Goal: Task Accomplishment & Management: Manage account settings

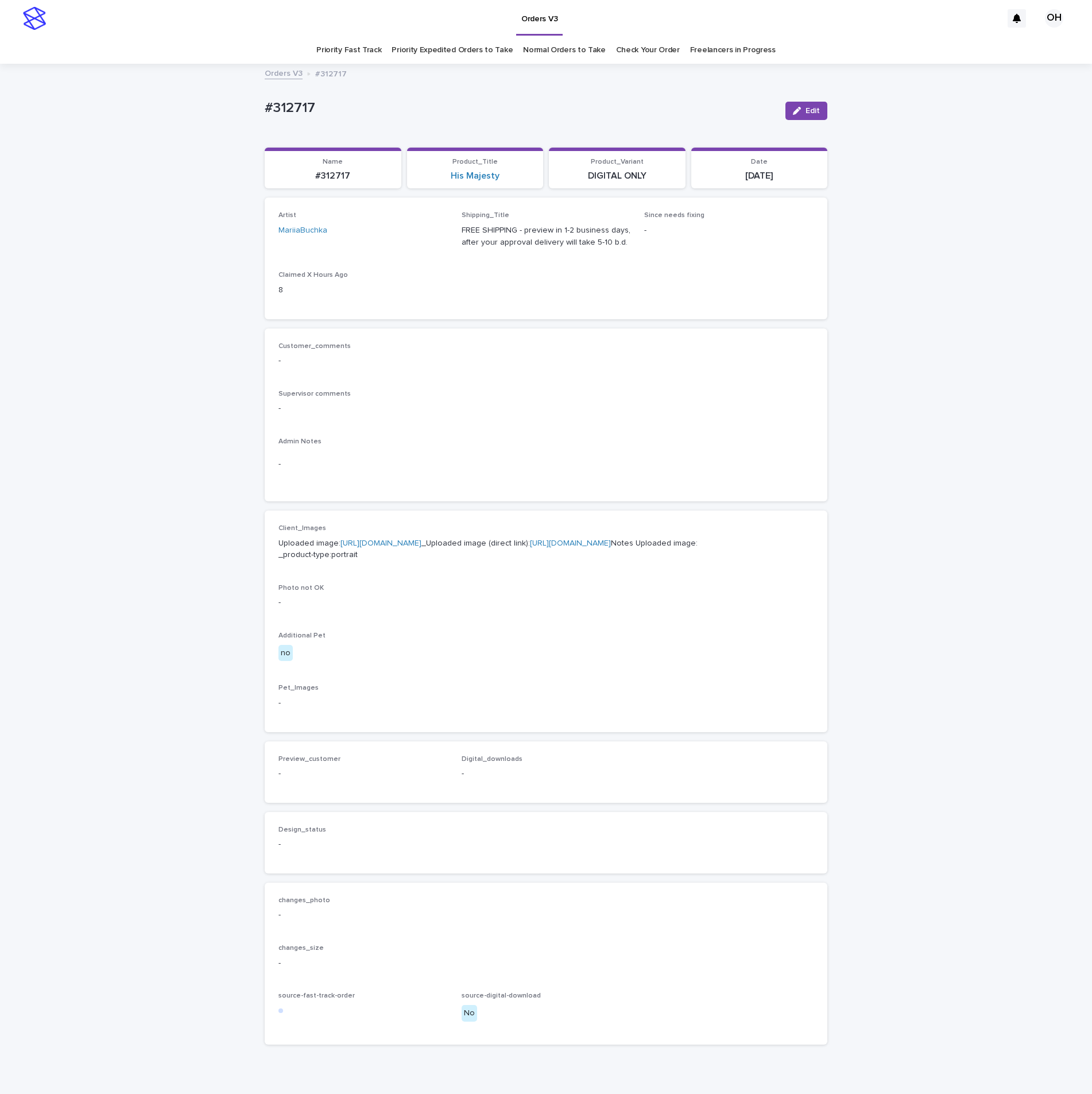
click at [534, 462] on p "-" at bounding box center [545, 464] width 535 height 12
click at [647, 42] on link "Check Your Order" at bounding box center [648, 50] width 64 height 27
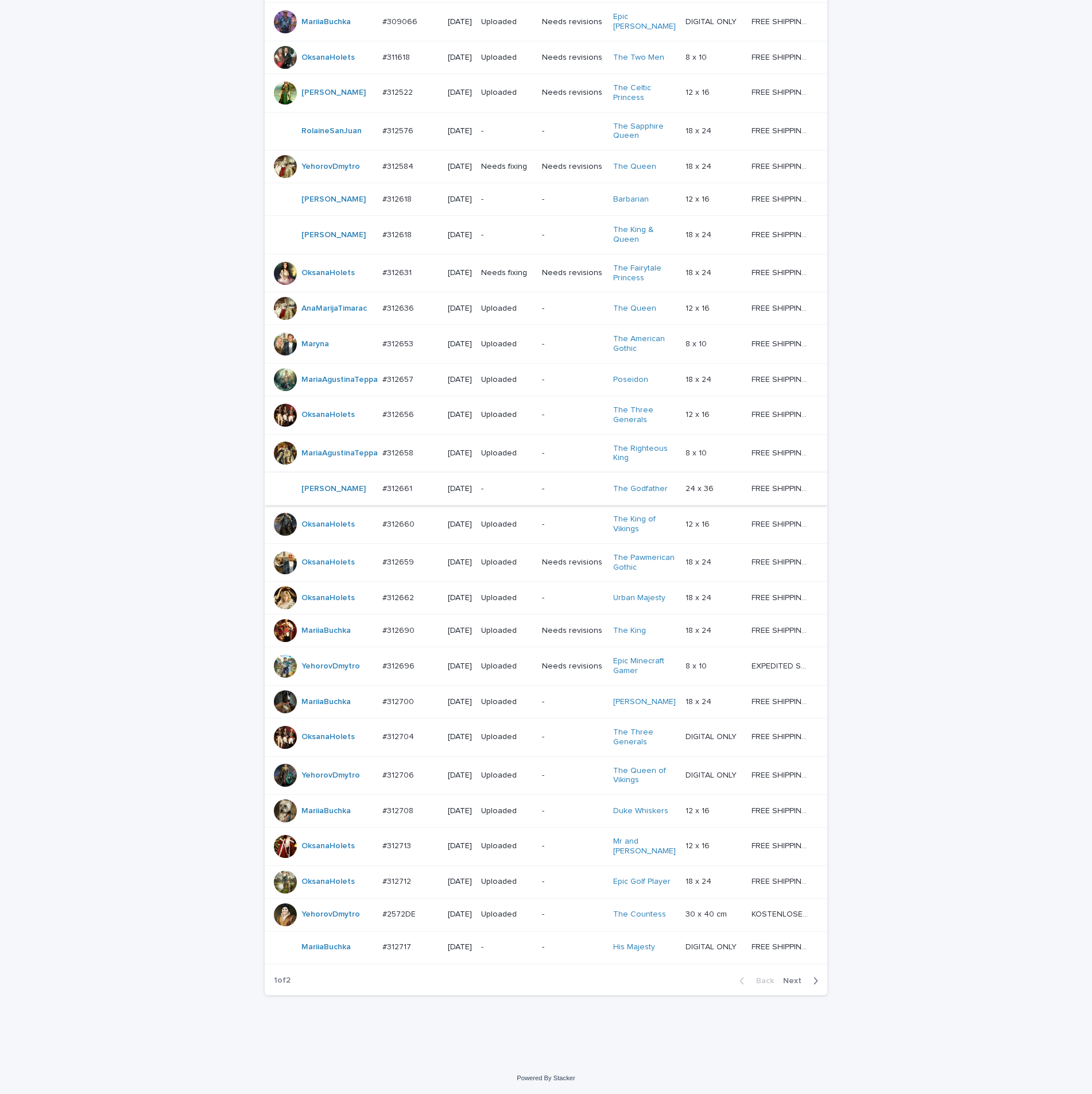
scroll to position [433, 0]
click at [790, 981] on span "Next" at bounding box center [796, 980] width 25 height 8
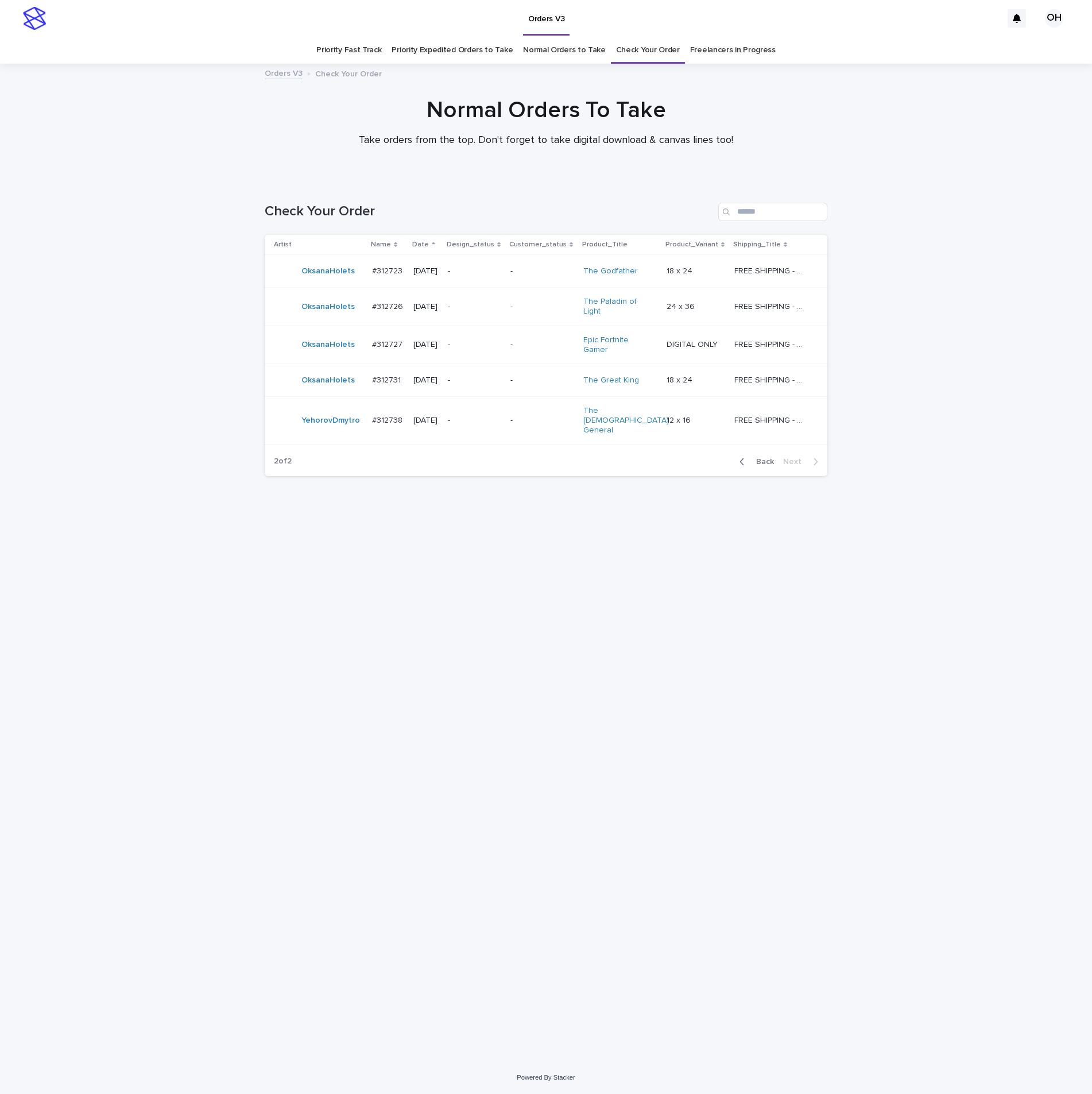
click at [375, 300] on p "#312726" at bounding box center [388, 306] width 33 height 12
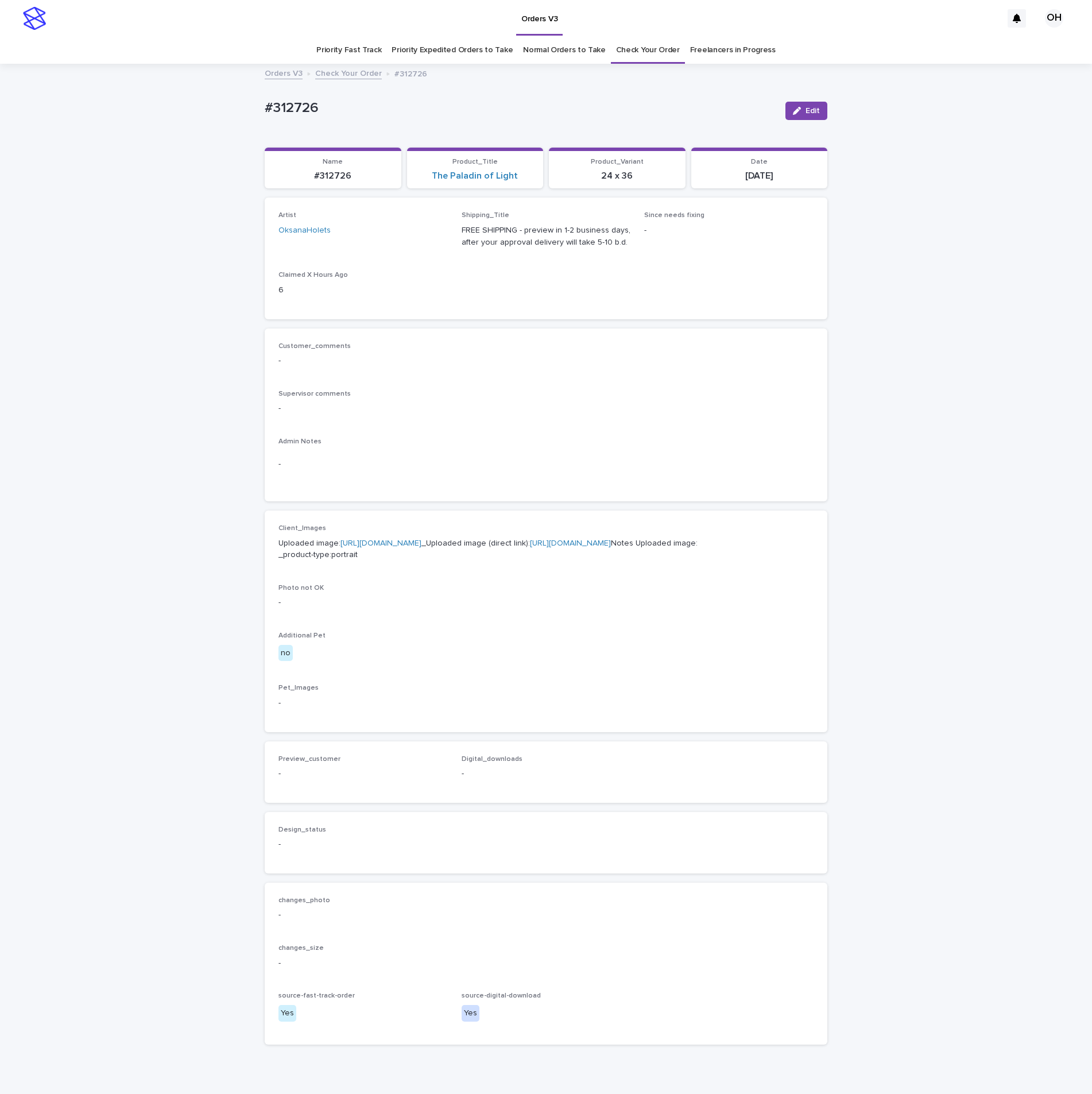
click at [381, 547] on link "[URL][DOMAIN_NAME]" at bounding box center [381, 543] width 81 height 8
click at [490, 391] on p "Supervisor comments" at bounding box center [545, 393] width 535 height 8
click at [360, 547] on link "[URL][DOMAIN_NAME]" at bounding box center [381, 543] width 81 height 8
drag, startPoint x: 311, startPoint y: 119, endPoint x: 268, endPoint y: 93, distance: 50.2
click at [239, 95] on div "Loading... Saving… Loading... Saving… #312726 Edit #312726 Edit Sorry, there wa…" at bounding box center [546, 588] width 1092 height 1046
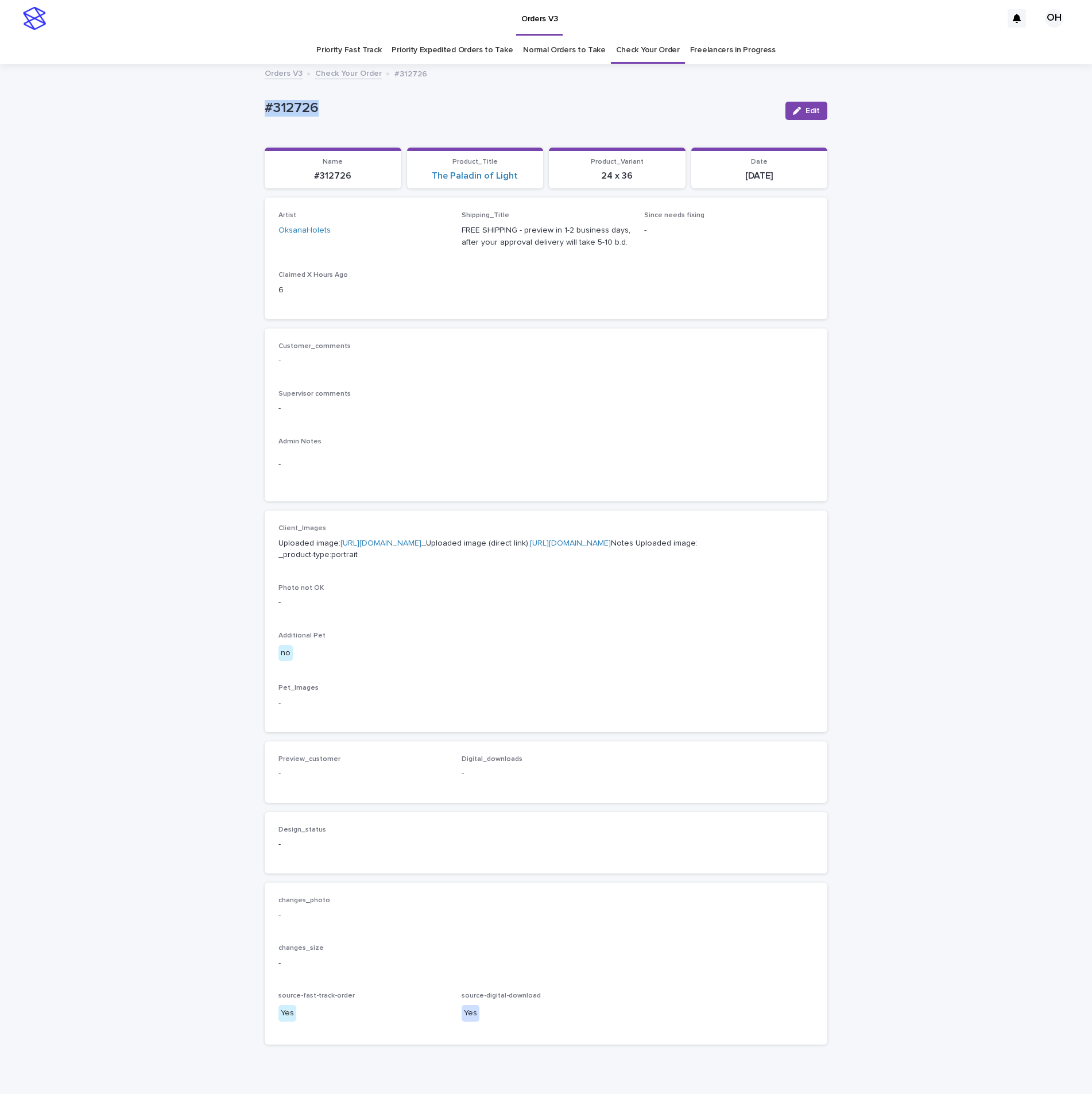
copy p "#312726"
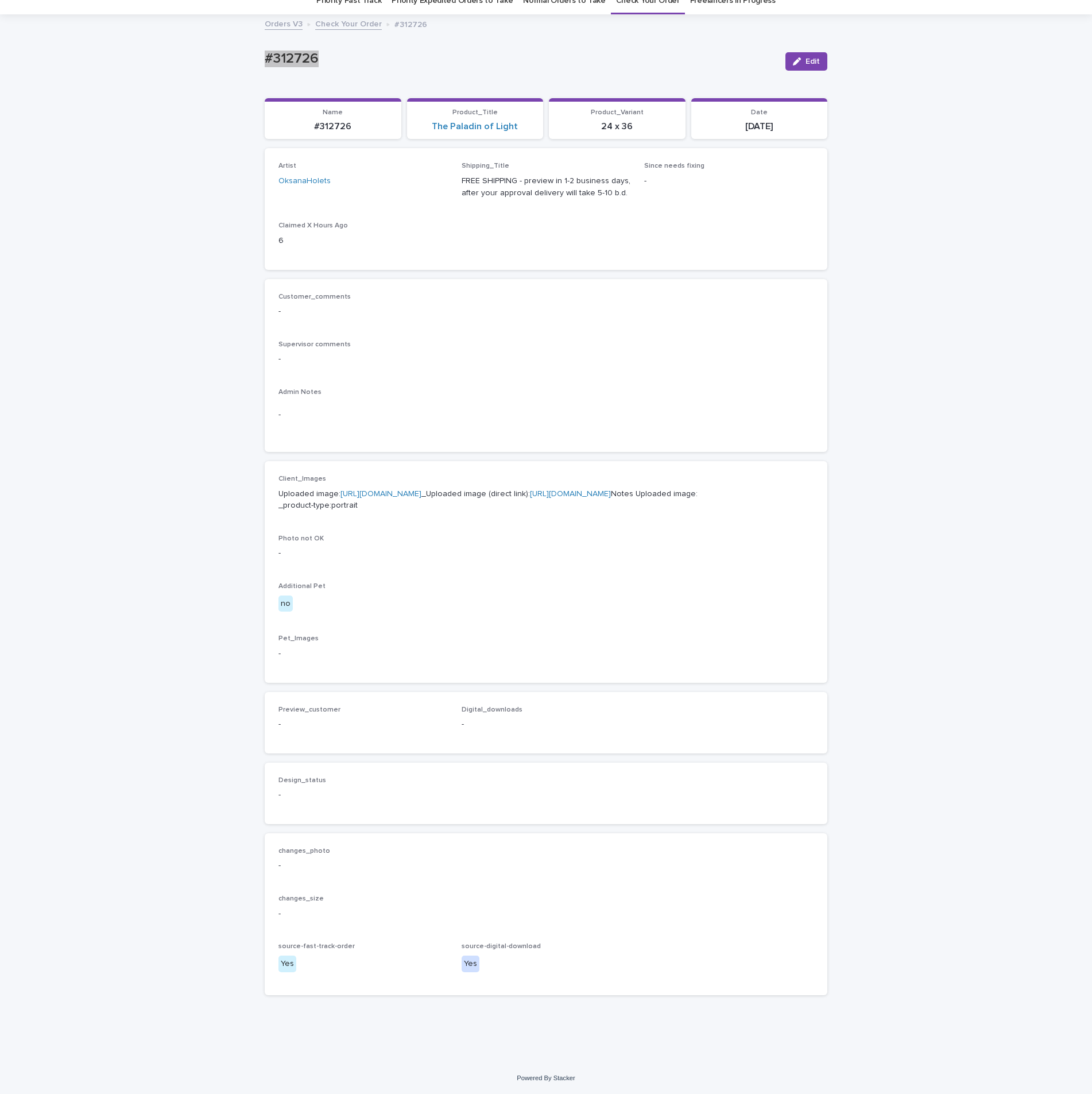
scroll to position [121, 0]
drag, startPoint x: 515, startPoint y: 261, endPoint x: 893, endPoint y: 1, distance: 458.8
click at [524, 293] on div "Customer_comments - Supervisor comments - Admin Notes -" at bounding box center [545, 365] width 535 height 146
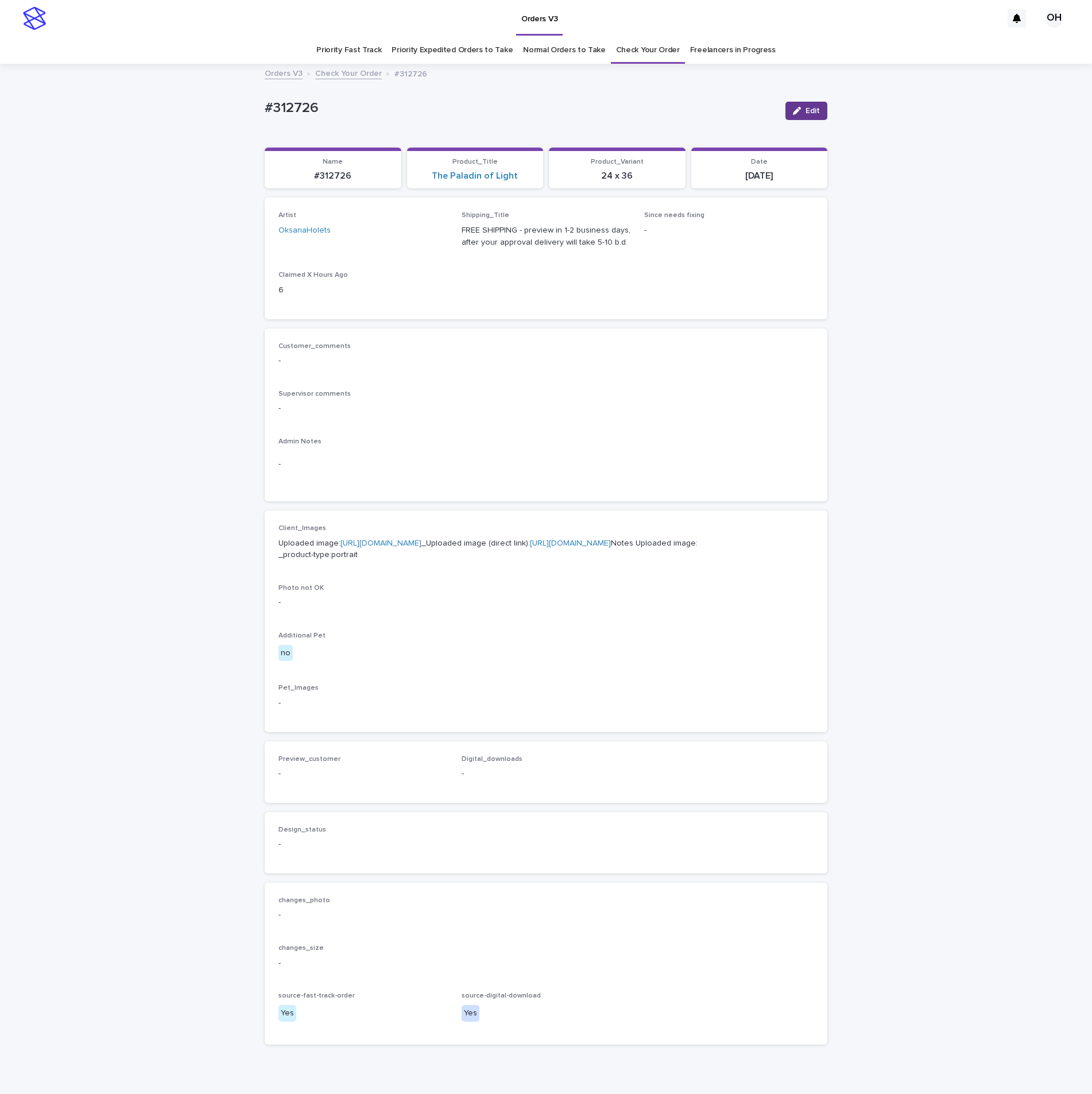
click at [798, 112] on div "button" at bounding box center [799, 110] width 13 height 8
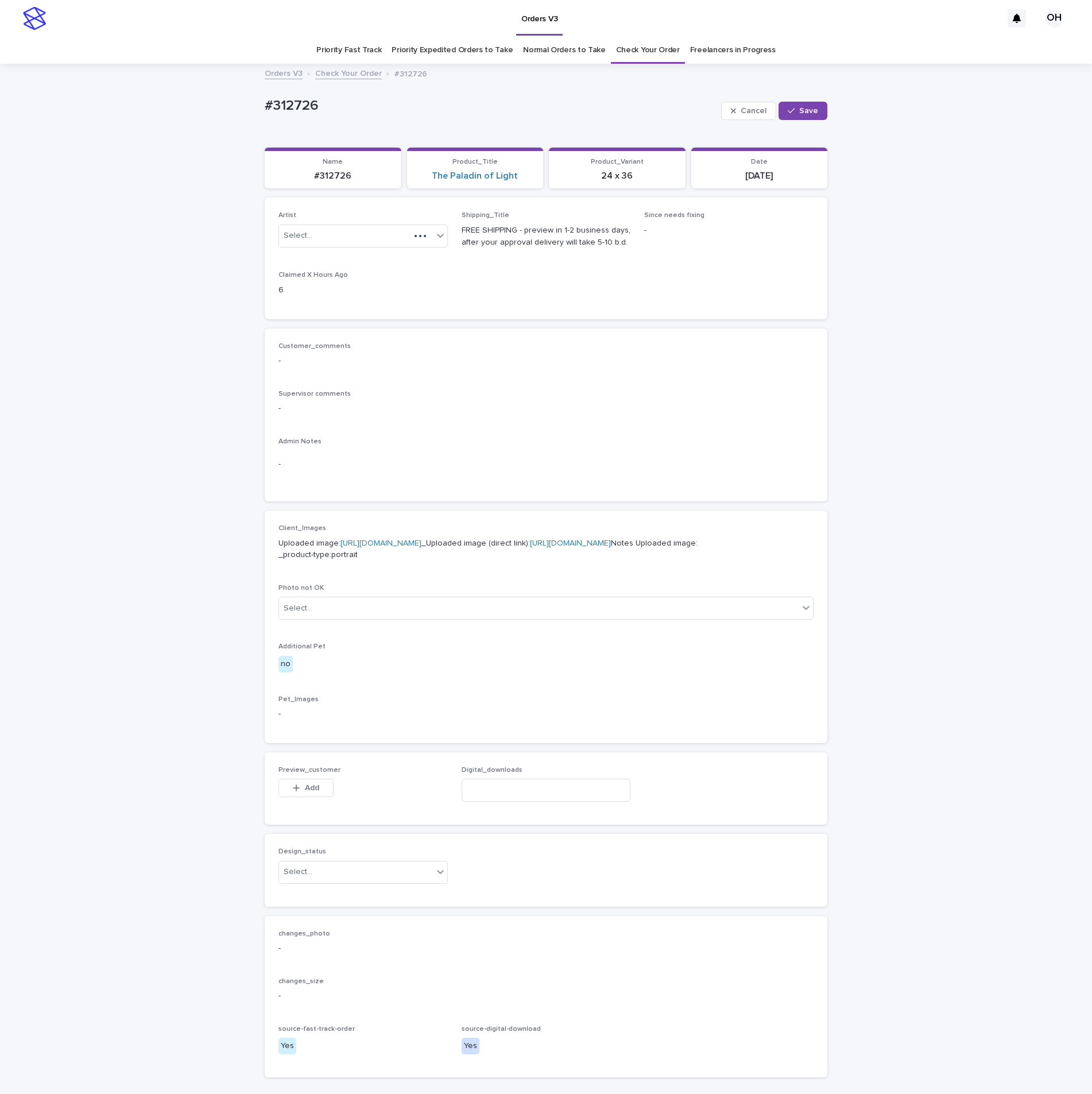
scroll to position [155, 0]
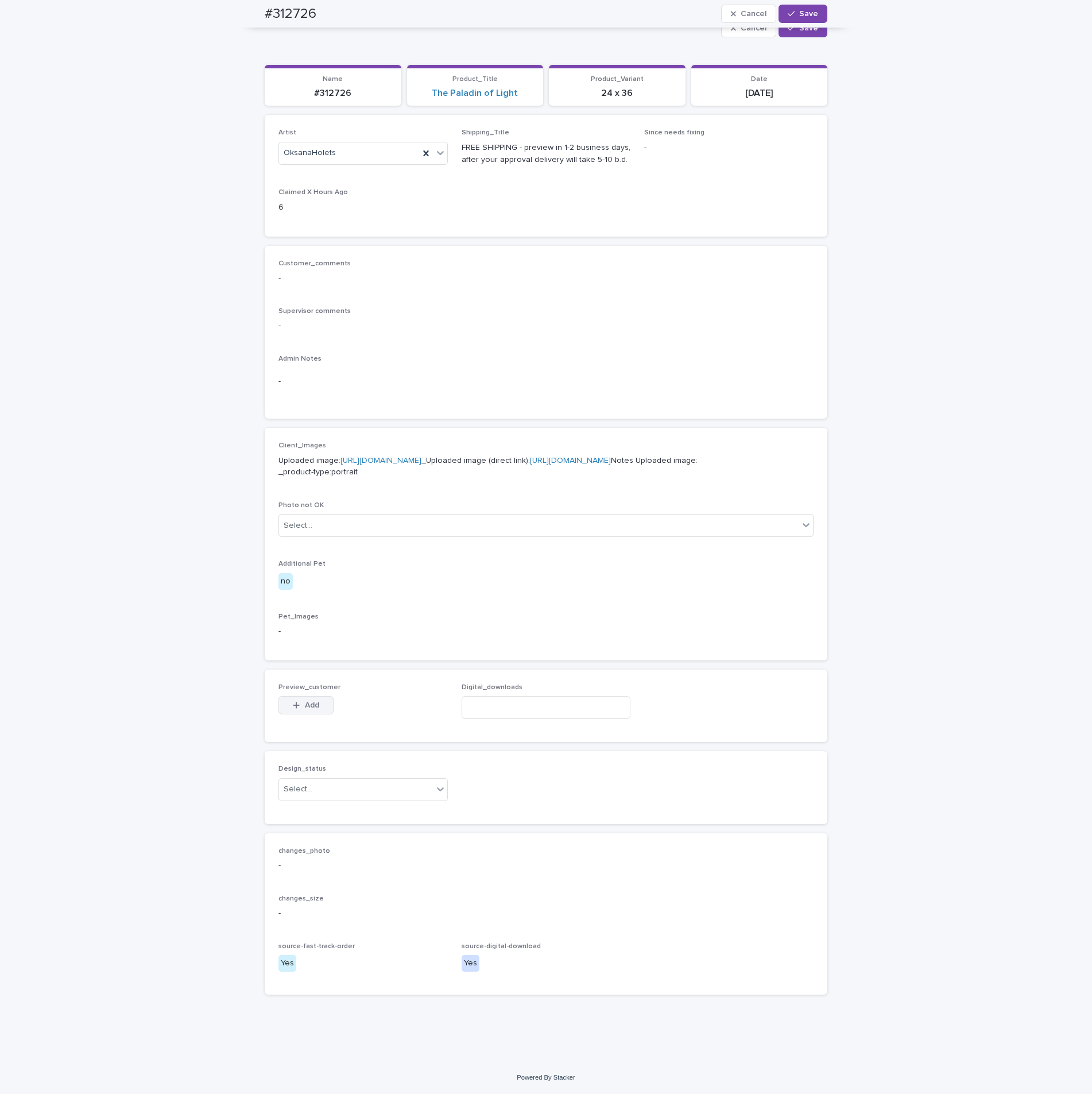
click at [301, 698] on button "Add" at bounding box center [305, 705] width 55 height 18
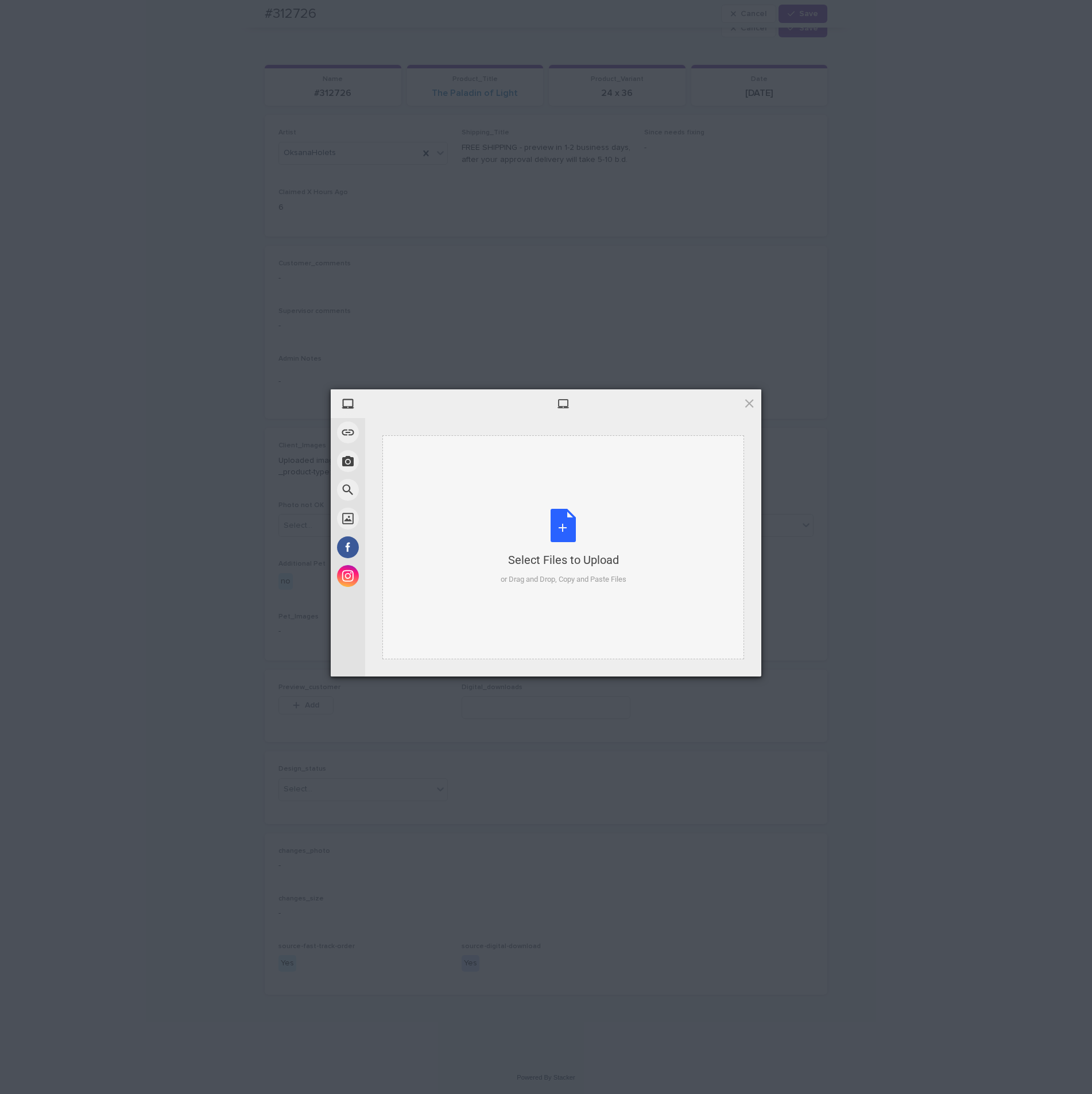
click at [562, 491] on div "Select Files to Upload or Drag and Drop, Copy and Paste Files" at bounding box center [563, 547] width 362 height 224
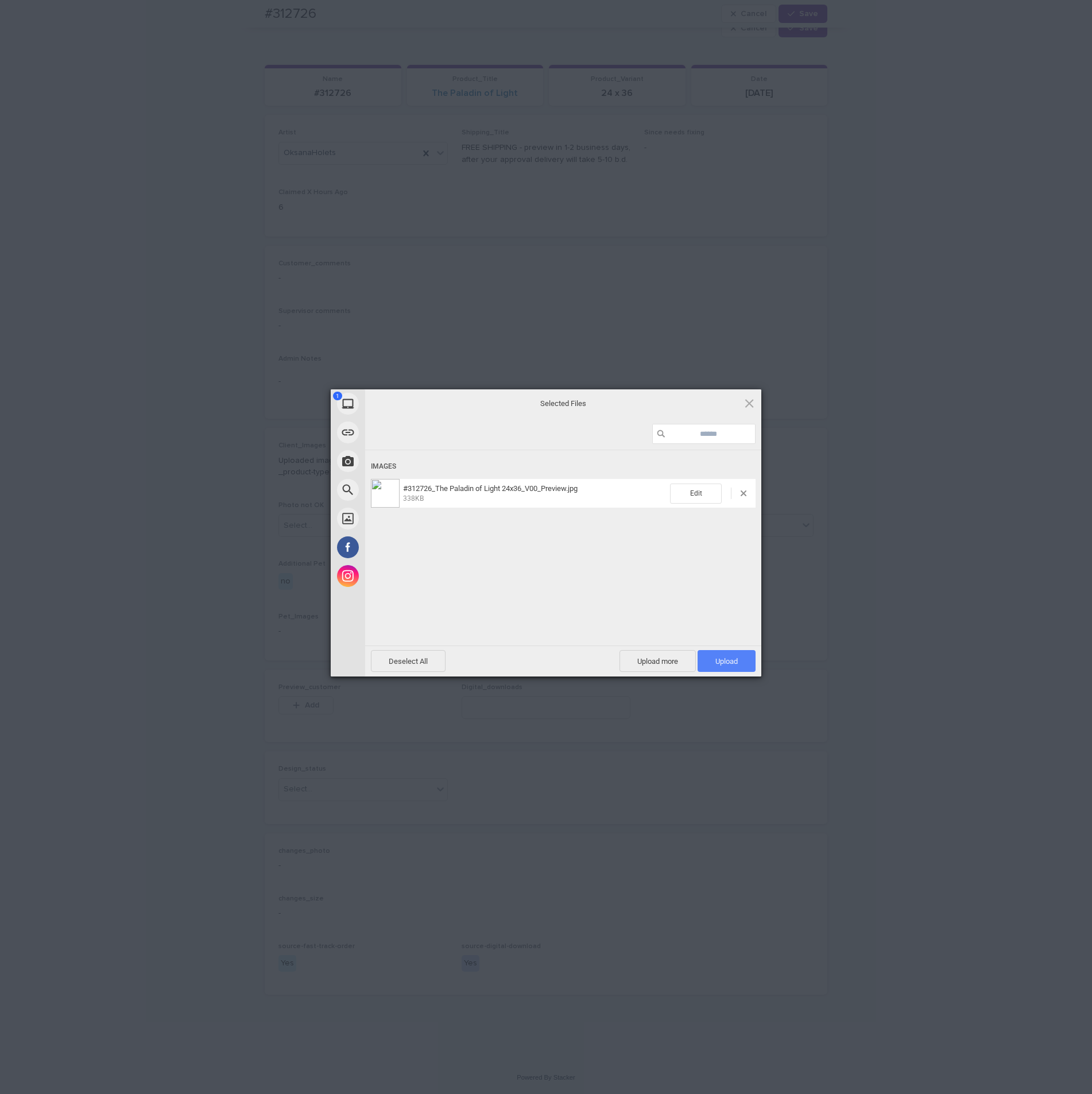
click at [737, 659] on span "Upload 1" at bounding box center [727, 661] width 58 height 22
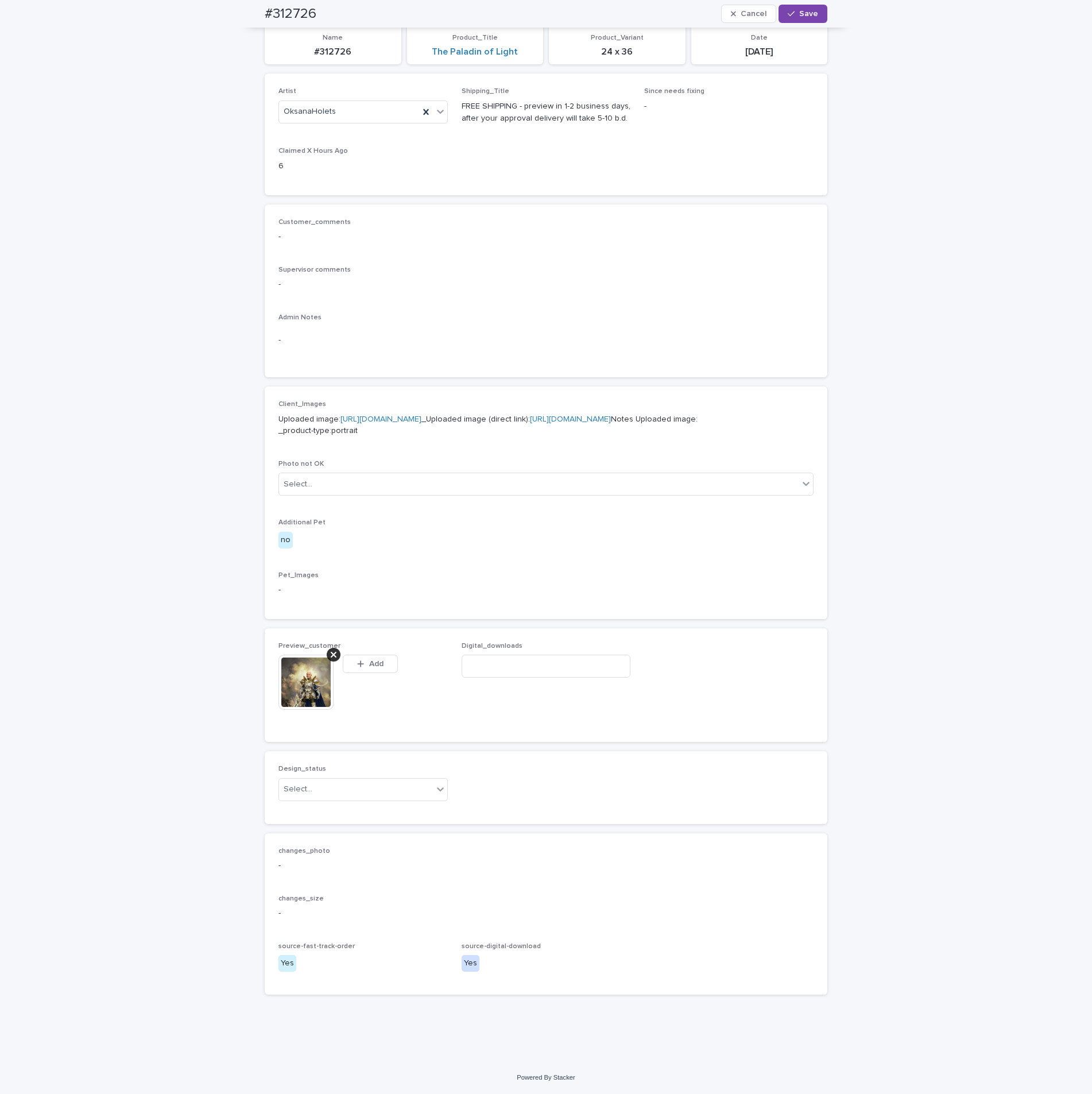
scroll to position [175, 0]
click at [304, 795] on div "Select..." at bounding box center [298, 789] width 28 height 12
click at [304, 834] on div "Uploaded" at bounding box center [357, 832] width 168 height 20
click at [811, 13] on span "Save" at bounding box center [808, 13] width 19 height 8
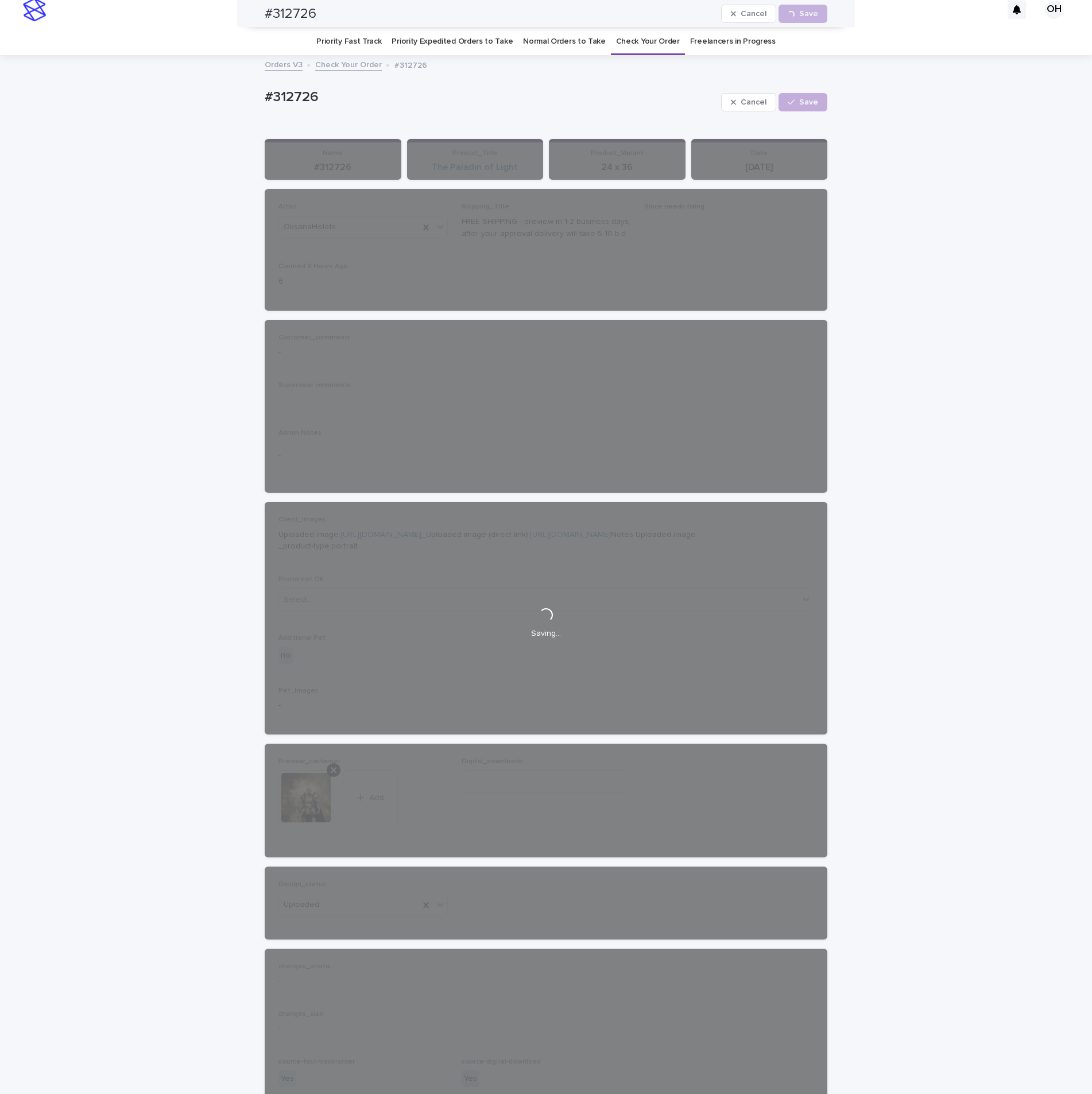
scroll to position [0, 0]
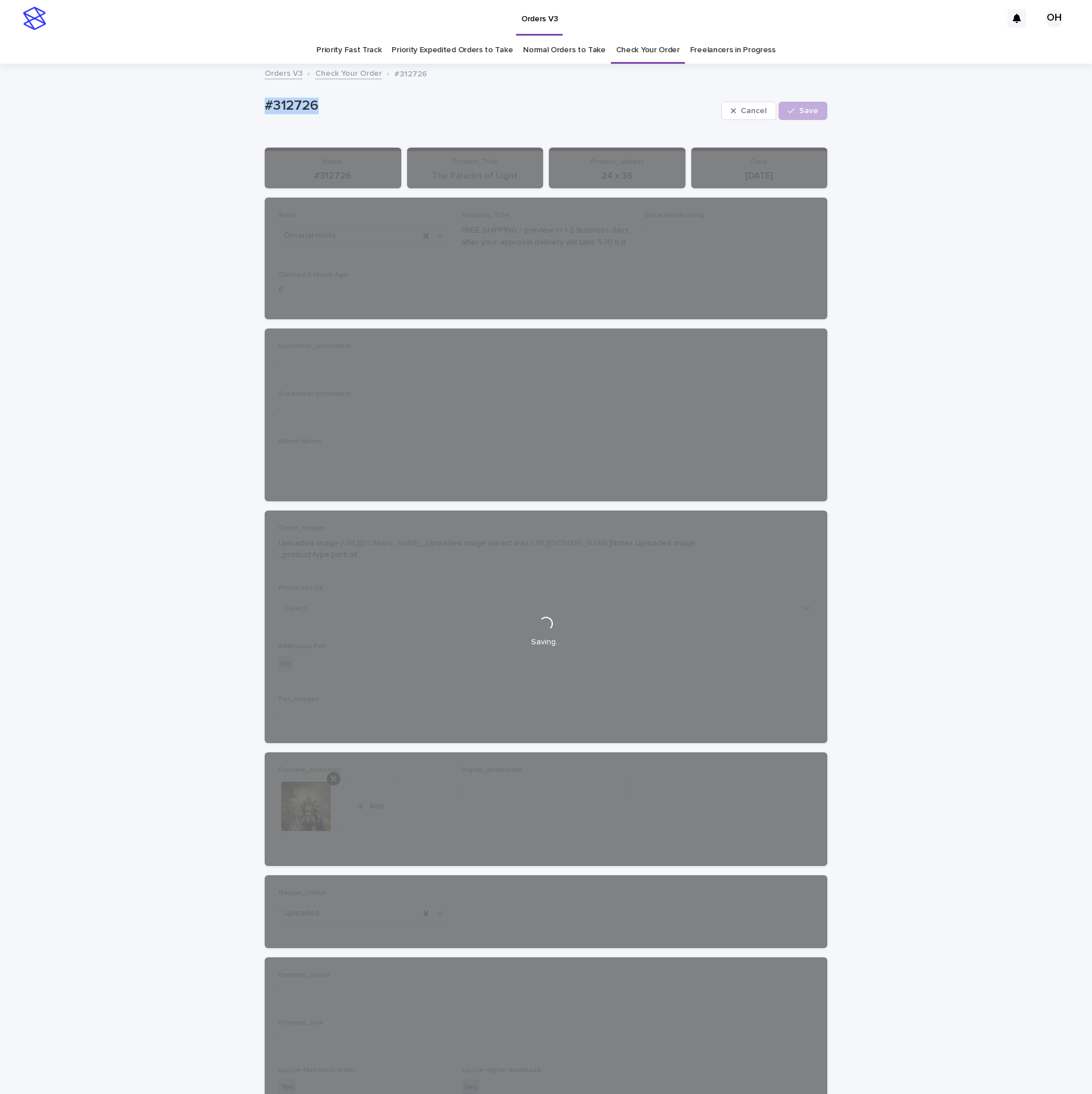
drag, startPoint x: 341, startPoint y: 94, endPoint x: 264, endPoint y: 104, distance: 77.6
click at [205, 95] on div "Loading... Saving… Loading... Saving… #312726 Cancel Loading... Save #312726 Ca…" at bounding box center [546, 625] width 1092 height 1120
drag, startPoint x: 264, startPoint y: 104, endPoint x: 286, endPoint y: 110, distance: 22.8
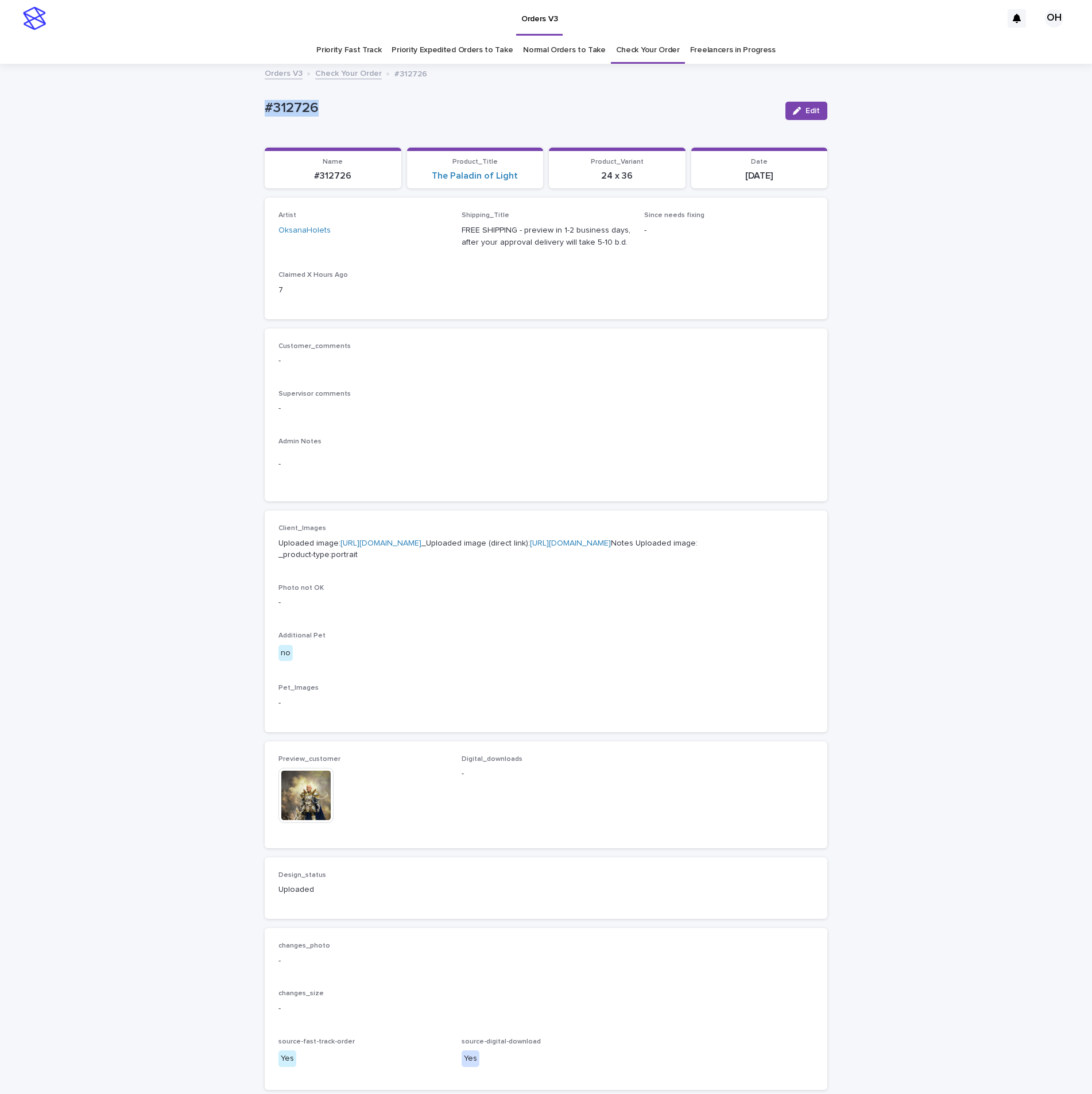
copy p "#312726"
click at [807, 108] on span "Edit" at bounding box center [813, 110] width 15 height 8
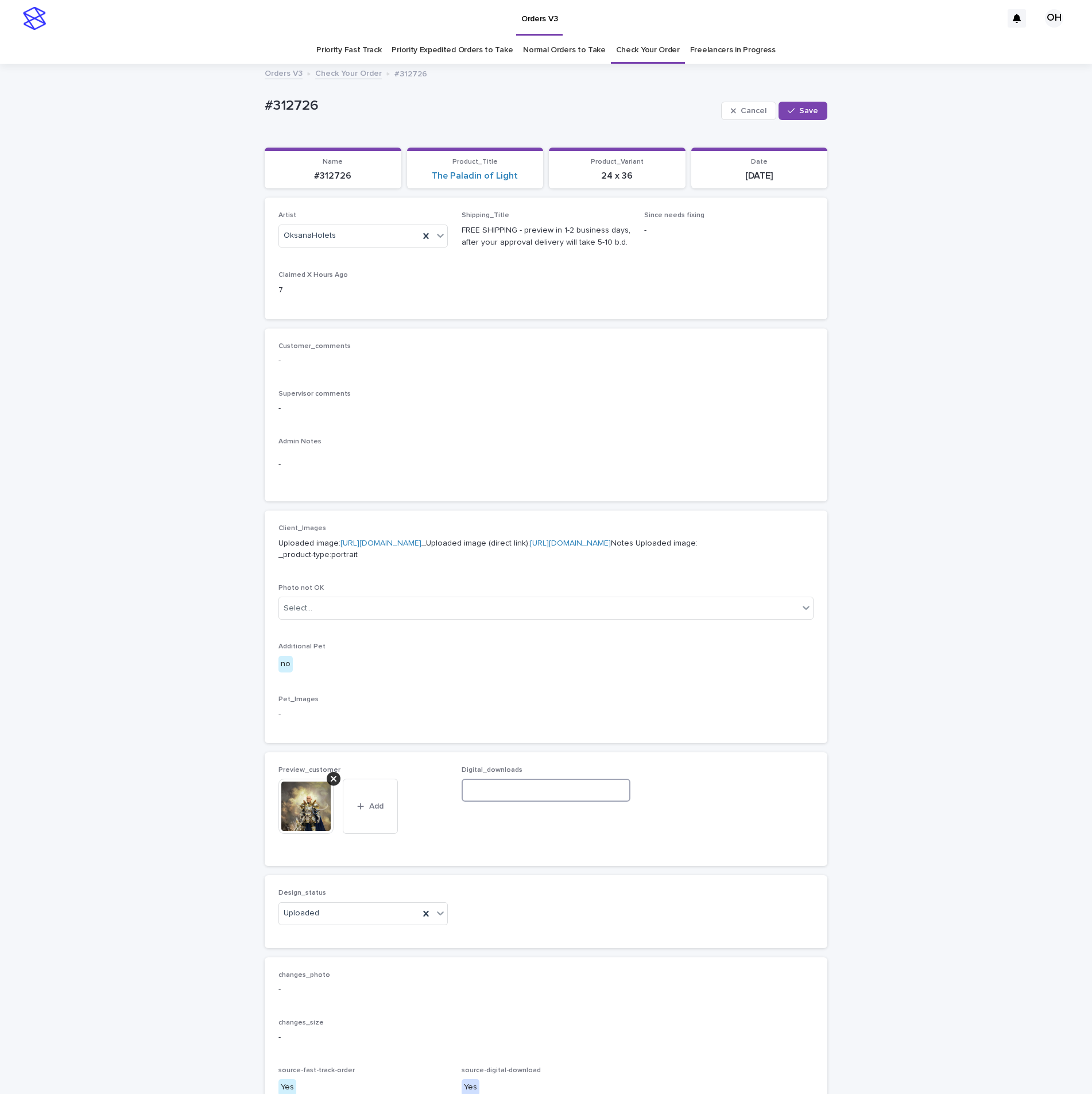
click at [496, 802] on input at bounding box center [546, 790] width 169 height 23
paste input "**********"
type input "**********"
click at [808, 102] on button "Save" at bounding box center [803, 111] width 49 height 18
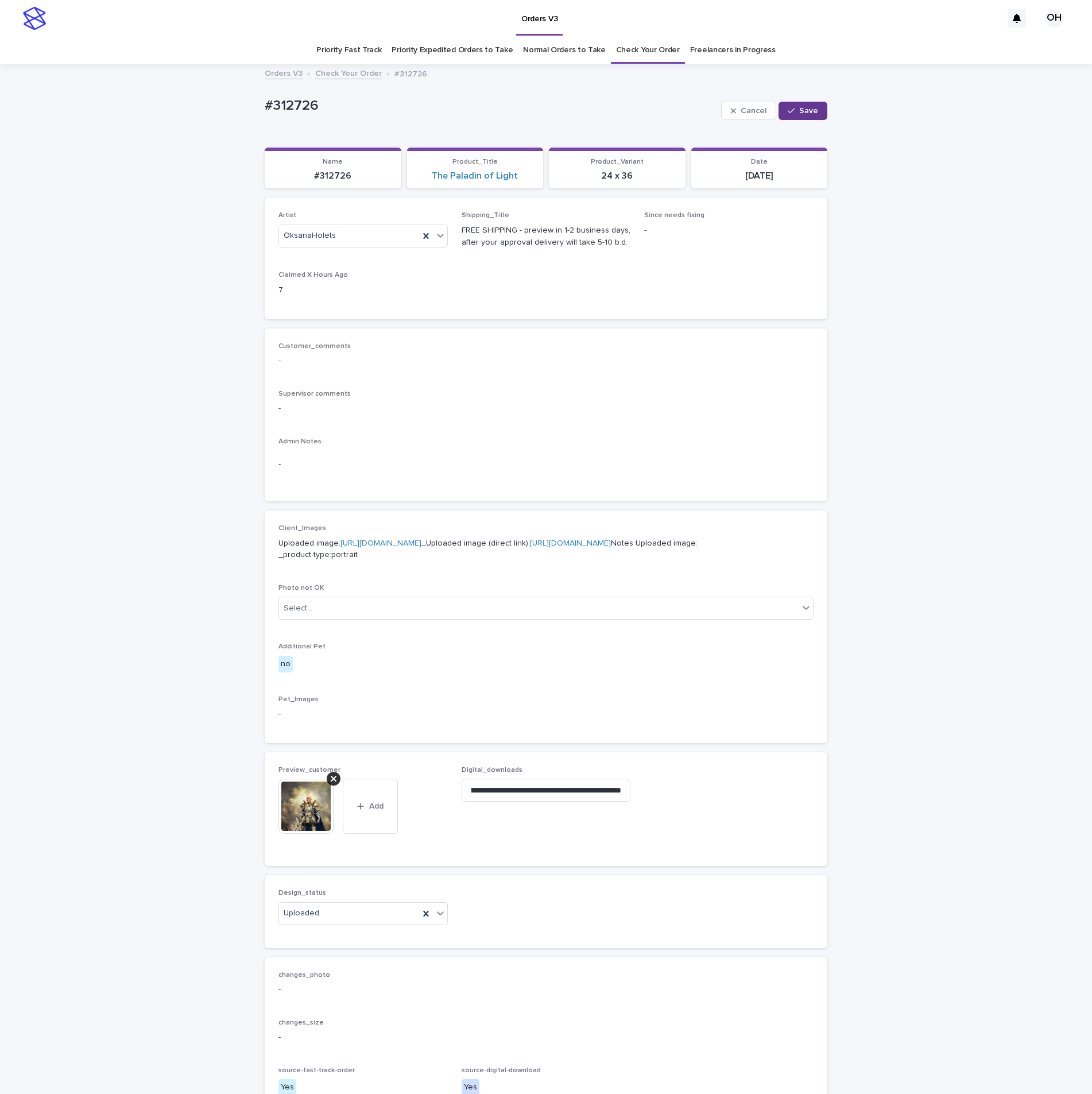
scroll to position [0, 0]
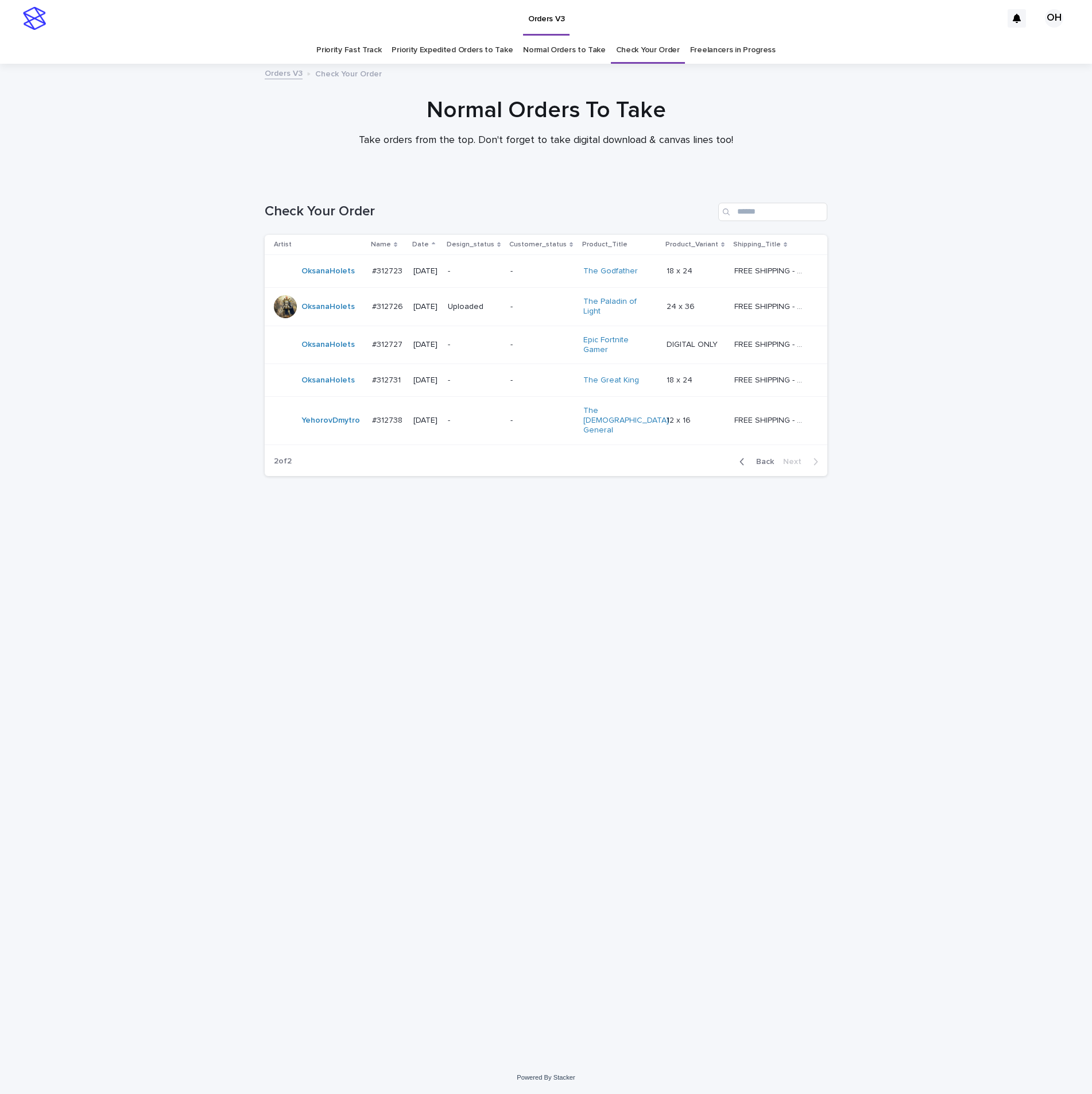
click at [383, 338] on p "#312727" at bounding box center [388, 344] width 33 height 12
click at [392, 265] on p "#312723" at bounding box center [388, 270] width 33 height 12
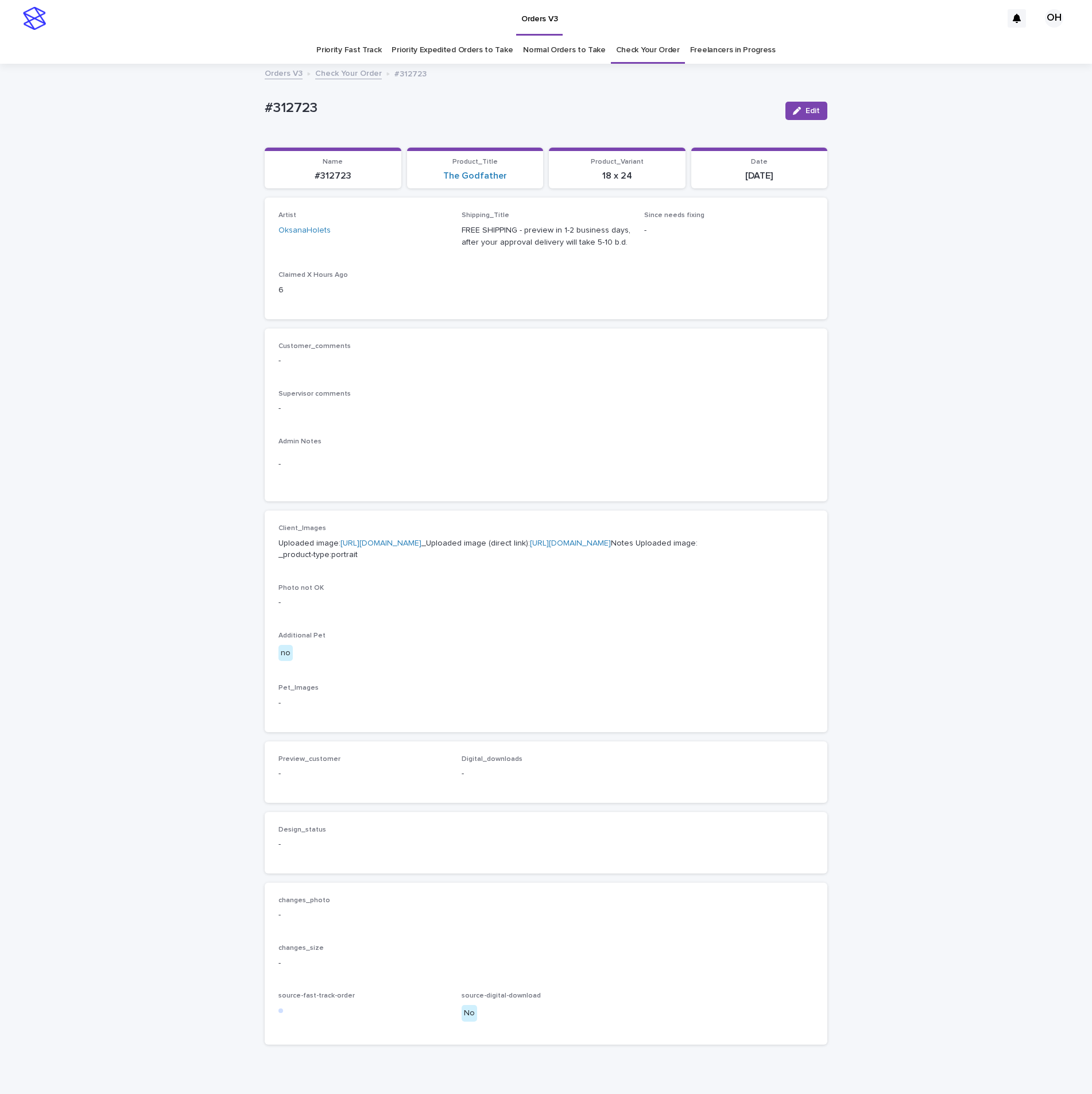
scroll to position [121, 0]
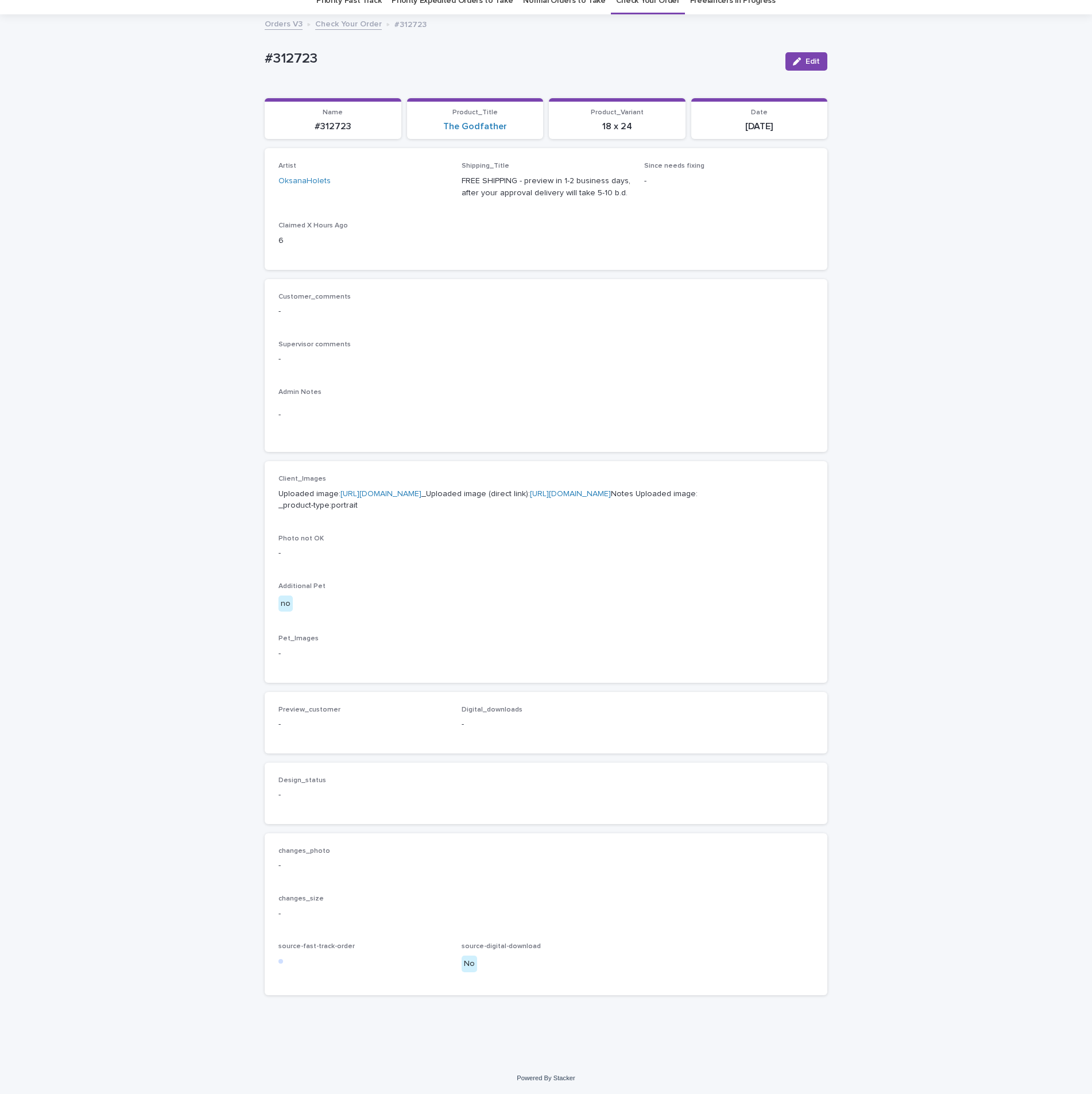
click at [381, 490] on link "https://cdn.shopify.com-uploadkit.app/s/files/1/0033/4807/0511/files/download.h…" at bounding box center [381, 493] width 81 height 8
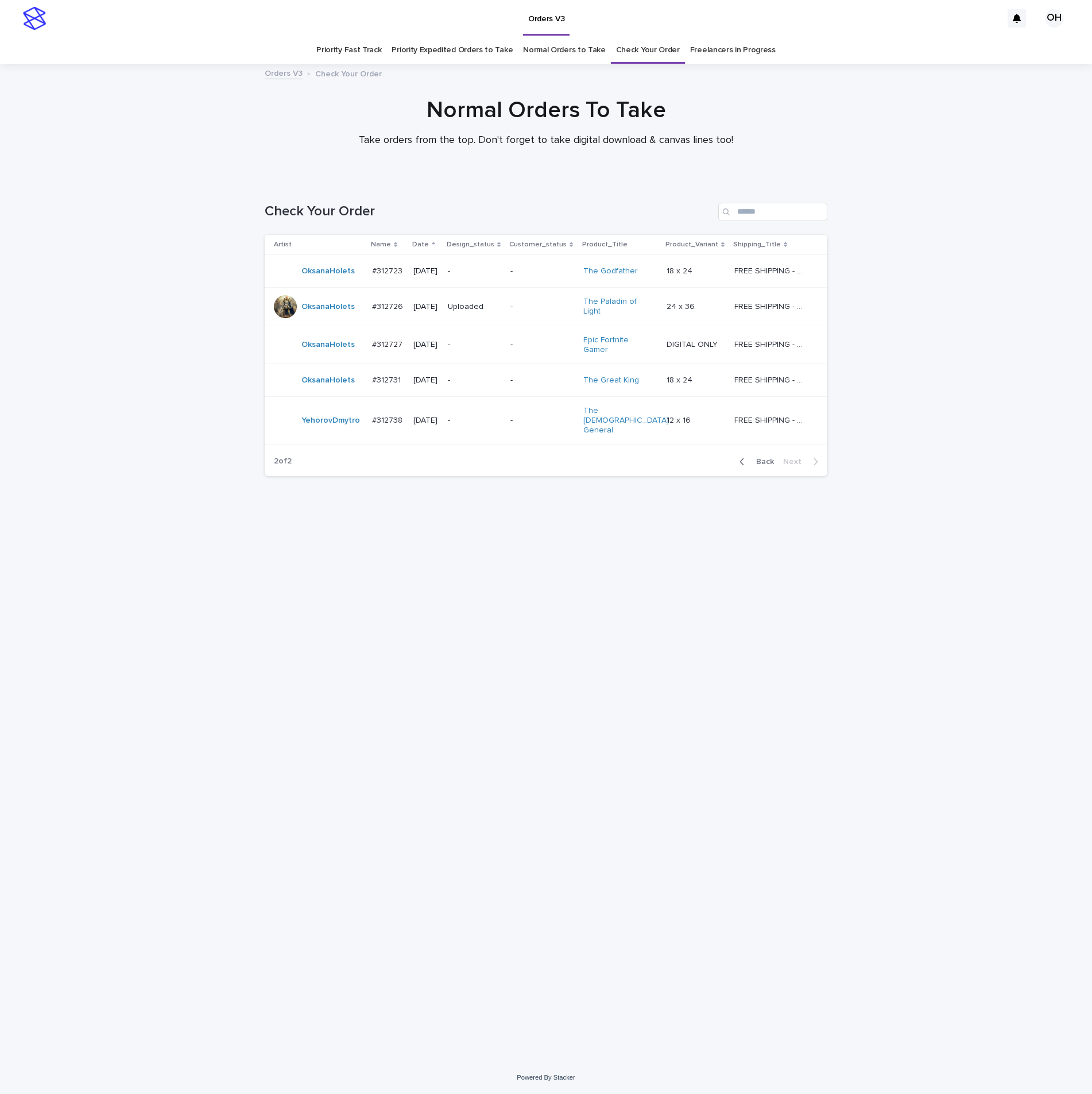
click at [393, 298] on div "#312726 #312726" at bounding box center [388, 307] width 32 height 19
click at [398, 413] on p "#312738" at bounding box center [388, 419] width 33 height 12
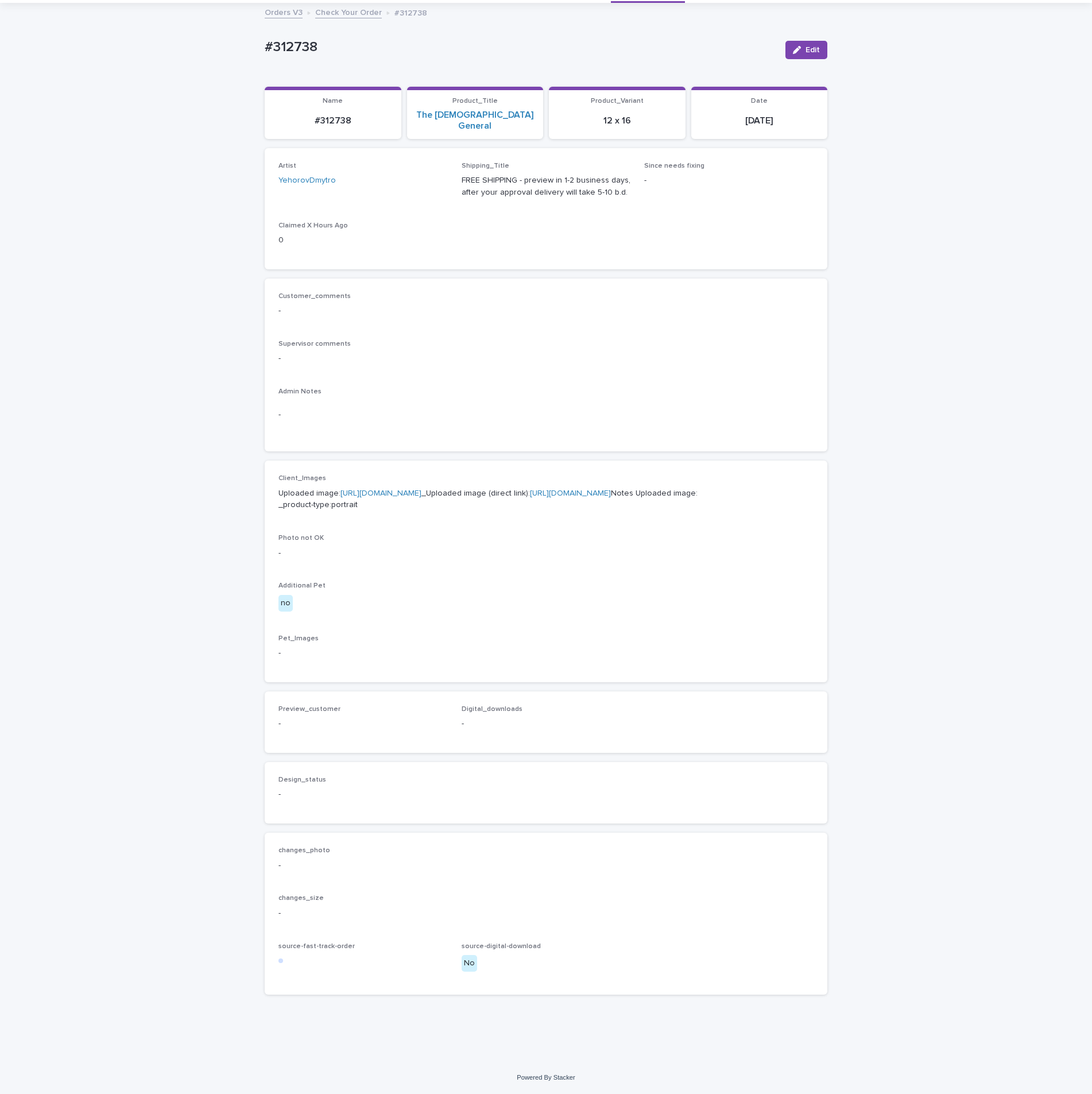
scroll to position [109, 0]
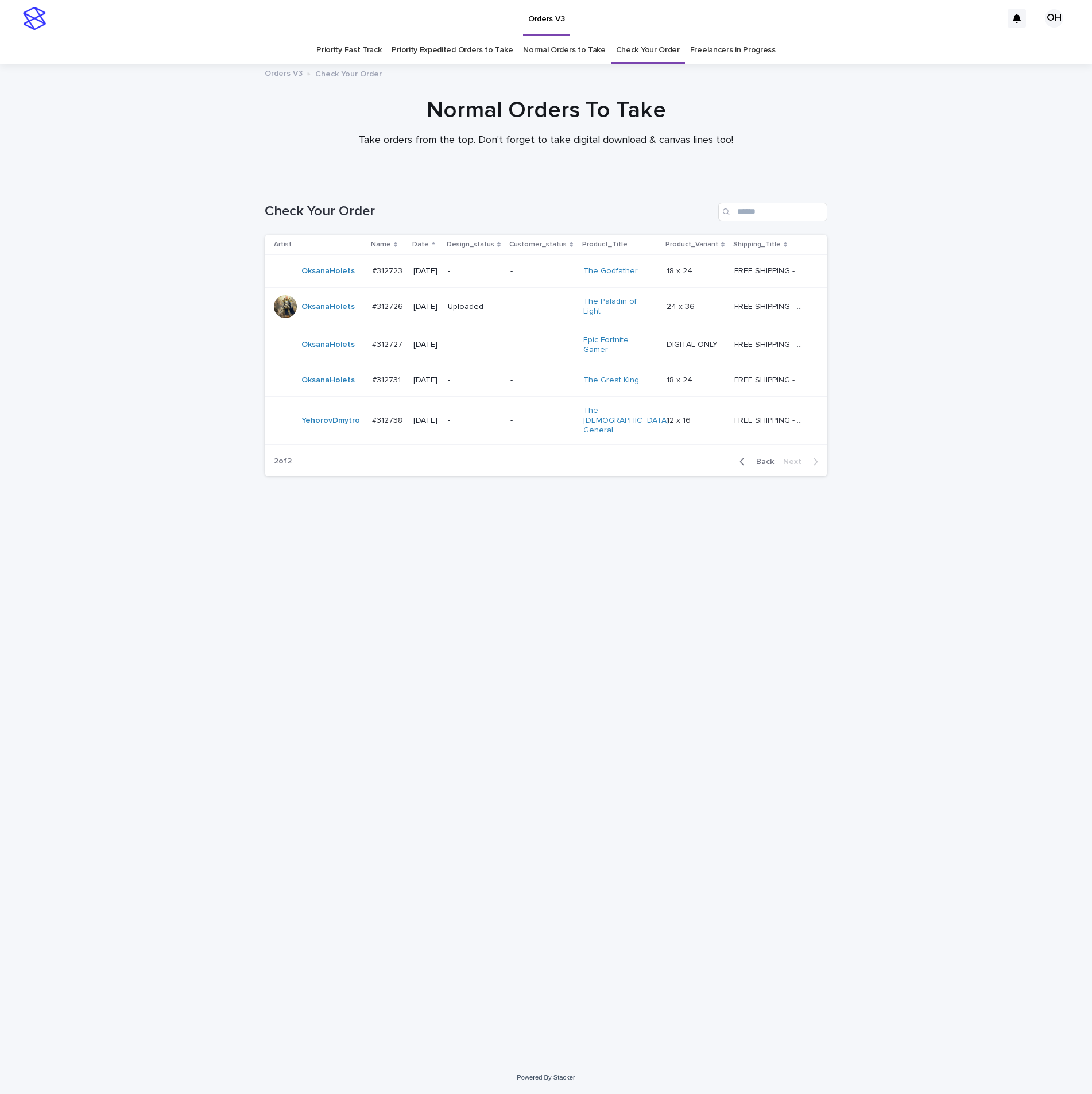
click at [395, 272] on p "#312723" at bounding box center [388, 270] width 33 height 12
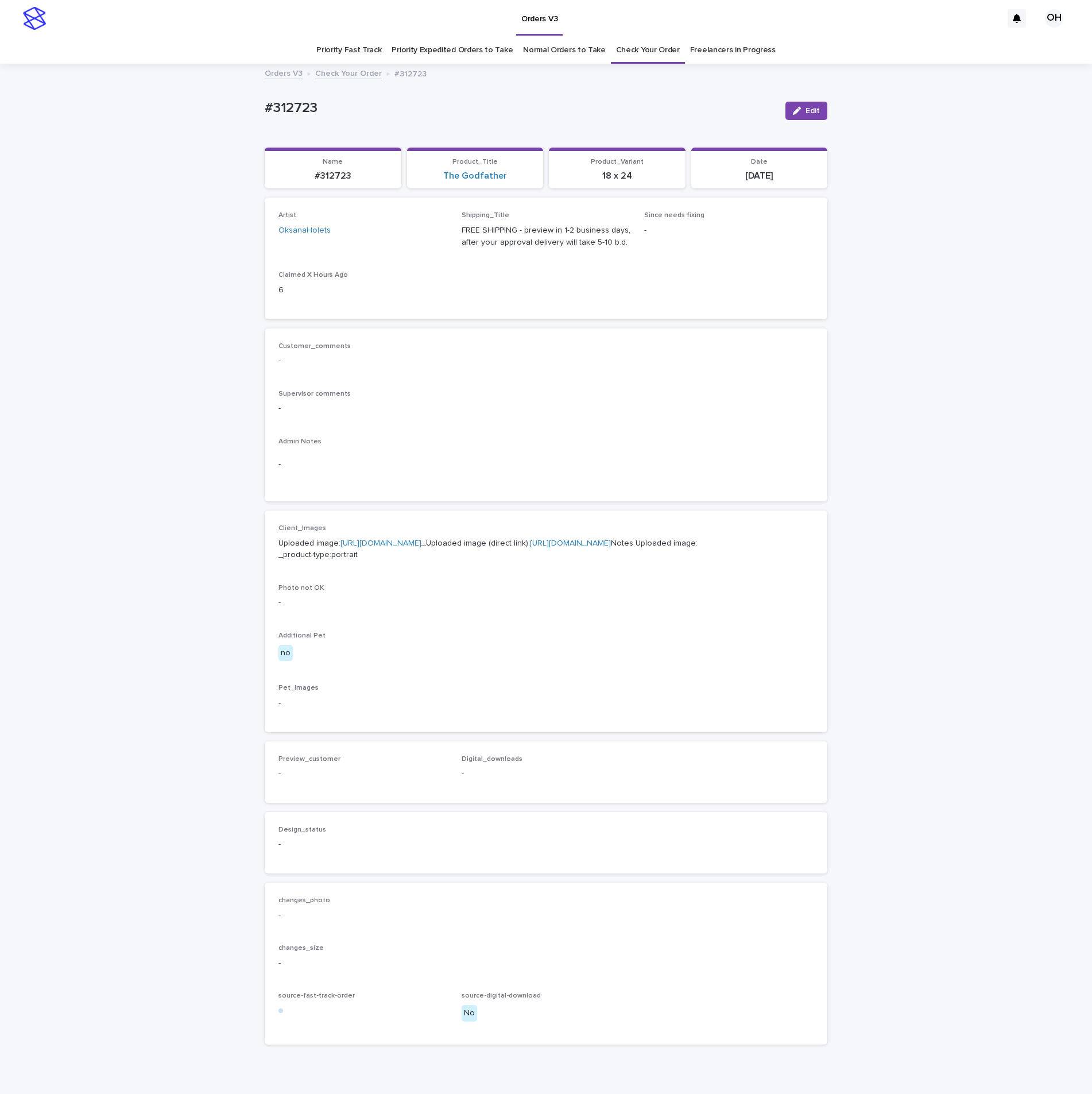
scroll to position [37, 0]
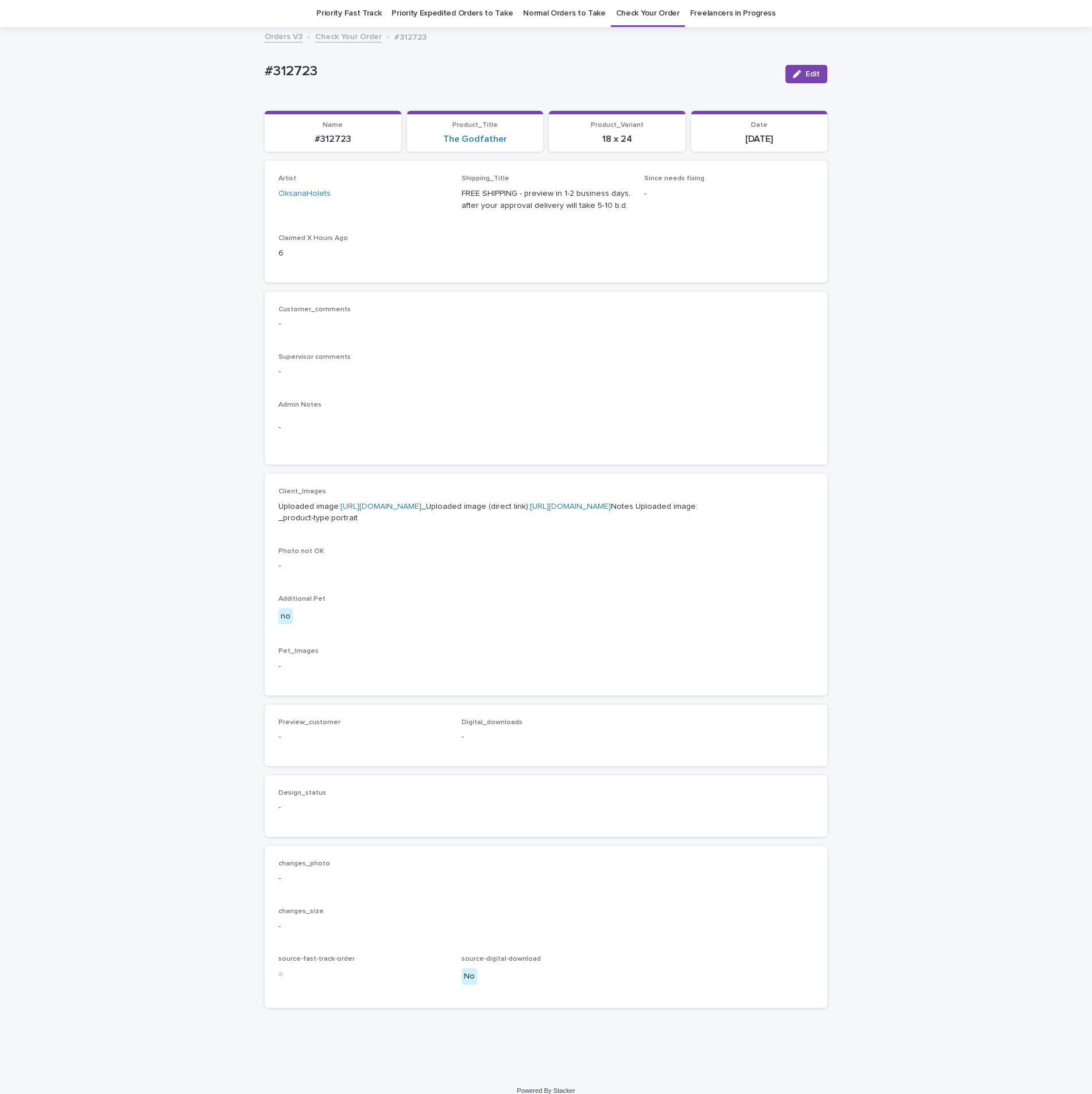
click at [393, 510] on link "https://cdn.shopify.com-uploadkit.app/s/files/1/0033/4807/0511/files/download.h…" at bounding box center [381, 506] width 81 height 8
drag, startPoint x: 316, startPoint y: 71, endPoint x: 245, endPoint y: 60, distance: 71.8
click at [245, 60] on div "Loading... Saving… Loading... Saving… #312723 Edit #312723 Edit Sorry, there wa…" at bounding box center [546, 551] width 1092 height 1046
copy p "#312723"
click at [688, 438] on div "-" at bounding box center [545, 427] width 535 height 28
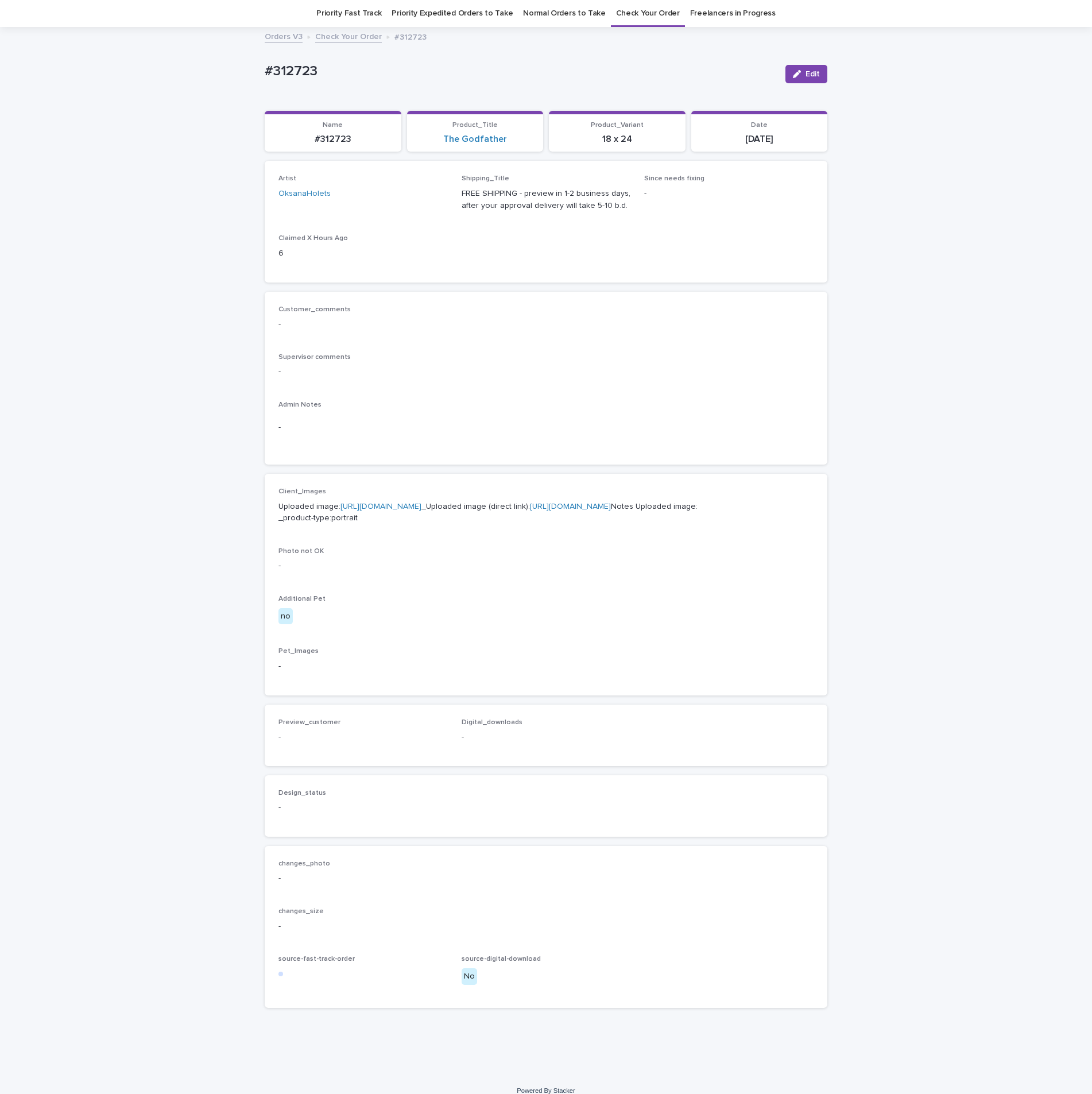
drag, startPoint x: 562, startPoint y: 406, endPoint x: 760, endPoint y: 229, distance: 265.6
click at [562, 405] on p "Admin Notes" at bounding box center [545, 404] width 535 height 8
click at [805, 75] on span "Edit" at bounding box center [813, 74] width 15 height 8
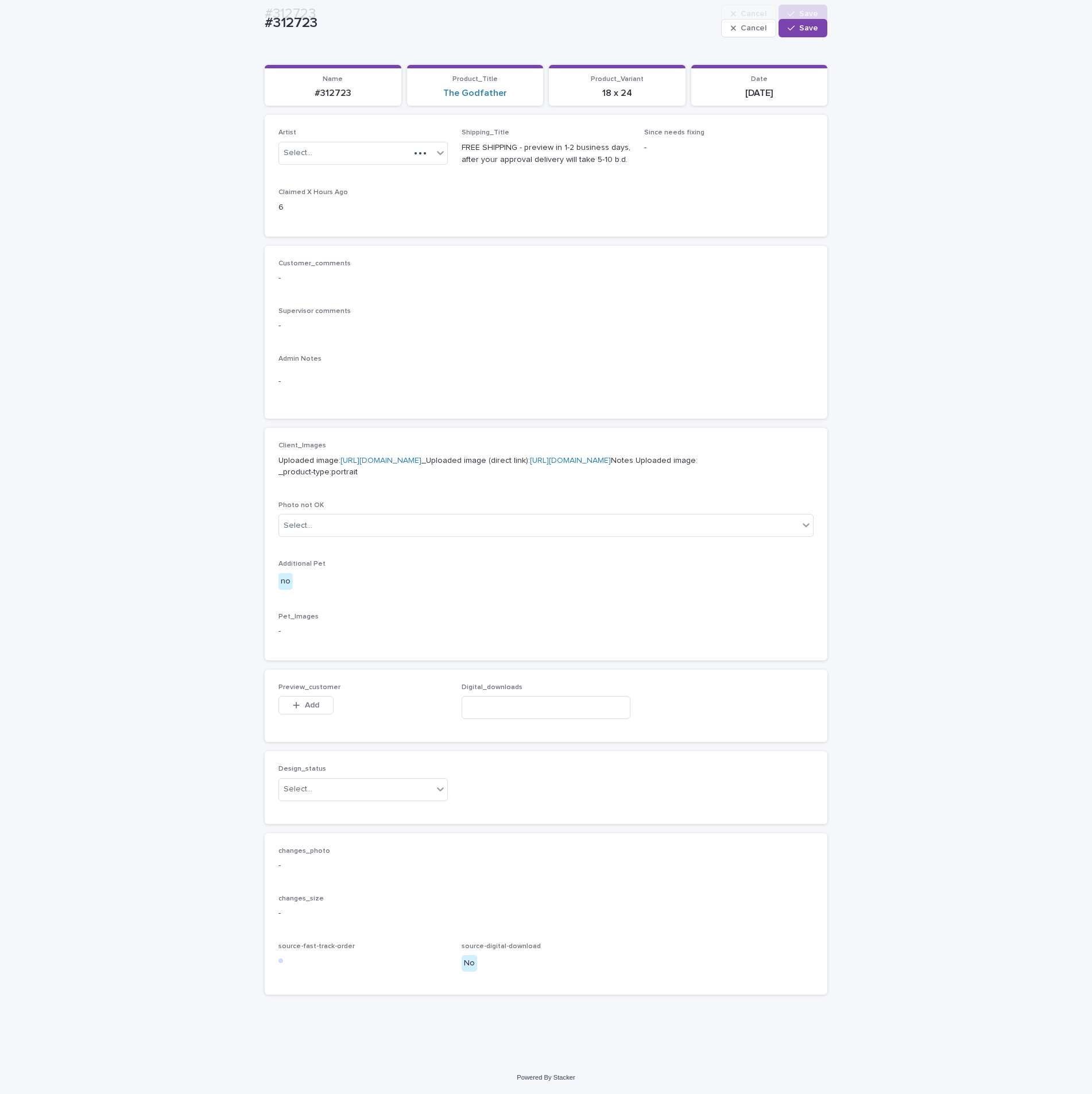
scroll to position [155, 0]
click at [308, 701] on span "Add" at bounding box center [312, 705] width 15 height 8
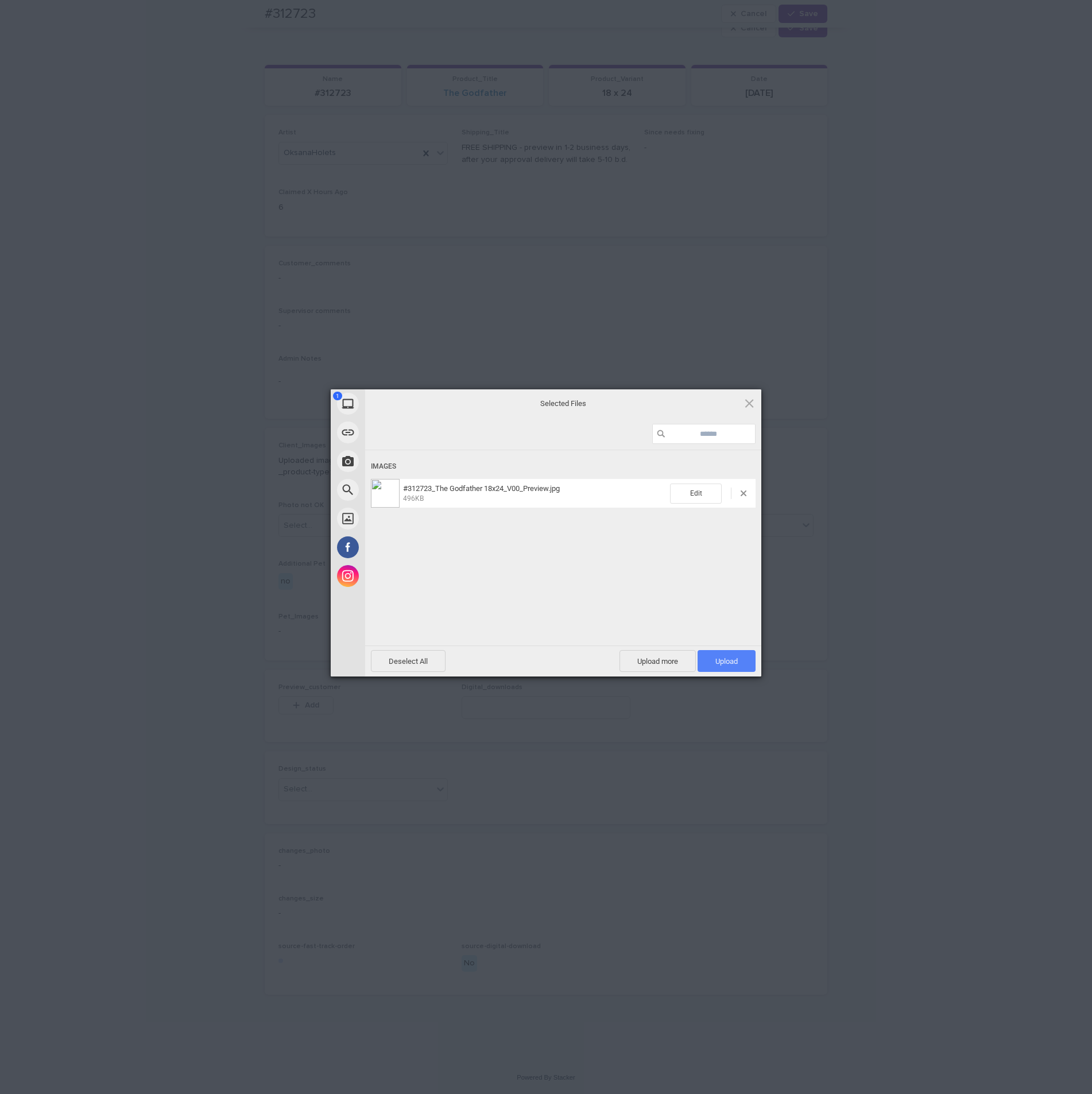
click at [751, 664] on span "Upload 1" at bounding box center [727, 661] width 58 height 22
click at [951, 470] on div "My Device Link (URL) Take Photo Web Search Unsplash Facebook Instagram Uploaded…" at bounding box center [546, 547] width 1092 height 1094
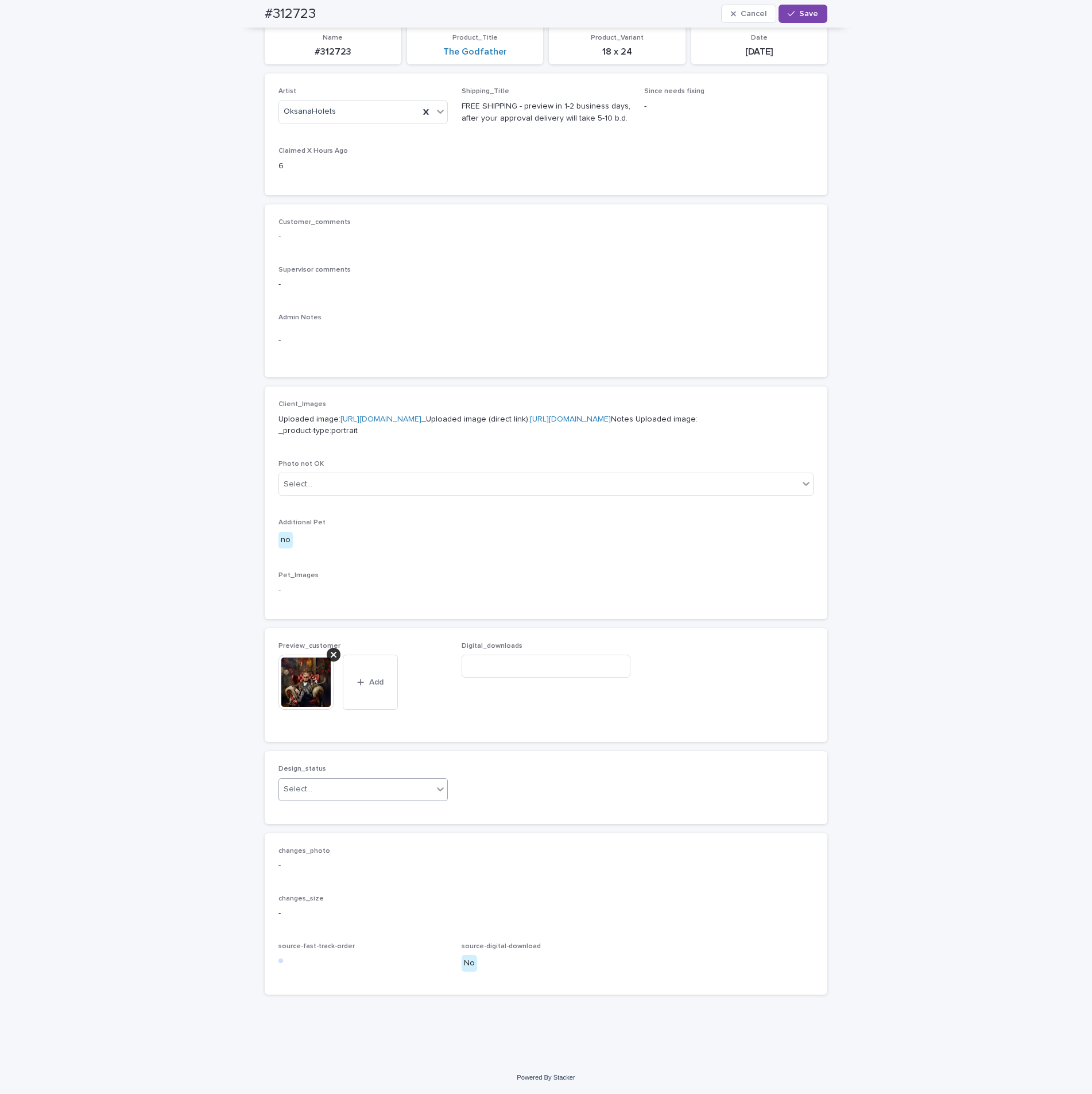
click at [369, 799] on div "Select..." at bounding box center [356, 789] width 154 height 19
click at [336, 826] on div "Uploaded" at bounding box center [357, 832] width 168 height 20
click at [800, 10] on span "Save" at bounding box center [808, 13] width 19 height 8
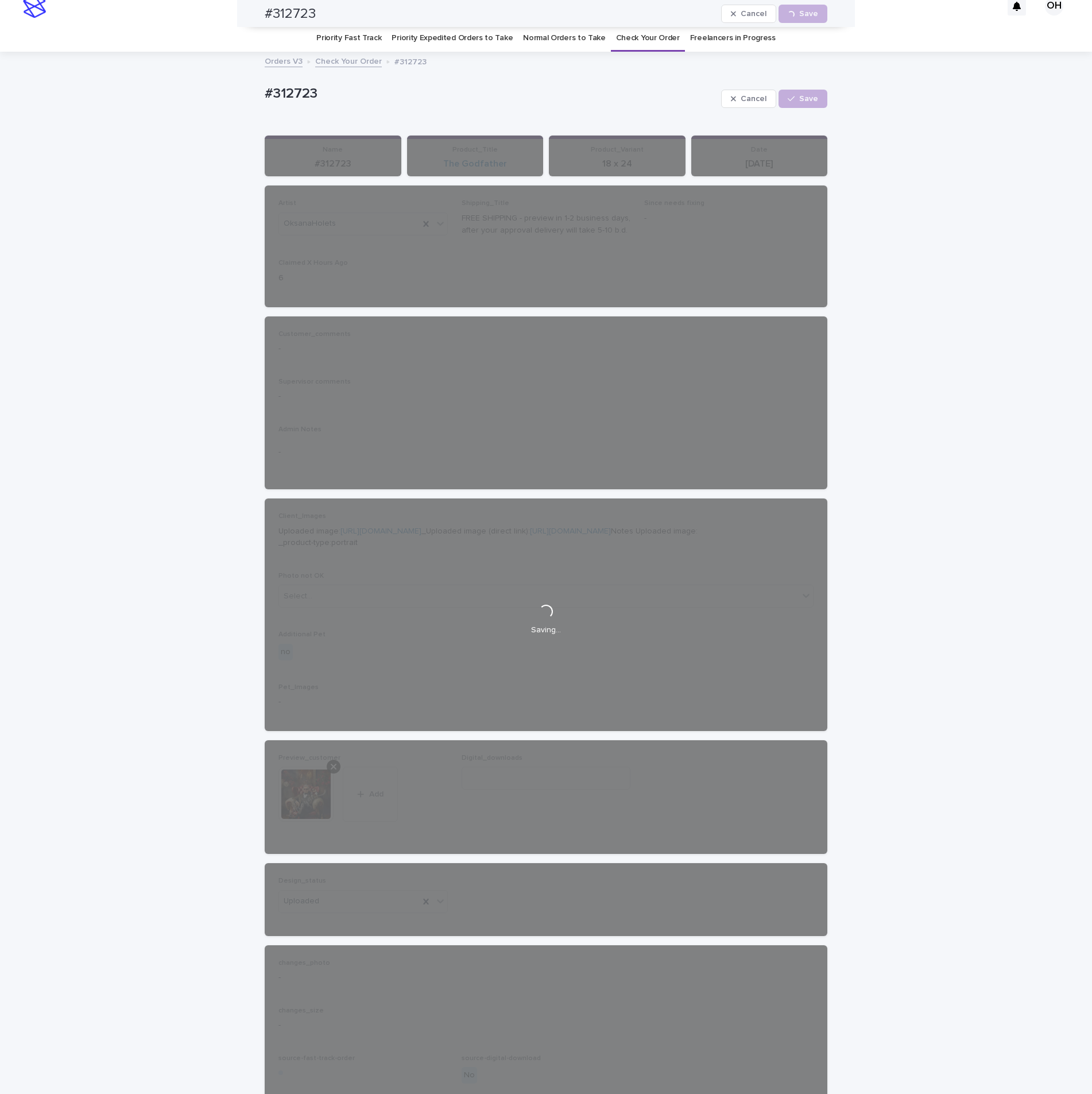
scroll to position [0, 0]
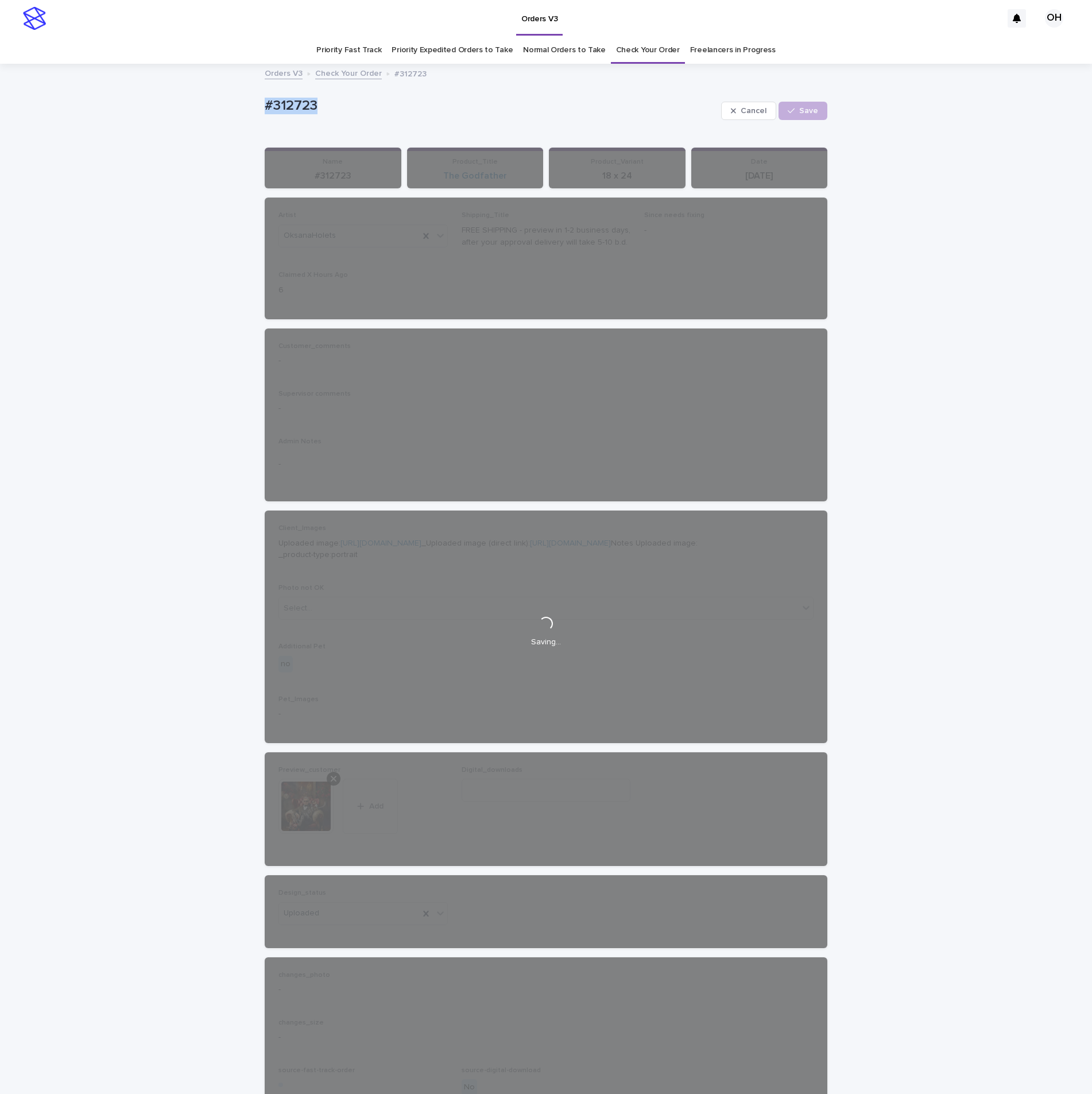
drag, startPoint x: 346, startPoint y: 106, endPoint x: 227, endPoint y: 92, distance: 119.8
click at [227, 92] on div "Loading... Saving… Loading... Saving… #312723 Cancel Loading... Save #312723 Ca…" at bounding box center [546, 625] width 1092 height 1120
copy p "#312723"
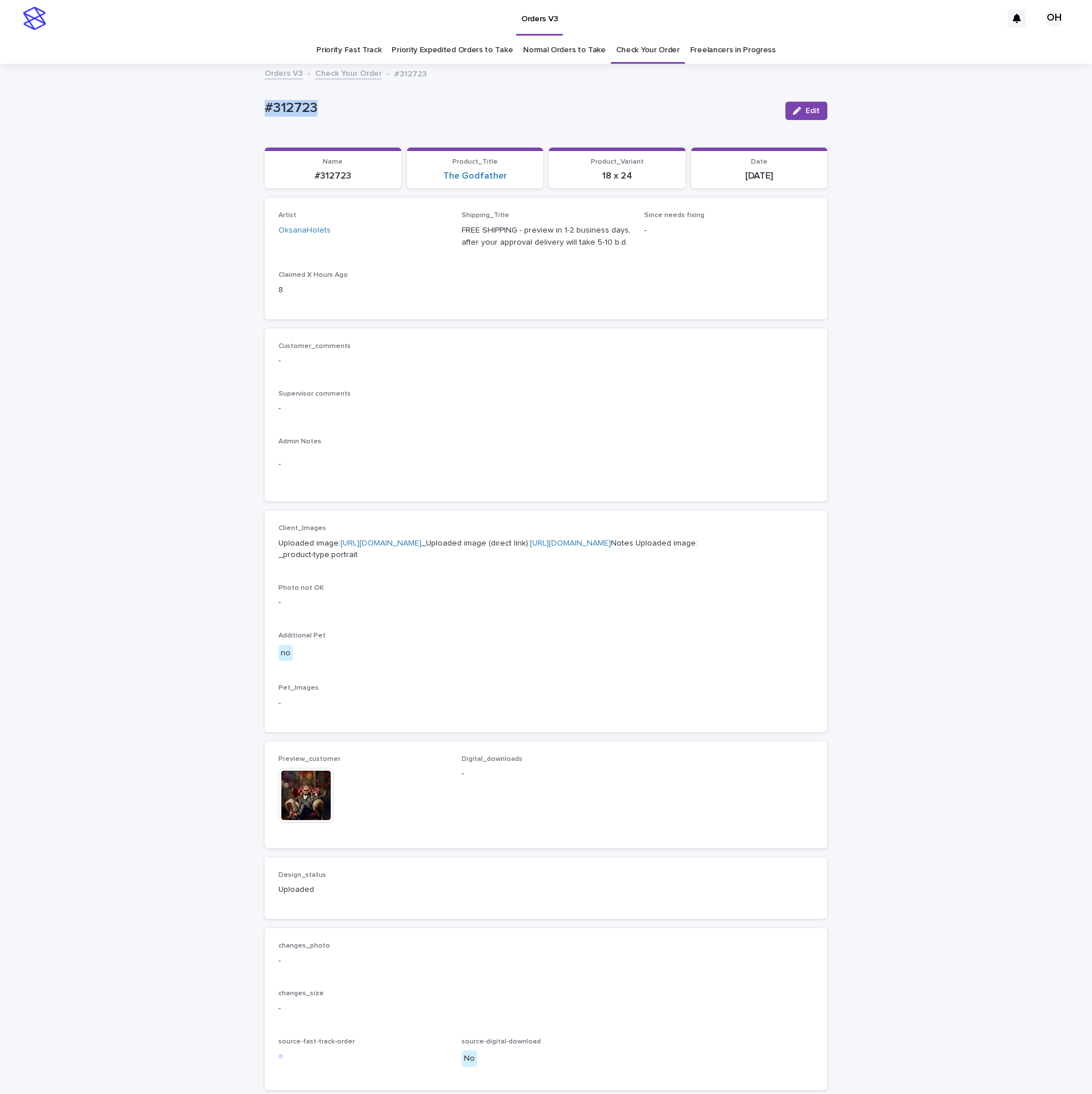
drag, startPoint x: 802, startPoint y: 111, endPoint x: 756, endPoint y: 329, distance: 222.8
click at [805, 111] on span "Edit" at bounding box center [813, 110] width 15 height 8
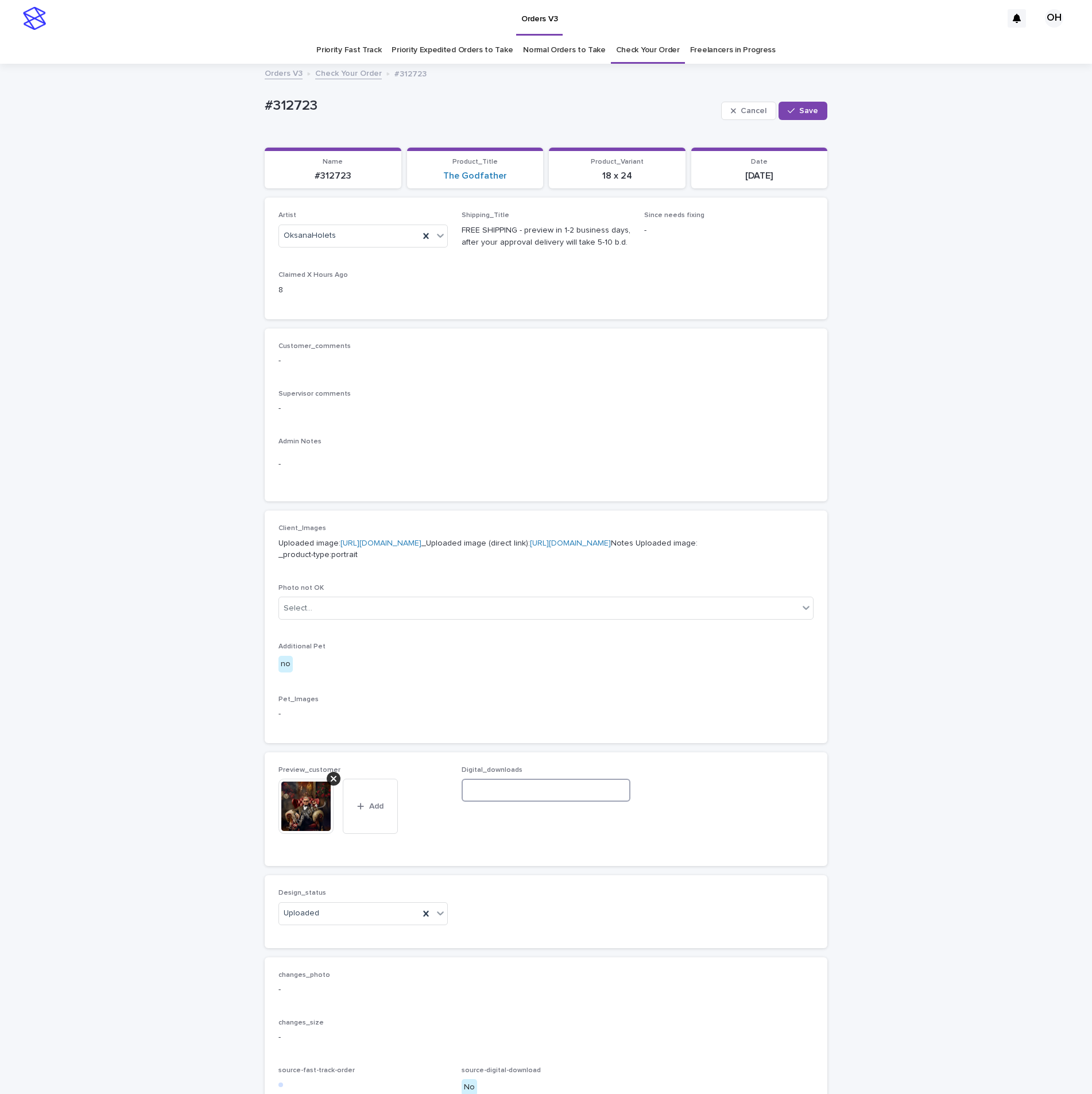
click at [488, 802] on input at bounding box center [546, 790] width 169 height 23
paste input "**********"
type input "**********"
click at [793, 105] on button "Save" at bounding box center [803, 111] width 49 height 18
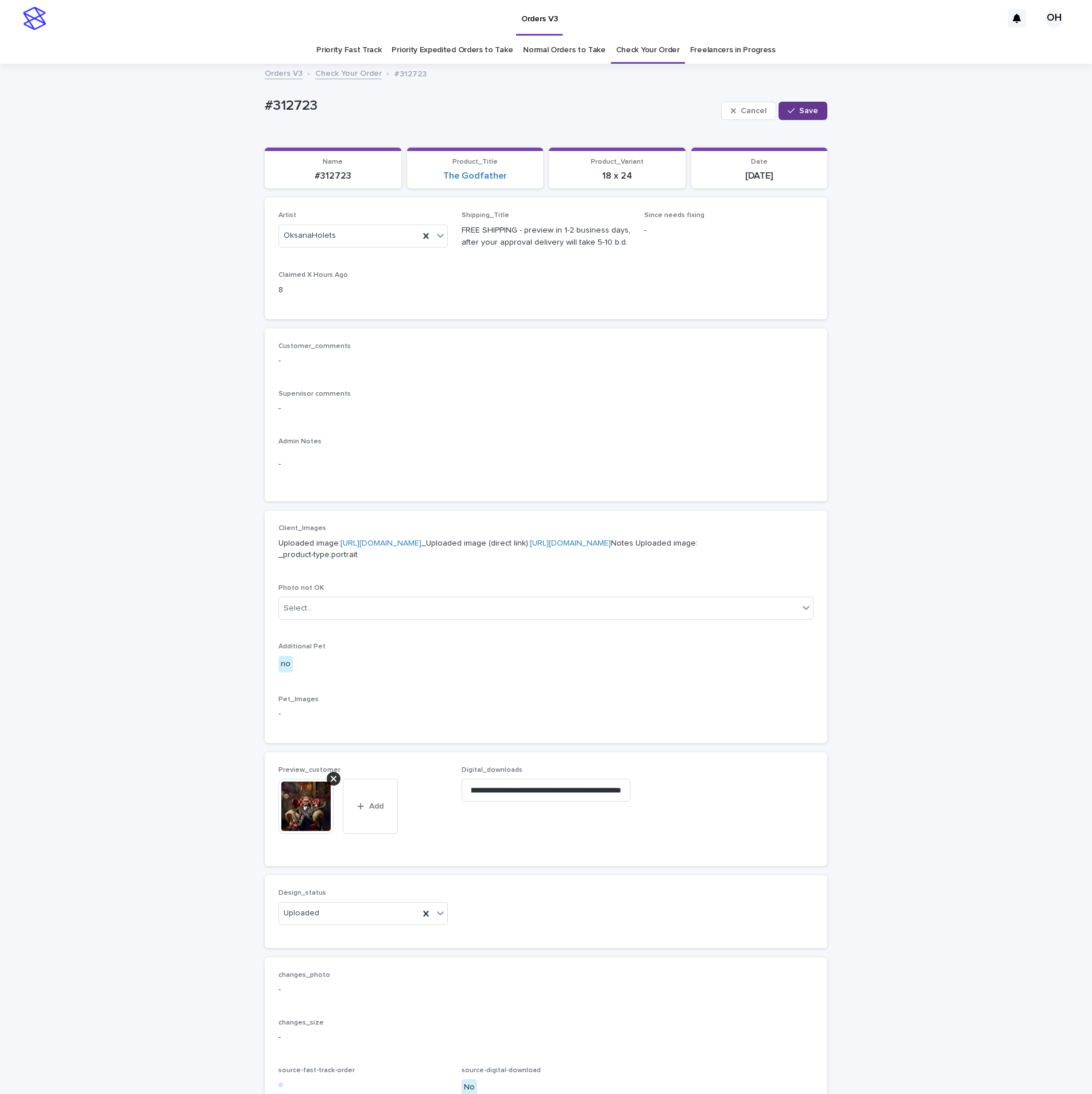
scroll to position [0, 0]
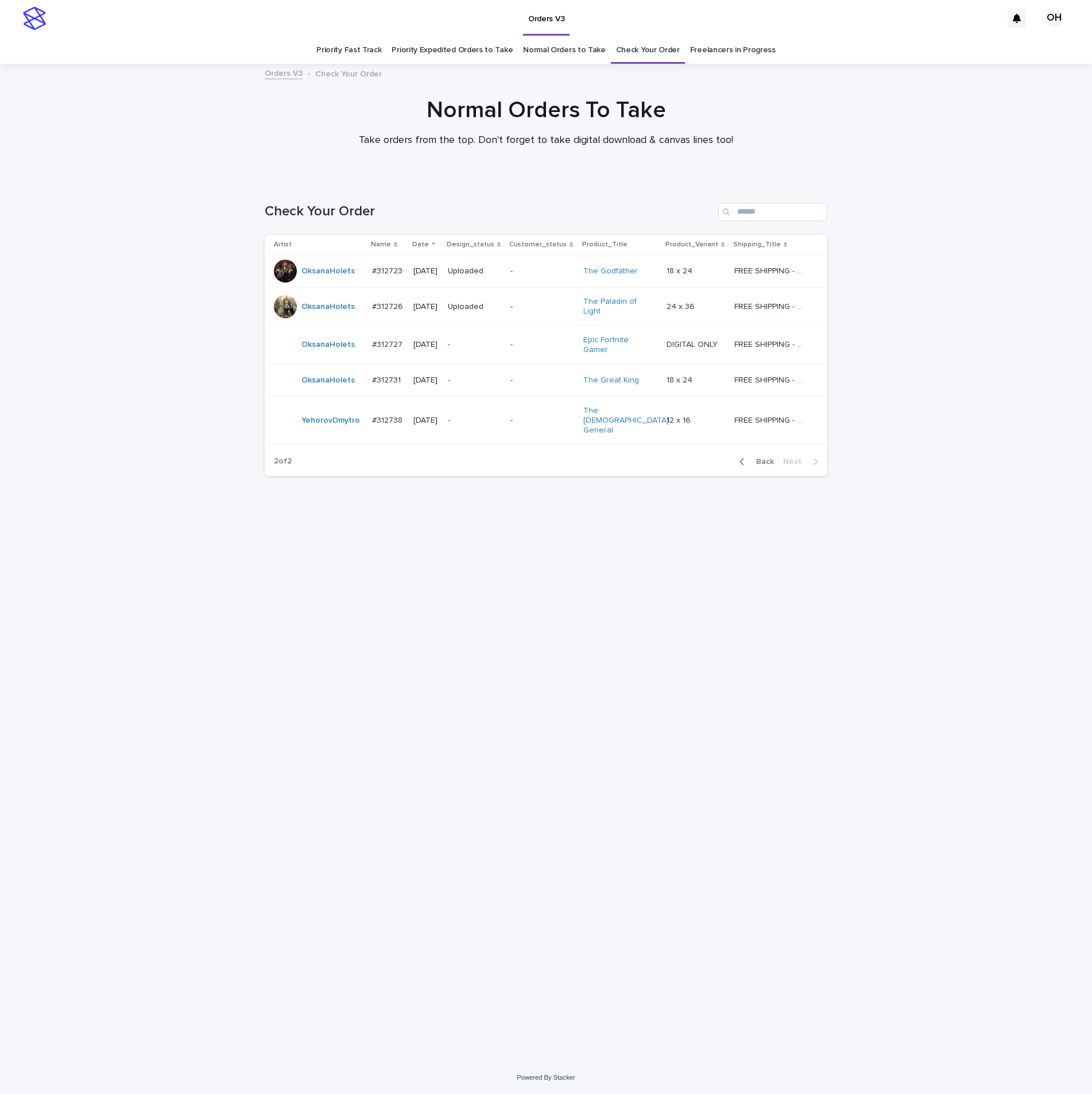
click at [385, 338] on p "#312727" at bounding box center [388, 344] width 33 height 12
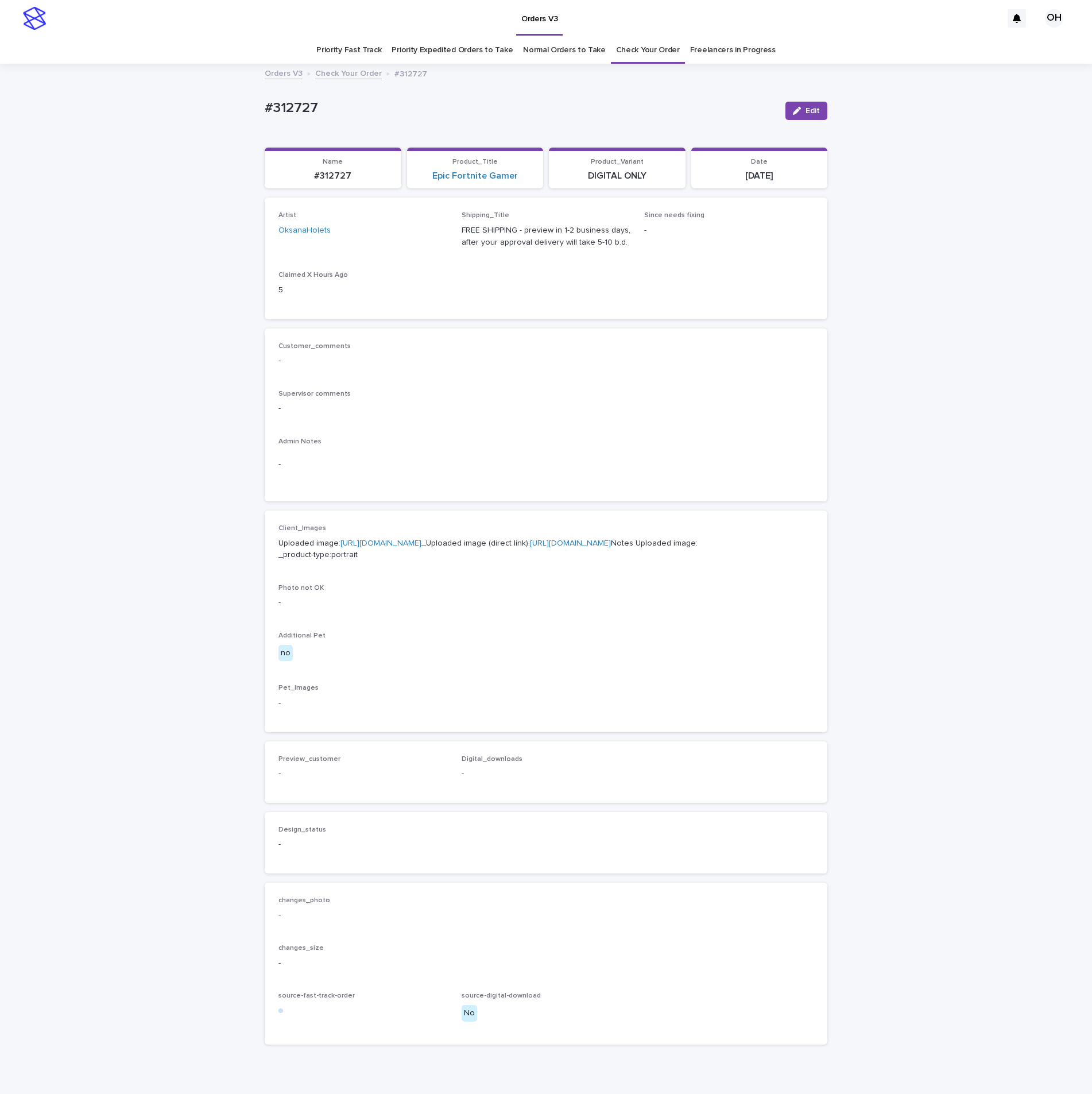
click at [345, 547] on link "https://cdn.shopify.com-uploadkit.app/s/files/1/0033/4807/0511/files/download.h…" at bounding box center [381, 543] width 81 height 8
click at [524, 479] on div "Admin Notes -" at bounding box center [545, 462] width 535 height 50
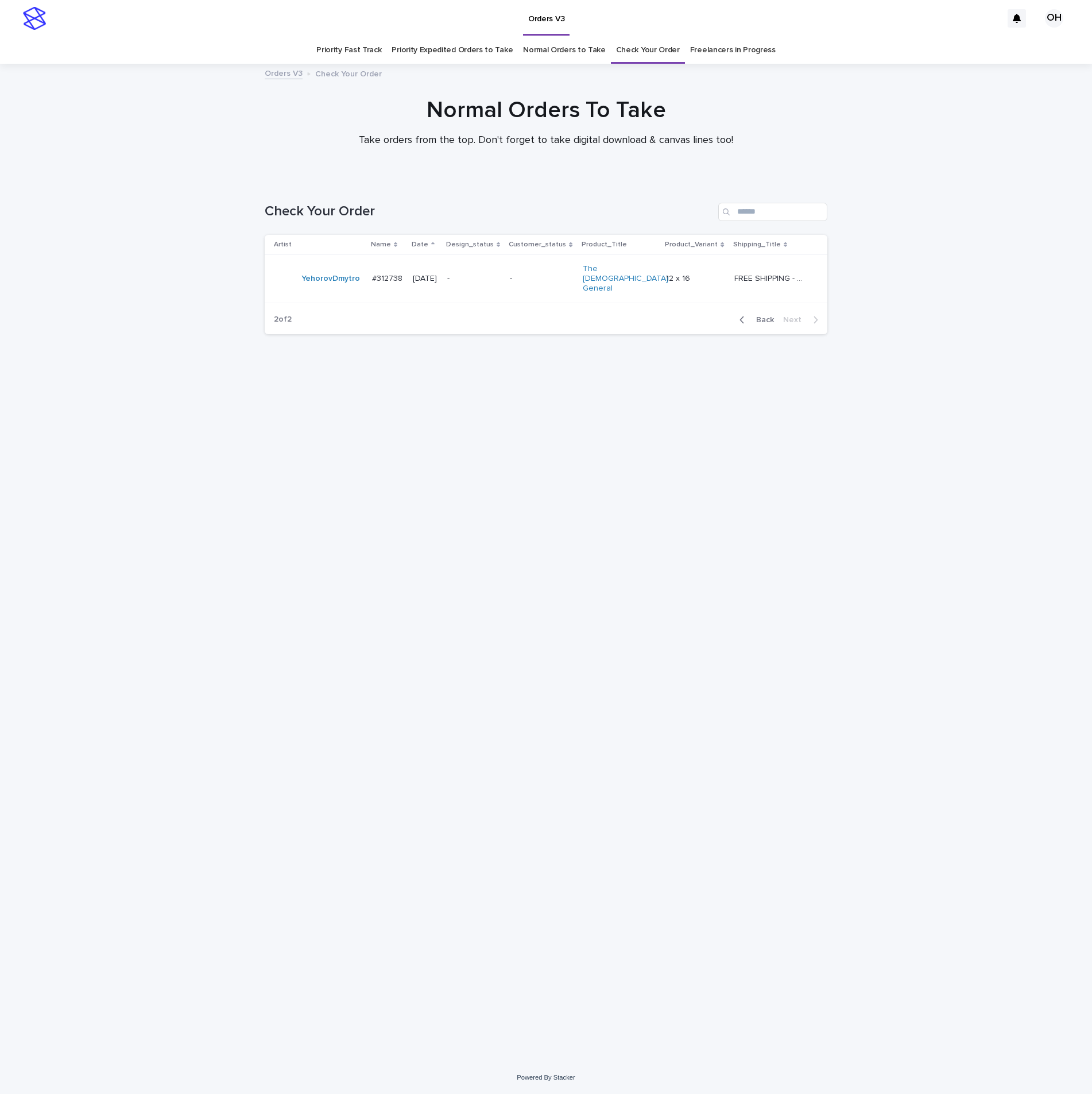
click at [776, 315] on button "Back" at bounding box center [754, 319] width 48 height 10
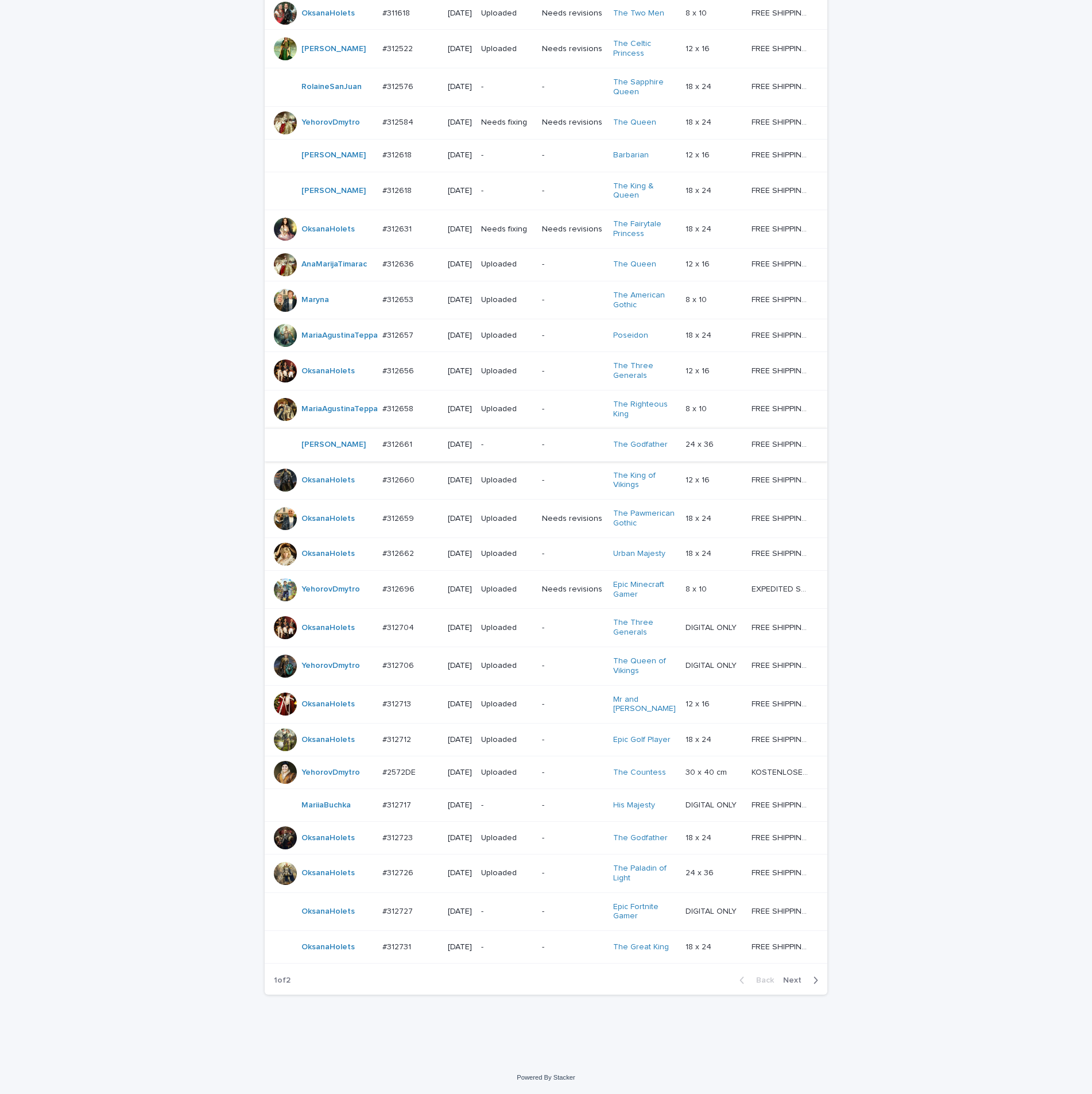
scroll to position [433, 0]
click at [395, 896] on td "#312727 #312727" at bounding box center [410, 911] width 65 height 38
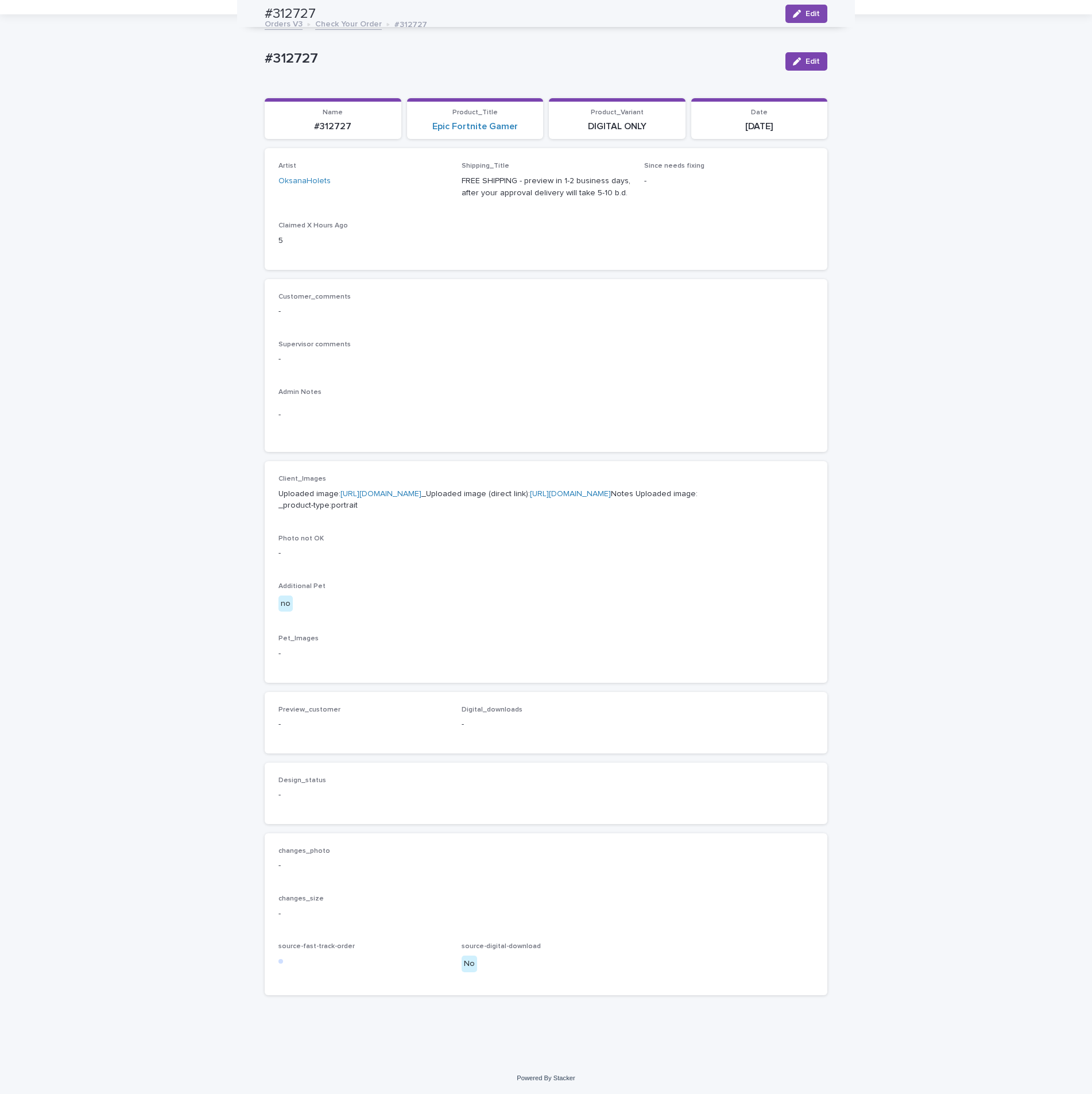
scroll to position [37, 0]
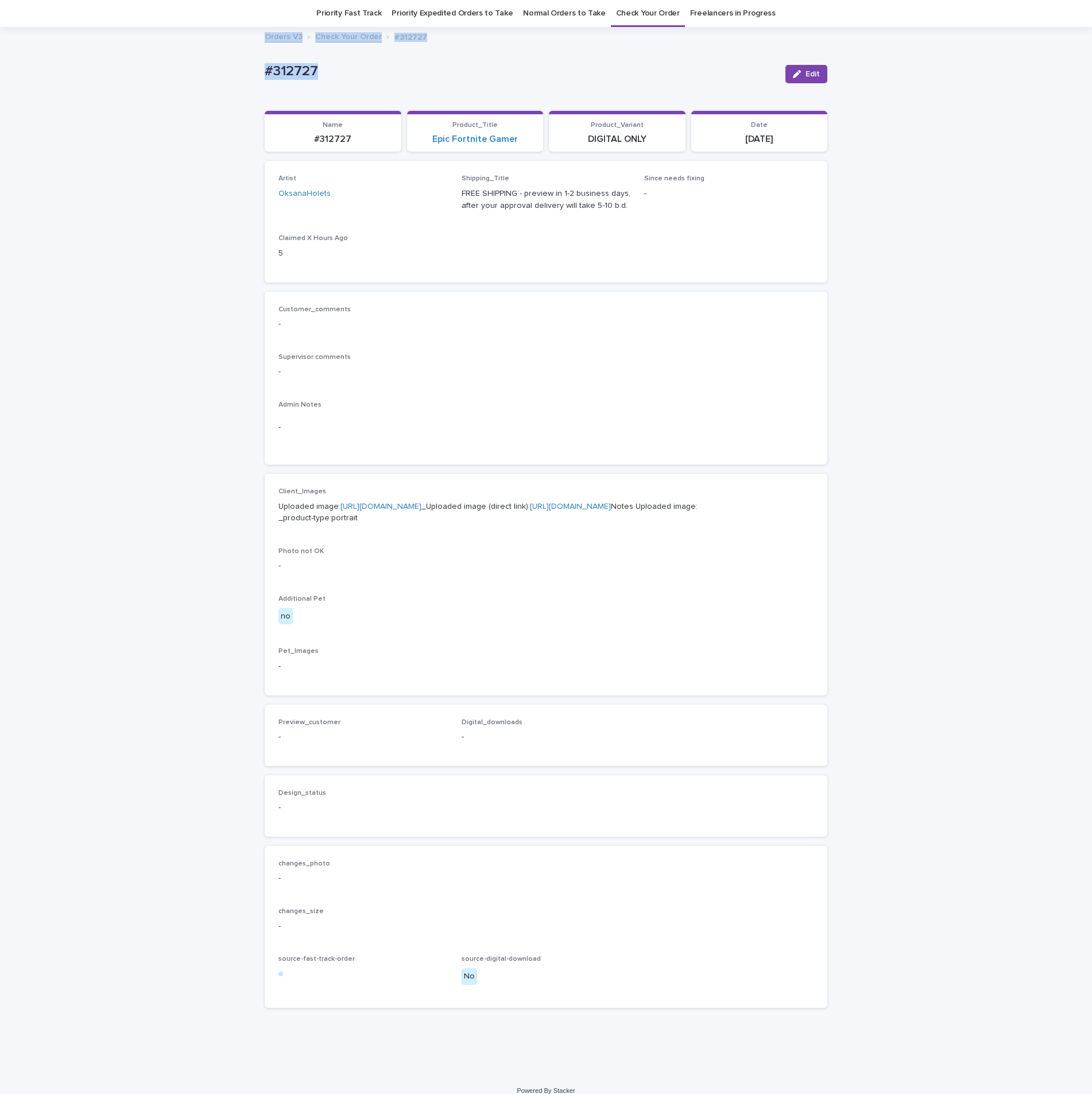
drag, startPoint x: 277, startPoint y: 56, endPoint x: 204, endPoint y: 34, distance: 76.2
click at [204, 34] on div "Orders V3 OH Priority Fast Track Priority Expedited Orders to Take Normal Order…" at bounding box center [546, 535] width 1092 height 1143
drag, startPoint x: 291, startPoint y: 72, endPoint x: 580, endPoint y: 55, distance: 289.5
click at [608, 50] on div "#312727 Edit #312727 Edit Sorry, there was an error saving your record. Please …" at bounding box center [546, 522] width 562 height 989
click at [315, 70] on p "#312727" at bounding box center [521, 71] width 511 height 16
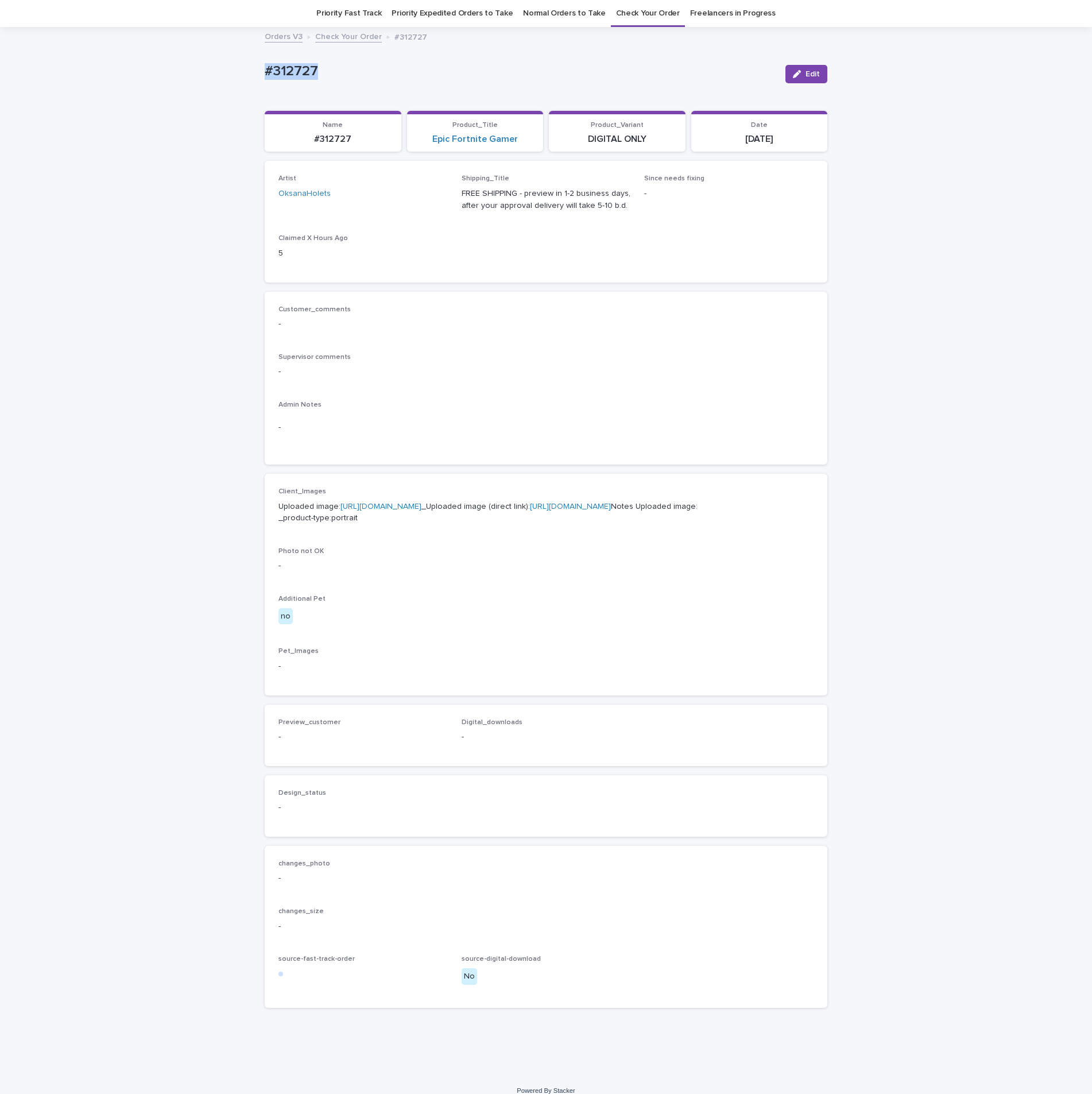
drag, startPoint x: 325, startPoint y: 78, endPoint x: 238, endPoint y: 68, distance: 87.6
click at [238, 68] on div "Loading... Saving… Loading... Saving… #312727 Edit #312727 Edit Sorry, there wa…" at bounding box center [546, 551] width 1092 height 1046
copy p "#312727"
click at [370, 78] on p "#312727" at bounding box center [521, 71] width 511 height 16
drag, startPoint x: 333, startPoint y: 81, endPoint x: 282, endPoint y: 73, distance: 51.6
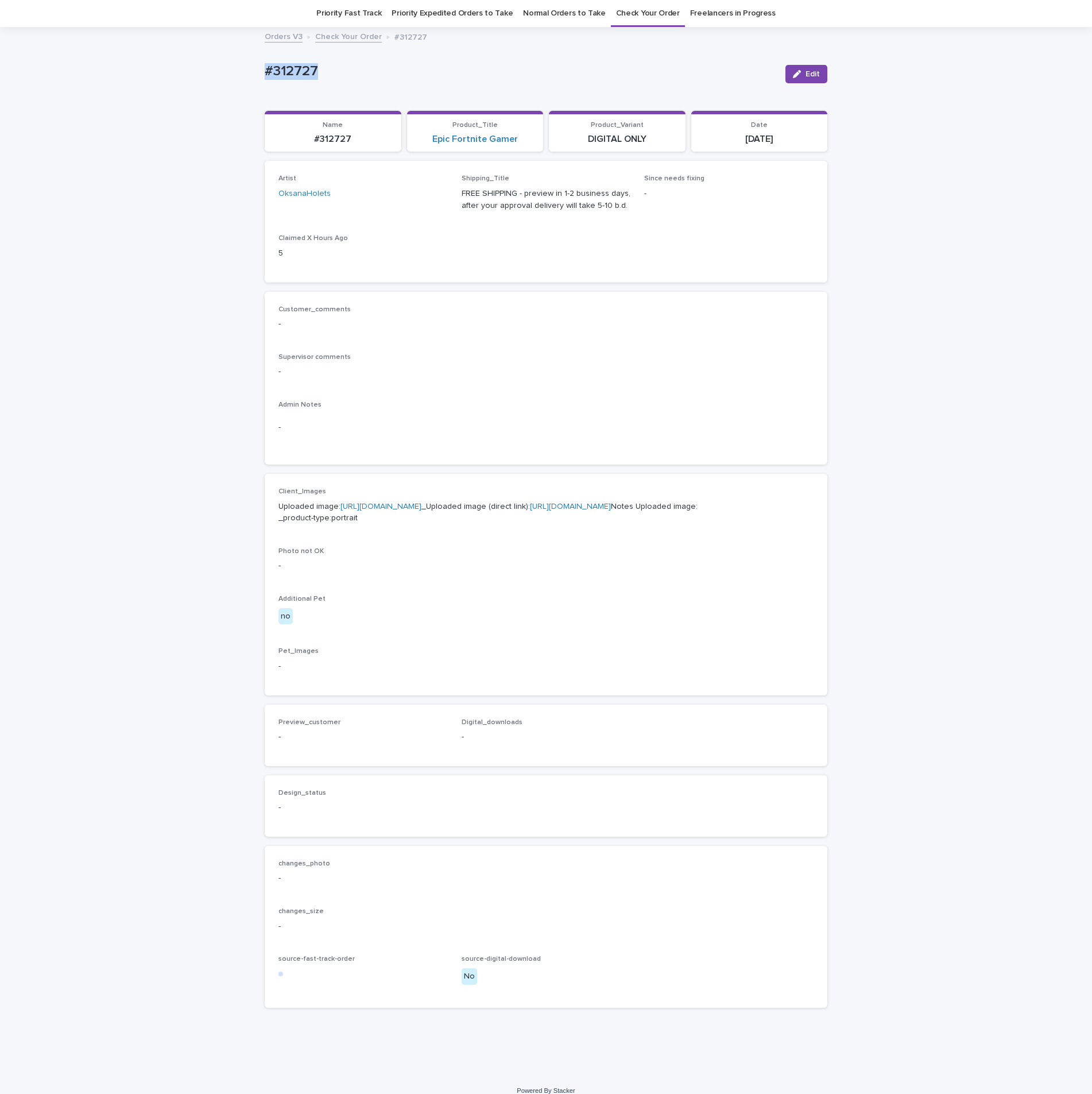
click at [265, 73] on div "#312727" at bounding box center [521, 73] width 511 height 21
drag, startPoint x: 282, startPoint y: 73, endPoint x: 289, endPoint y: 73, distance: 7.0
copy p "#312727"
click at [619, 315] on div "Customer_comments -" at bounding box center [545, 322] width 535 height 34
click at [807, 79] on button "Edit" at bounding box center [806, 74] width 42 height 18
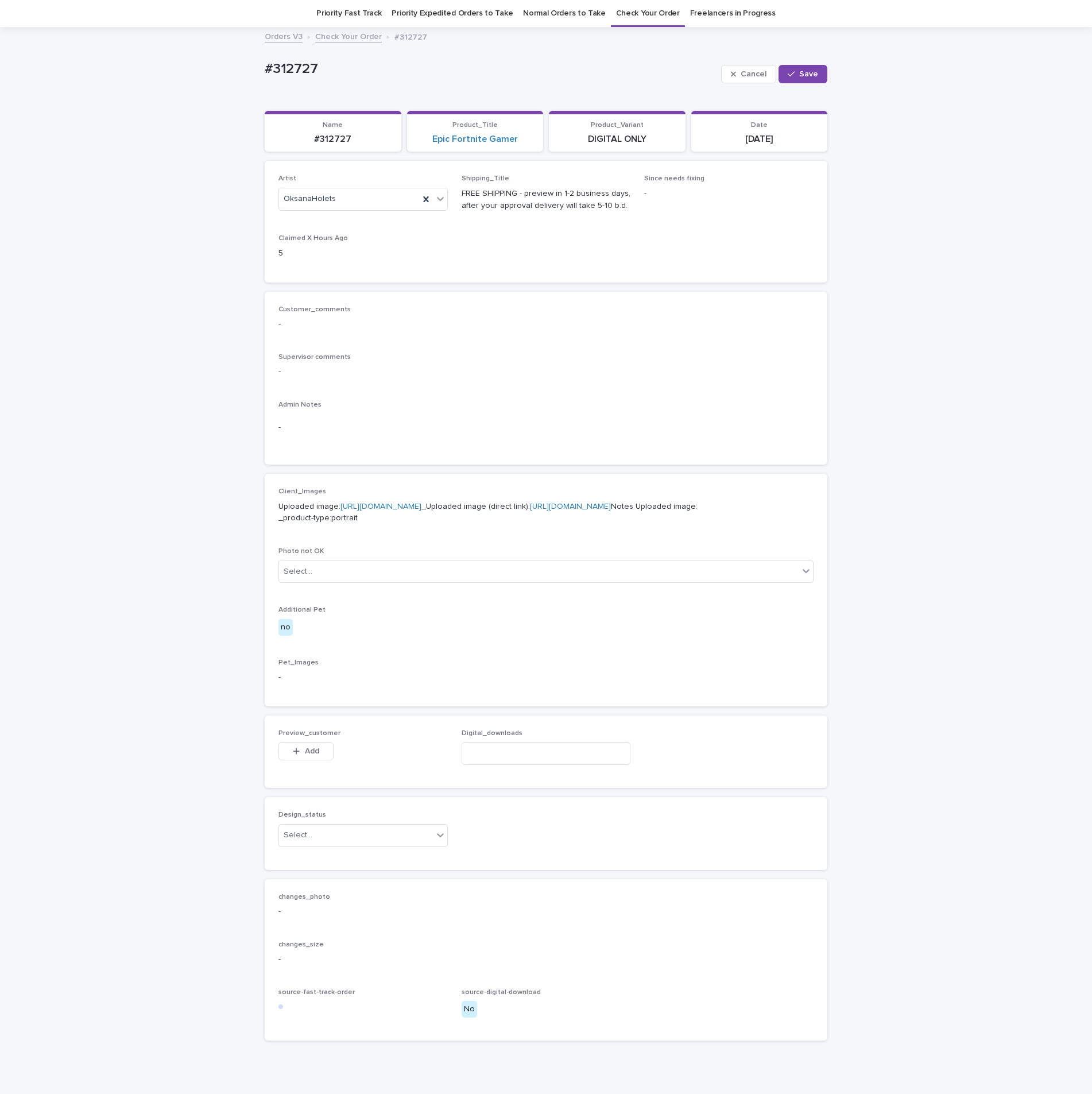
click at [313, 760] on button "Add" at bounding box center [305, 751] width 55 height 18
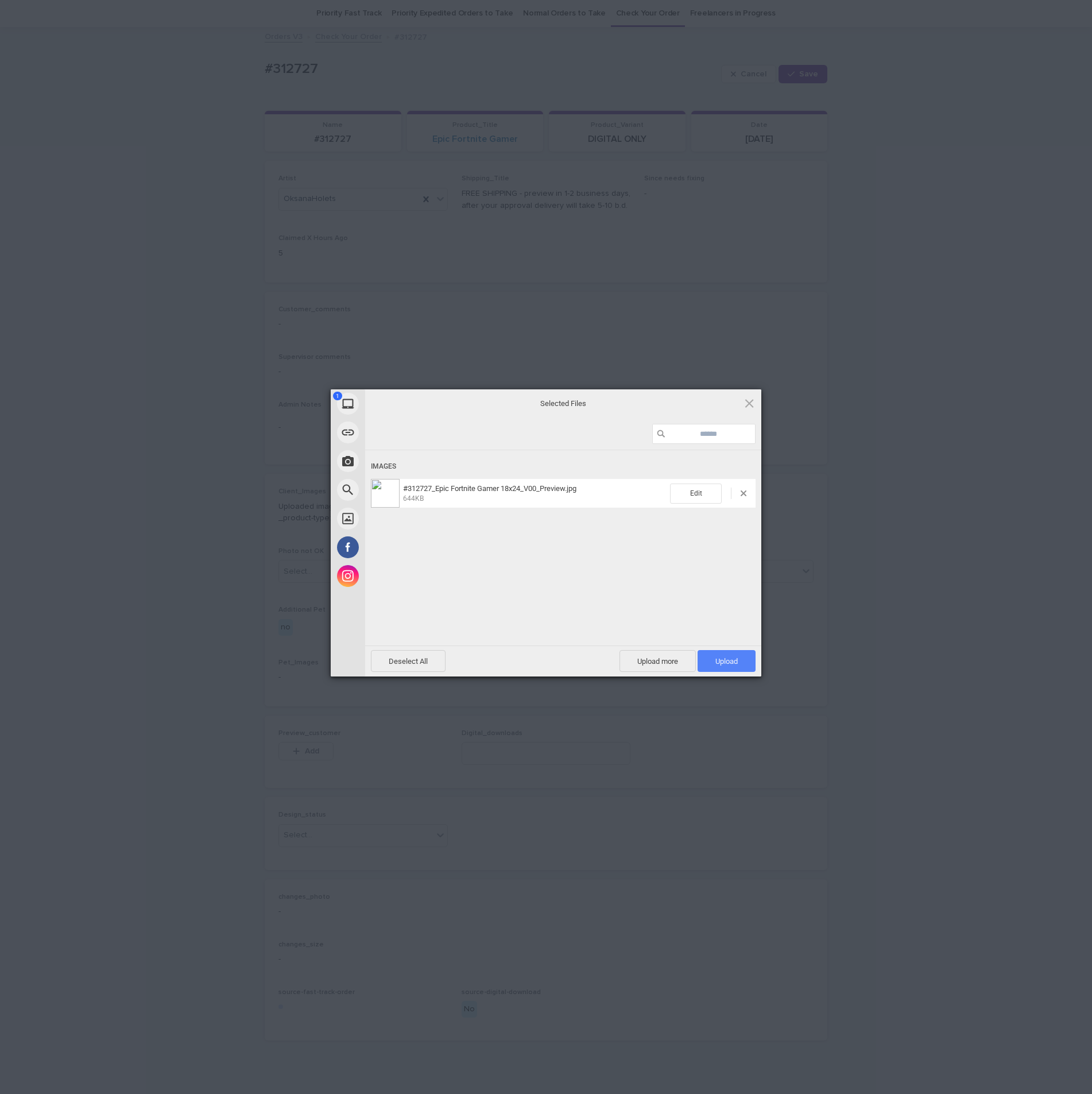
click at [733, 670] on span "Upload 1" at bounding box center [727, 661] width 58 height 22
click at [901, 558] on div "My Device Link (URL) Take Photo Web Search Unsplash Facebook Instagram Uploaded…" at bounding box center [546, 547] width 1092 height 1094
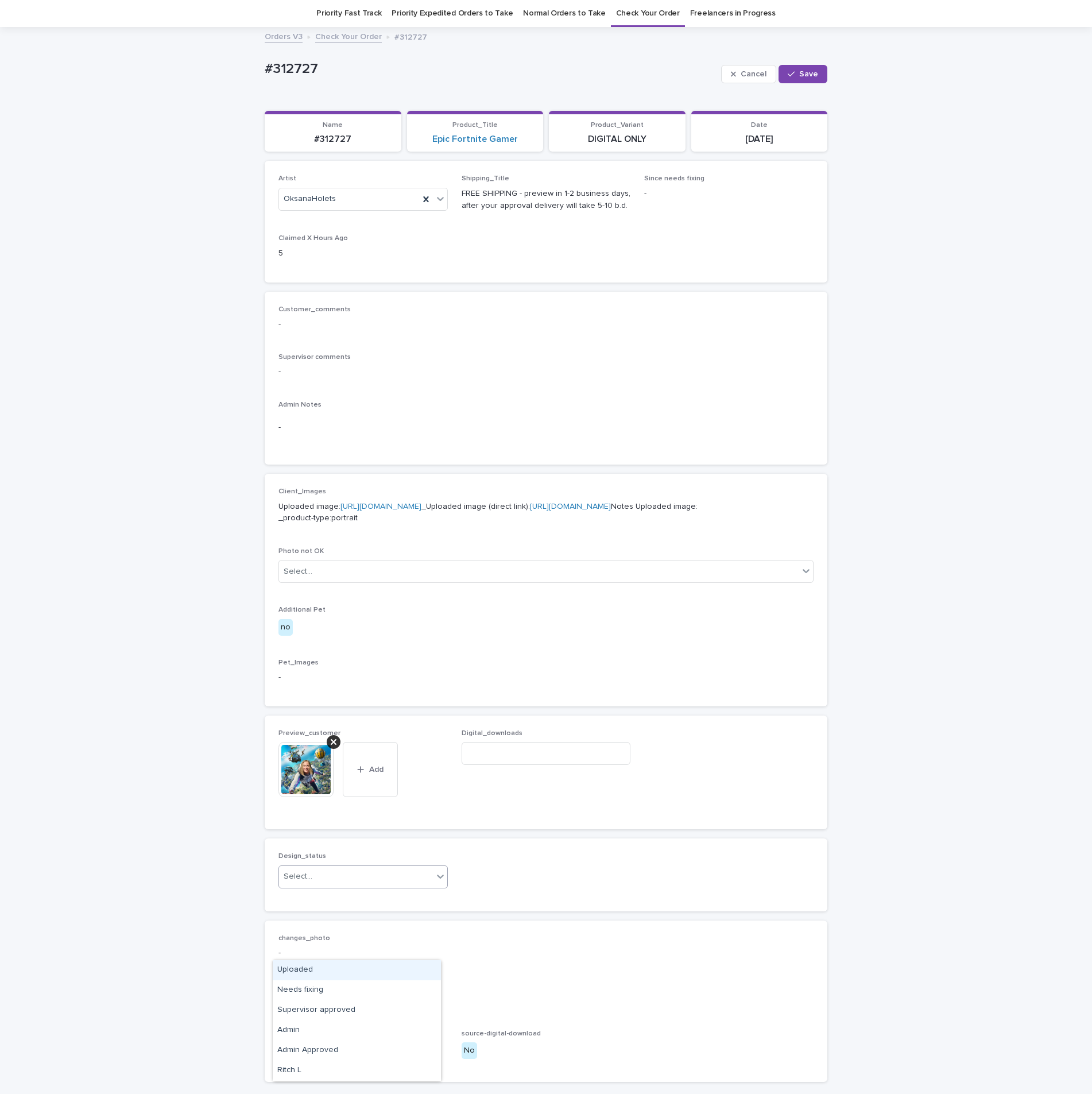
click at [304, 973] on div "Uploaded" at bounding box center [357, 970] width 168 height 20
click at [804, 80] on button "Save" at bounding box center [803, 74] width 49 height 18
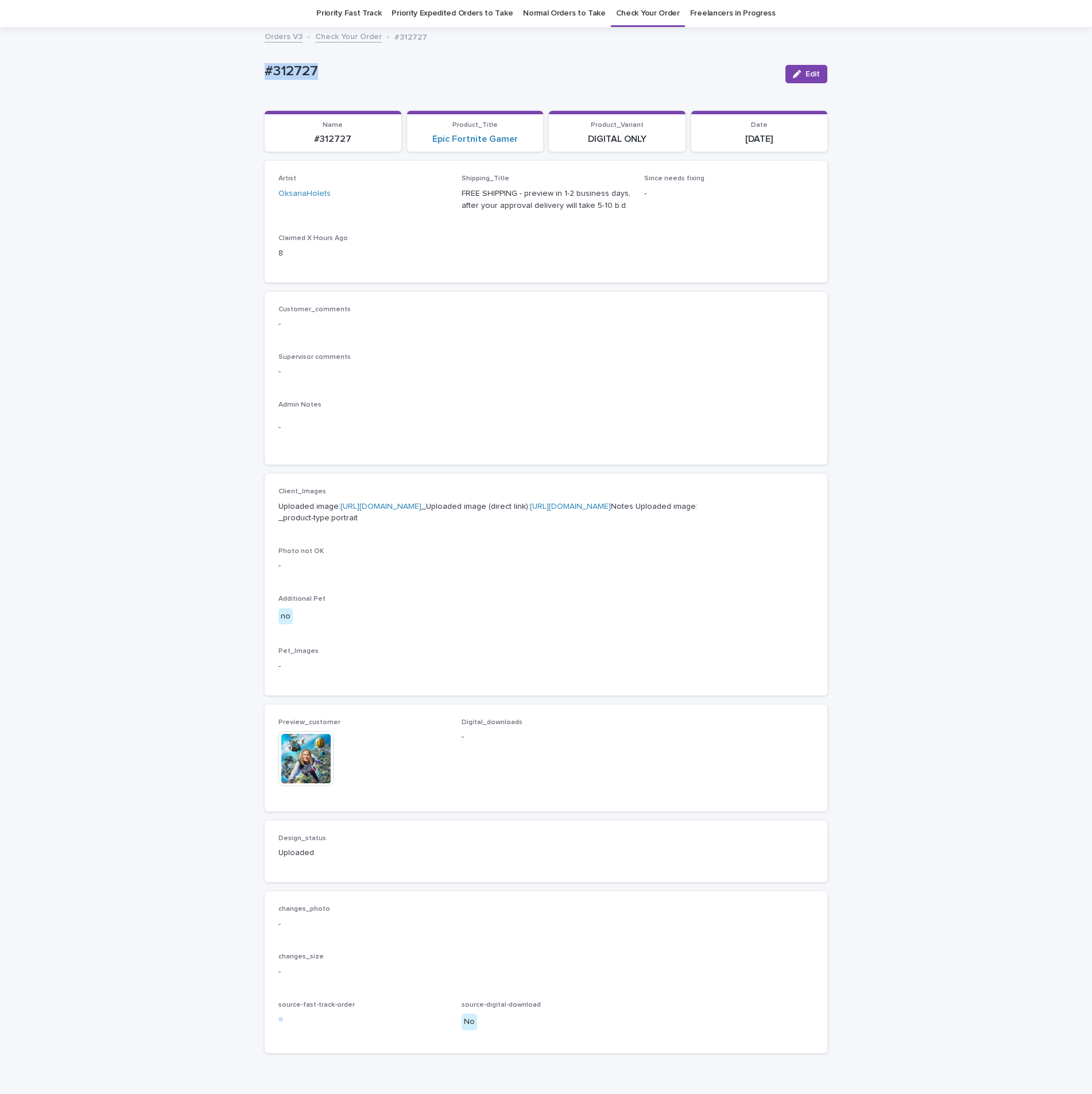
drag, startPoint x: 334, startPoint y: 65, endPoint x: 242, endPoint y: 67, distance: 92.0
click at [241, 67] on div "Loading... Saving… Loading... Saving… #312727 Edit #312727 Edit Sorry, there wa…" at bounding box center [546, 573] width 1092 height 1092
copy p "#312727"
drag, startPoint x: 794, startPoint y: 289, endPoint x: 702, endPoint y: 228, distance: 110.4
click at [794, 289] on div "Loading... Saving… Artist OksanaHolets Shipping_Title FREE SHIPPING - preview i…" at bounding box center [546, 225] width 562 height 130
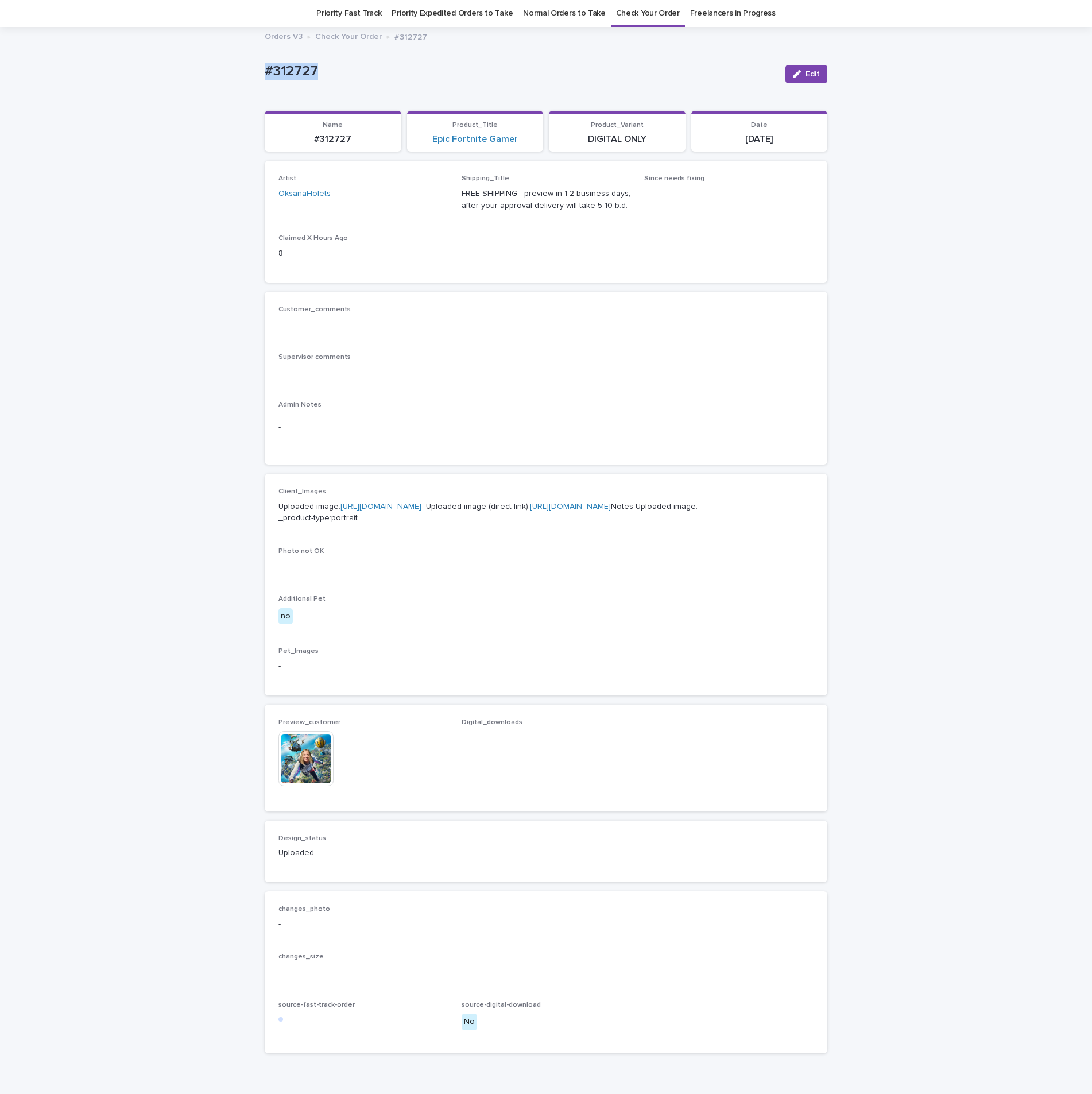
drag, startPoint x: 351, startPoint y: 72, endPoint x: 257, endPoint y: 73, distance: 94.0
click at [259, 73] on div "Loading... Saving… Loading... Saving… #312727 Edit #312727 Edit Sorry, there wa…" at bounding box center [545, 559] width 574 height 1063
copy p "#312727"
click at [809, 78] on span "Edit" at bounding box center [813, 74] width 15 height 8
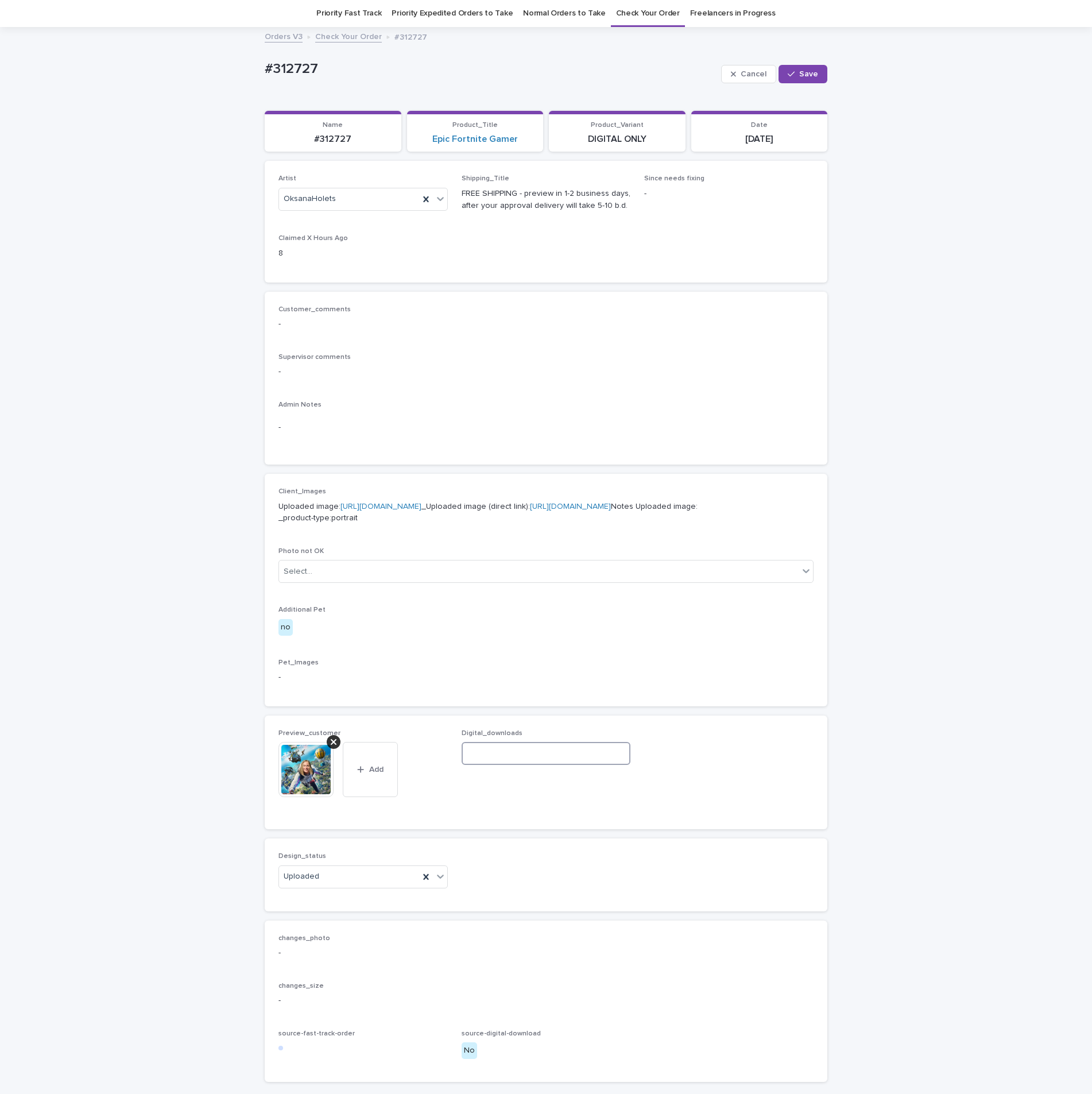
click at [524, 765] on input at bounding box center [546, 753] width 169 height 23
paste input "**********"
type input "**********"
click at [810, 73] on span "Save" at bounding box center [808, 74] width 19 height 8
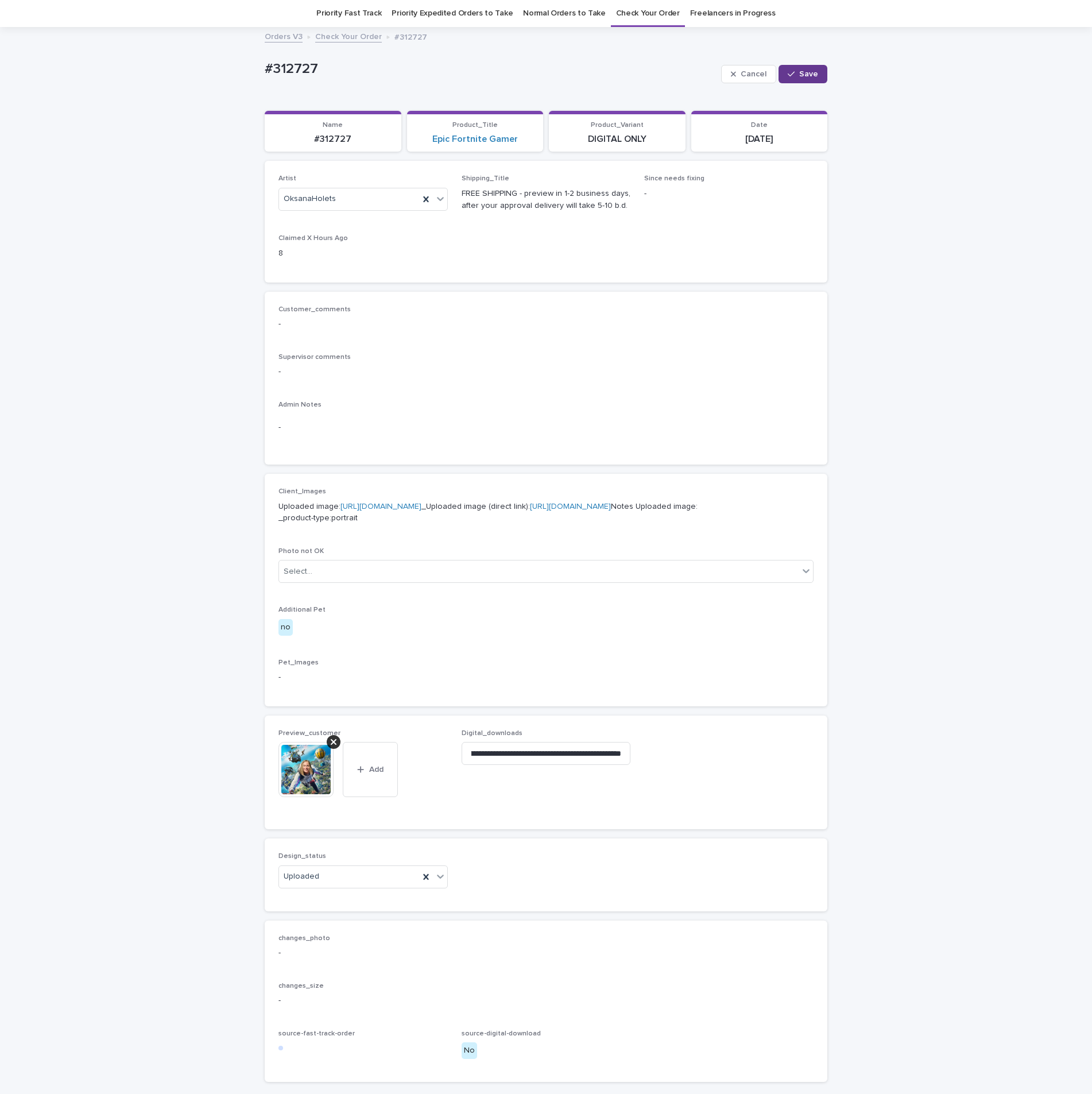
scroll to position [0, 0]
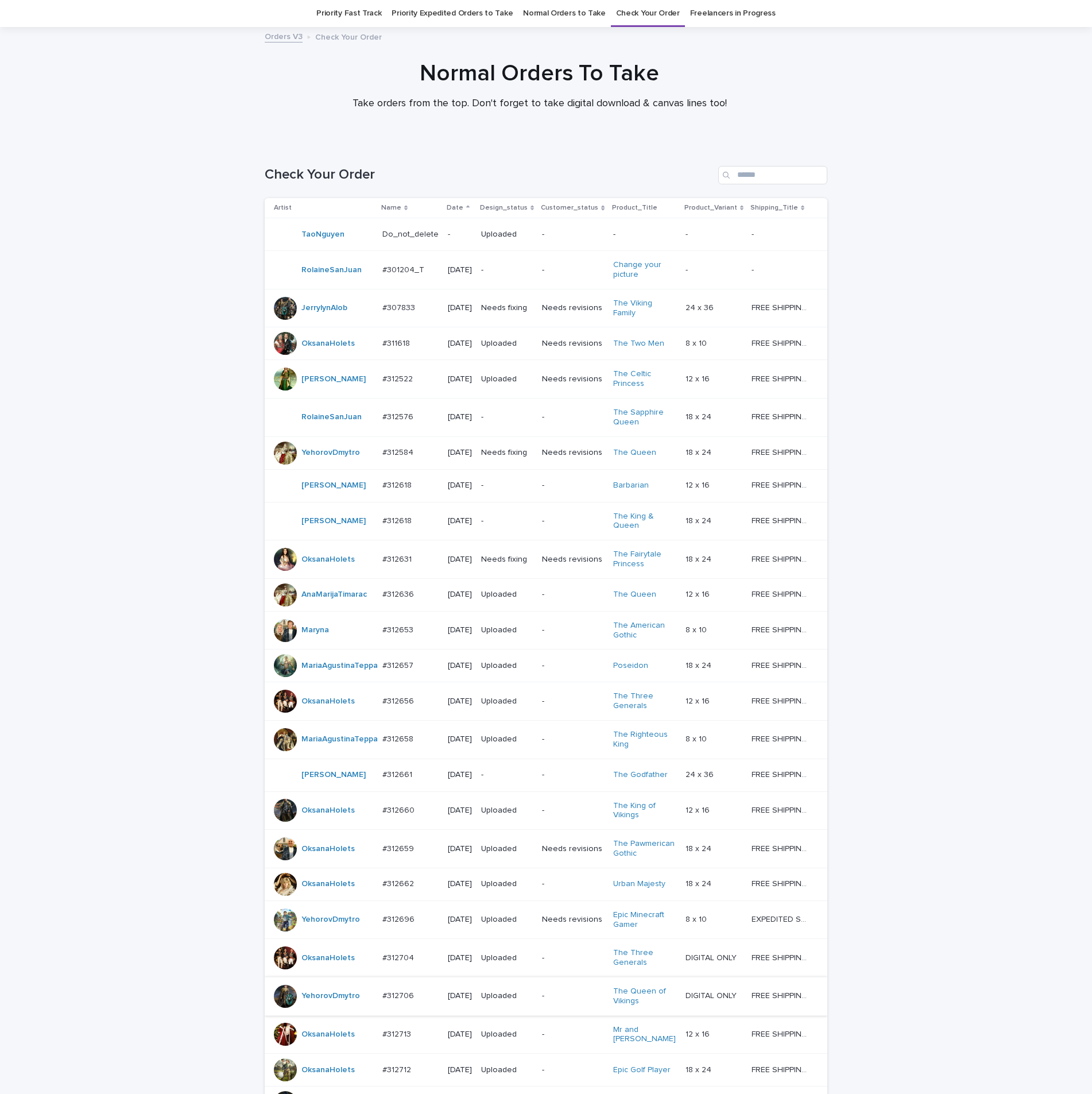
scroll to position [433, 0]
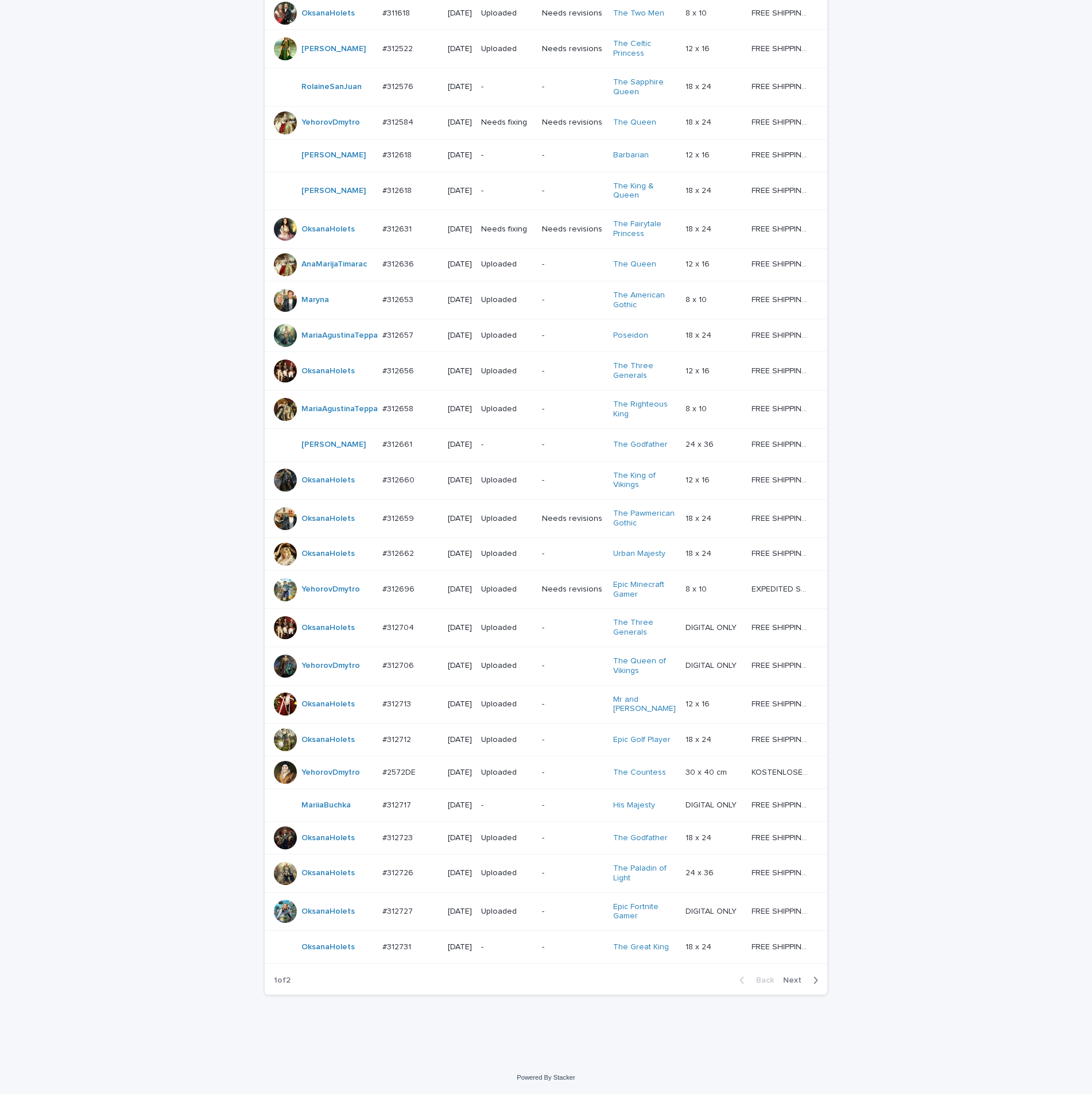
click at [385, 944] on p "#312731" at bounding box center [398, 946] width 31 height 12
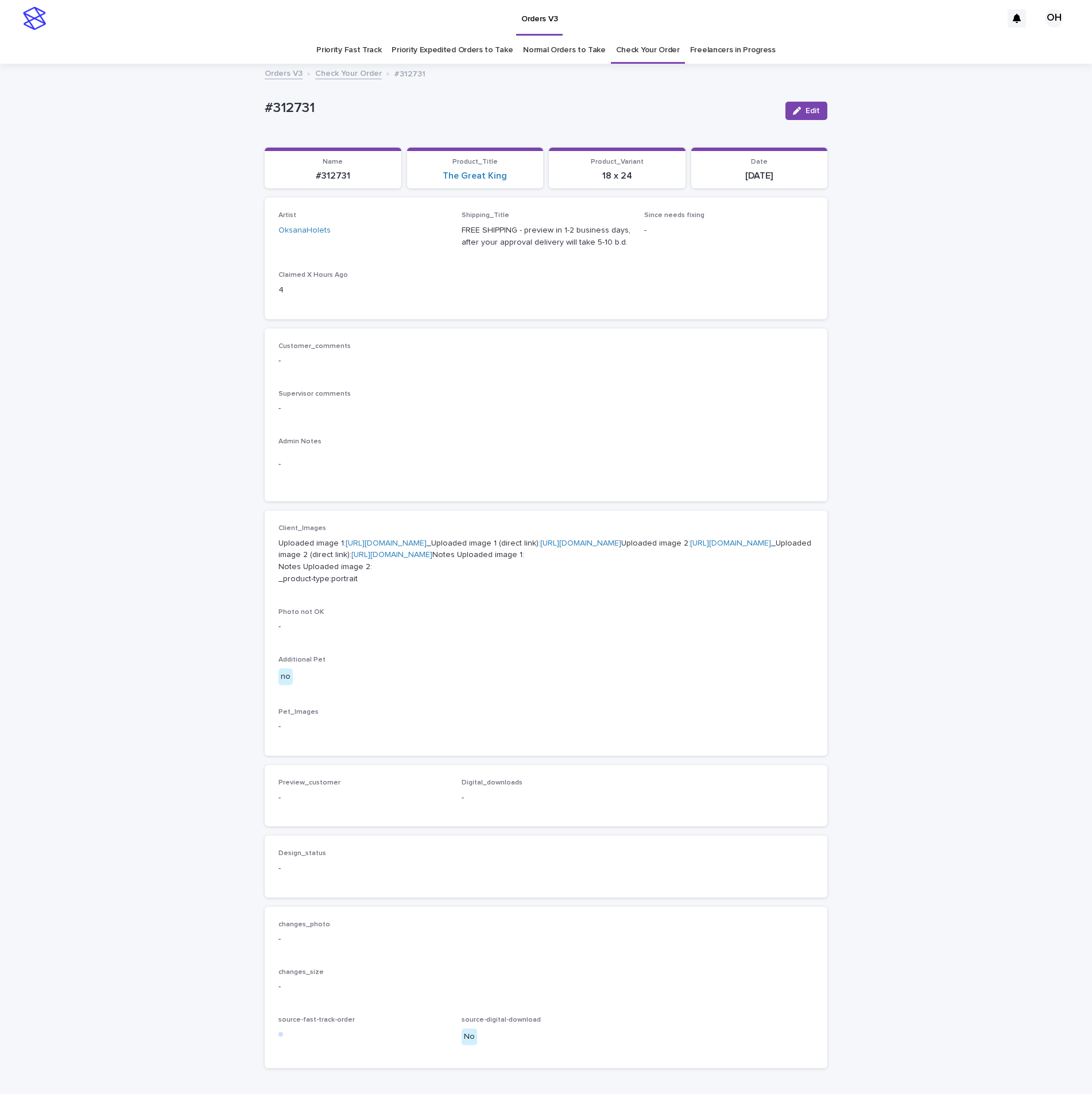
click at [394, 547] on link "https://cdn.shopify.com-uploadkit.app/s/files/1/0033/4807/0511/files/download.h…" at bounding box center [386, 543] width 81 height 8
drag, startPoint x: 807, startPoint y: 116, endPoint x: 775, endPoint y: 235, distance: 123.2
click at [807, 115] on button "Edit" at bounding box center [806, 111] width 42 height 18
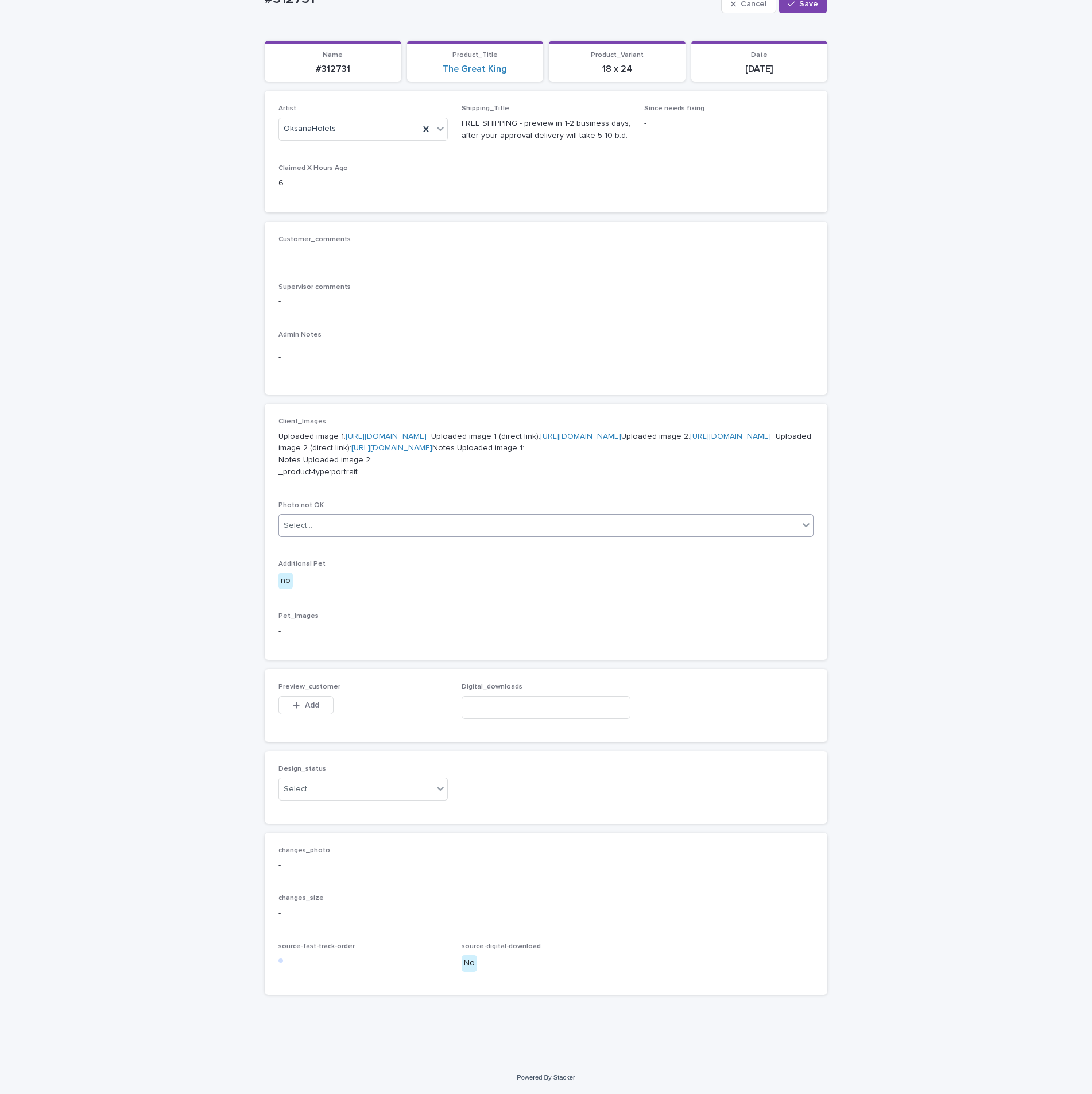
scroll to position [214, 0]
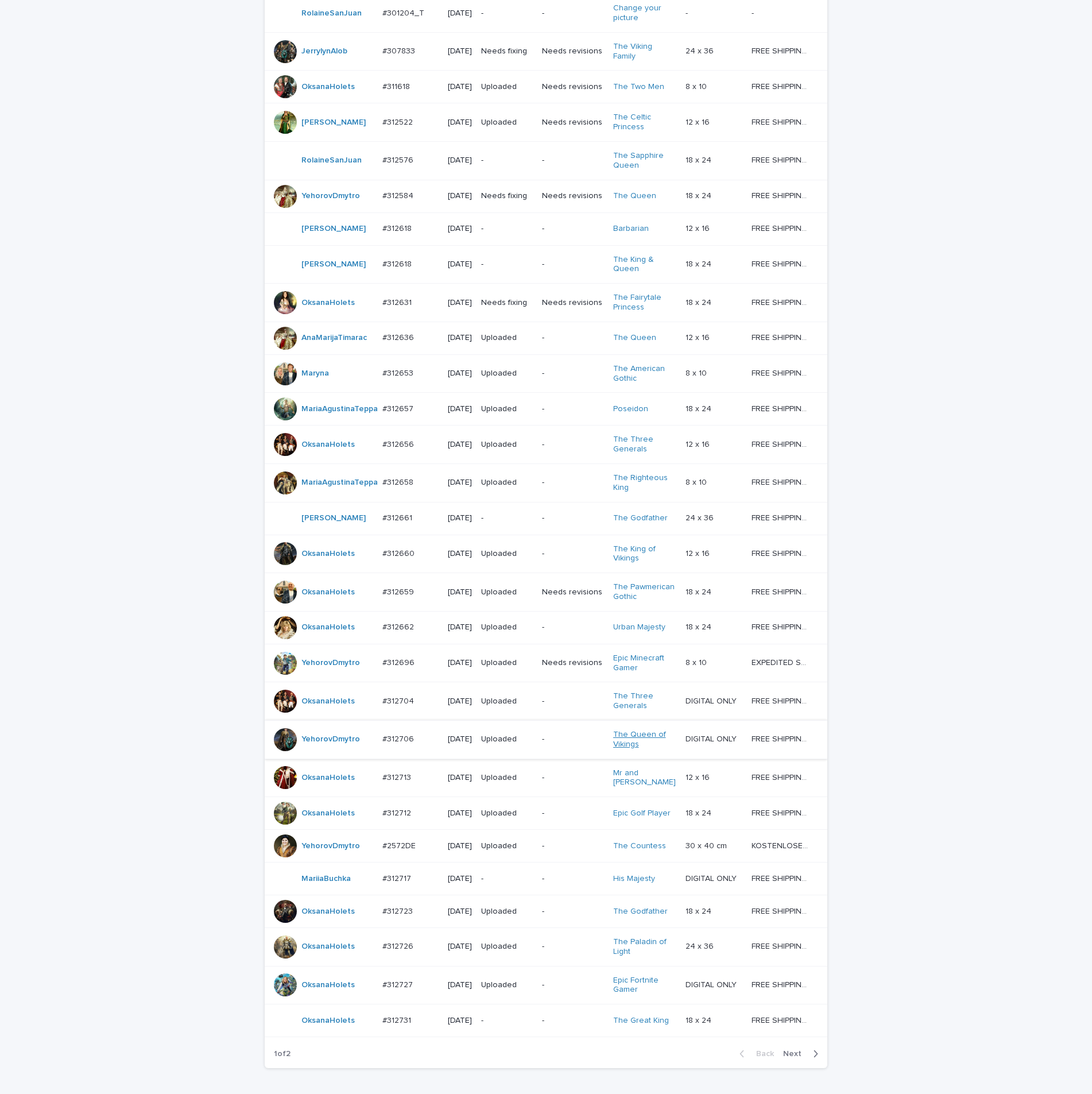
scroll to position [433, 0]
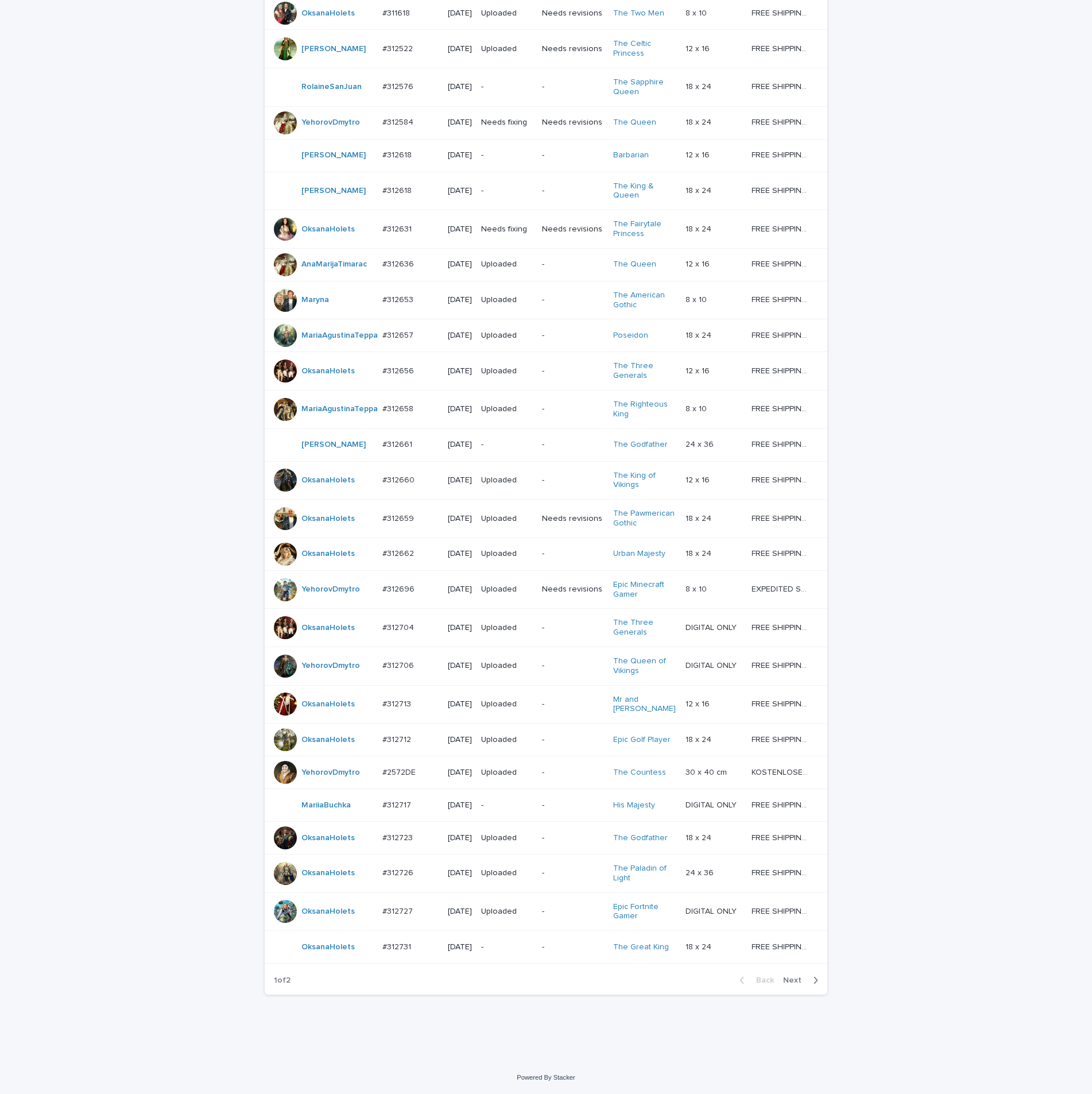
click at [400, 907] on p "#312727" at bounding box center [399, 910] width 33 height 12
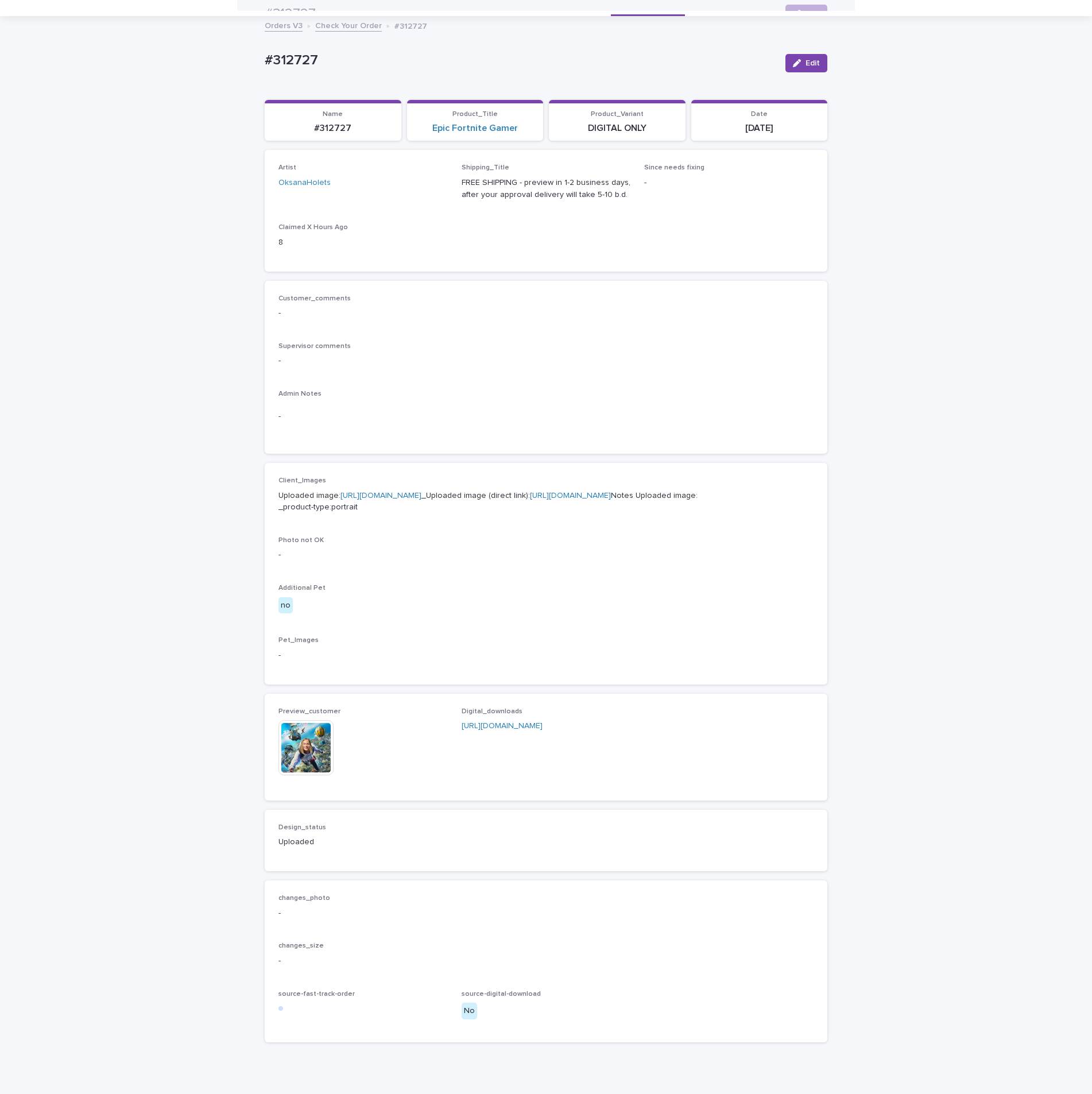
scroll to position [37, 0]
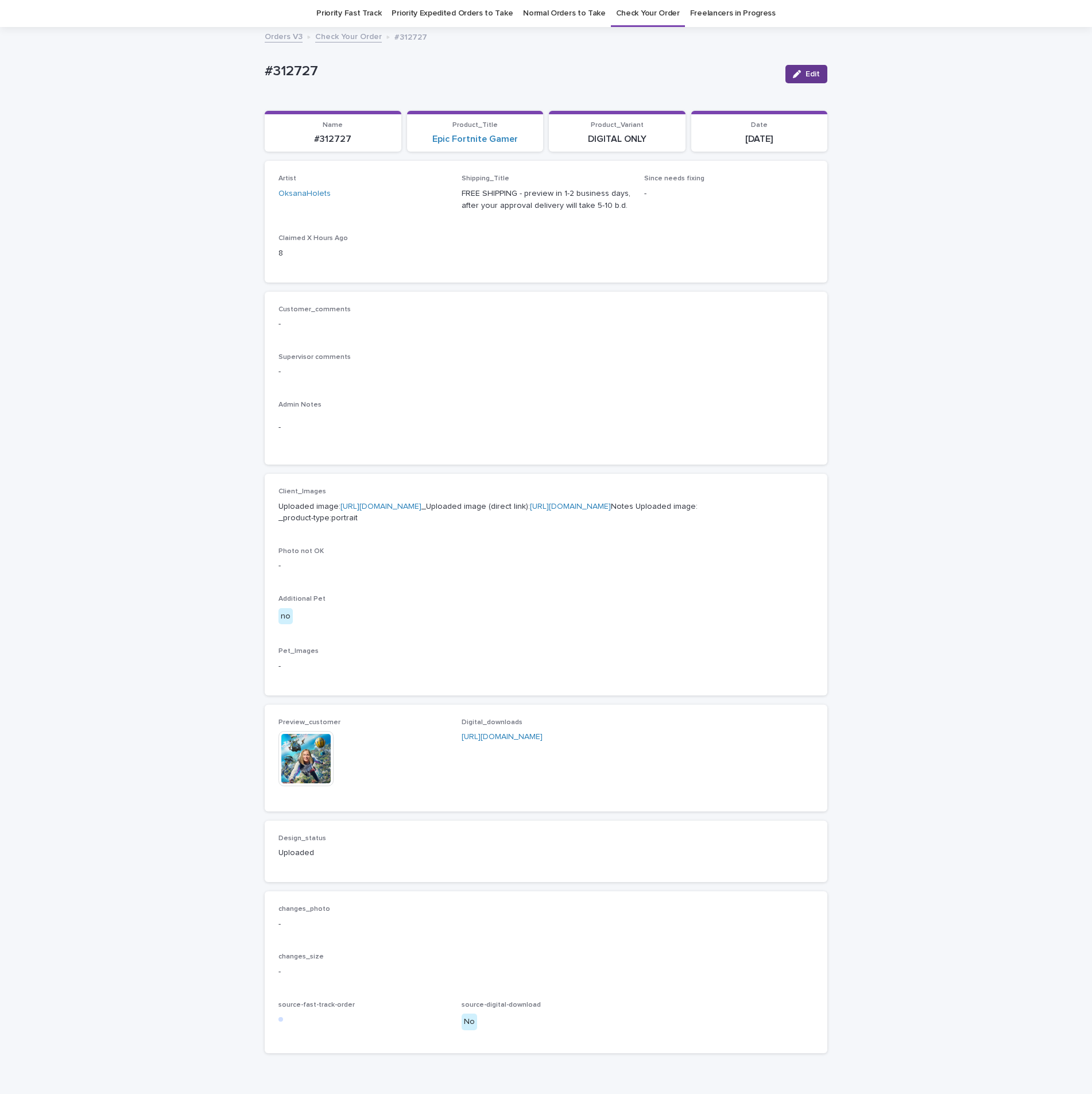
click at [807, 72] on span "Edit" at bounding box center [813, 74] width 15 height 8
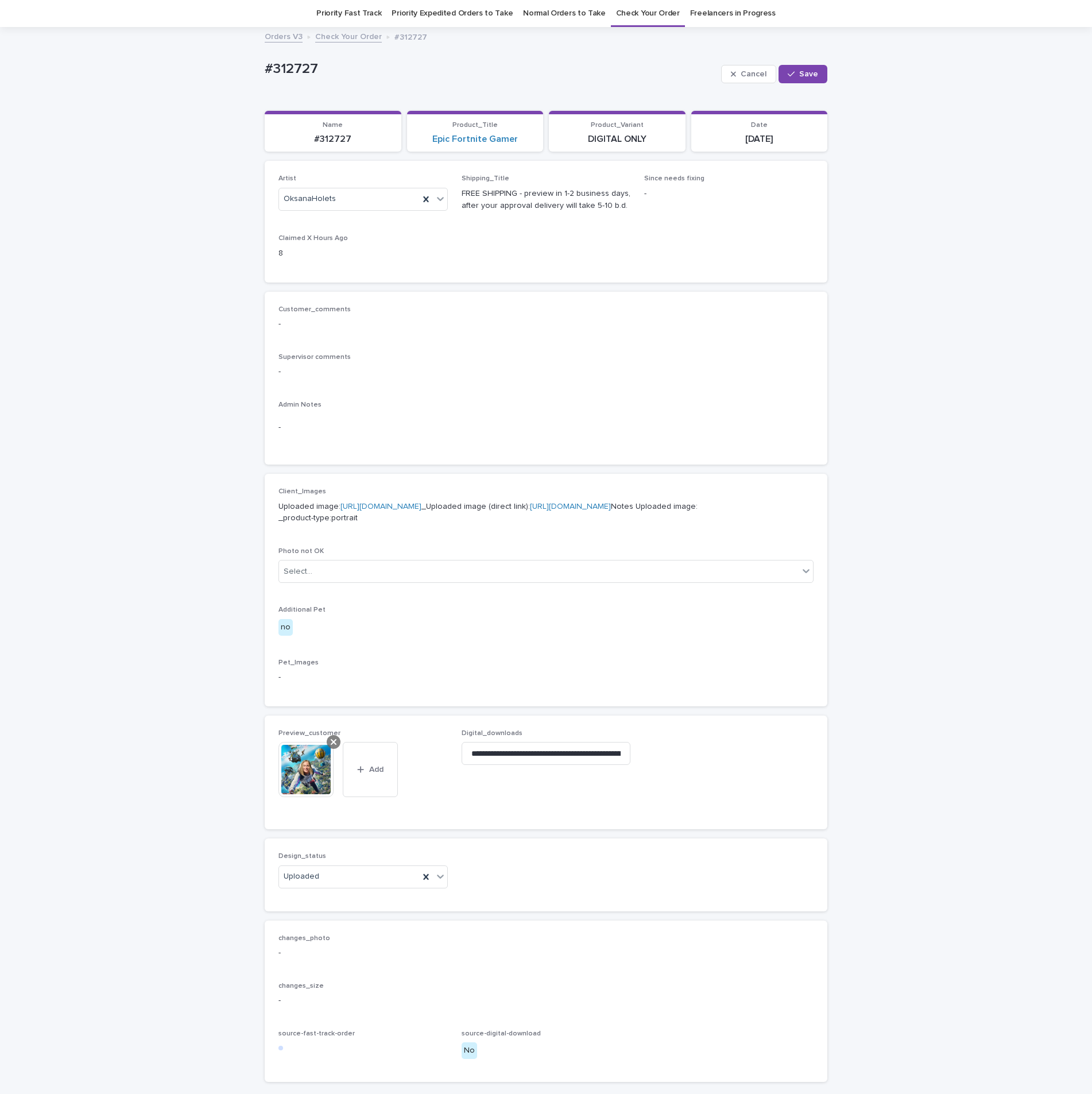
click at [333, 749] on div at bounding box center [333, 742] width 14 height 14
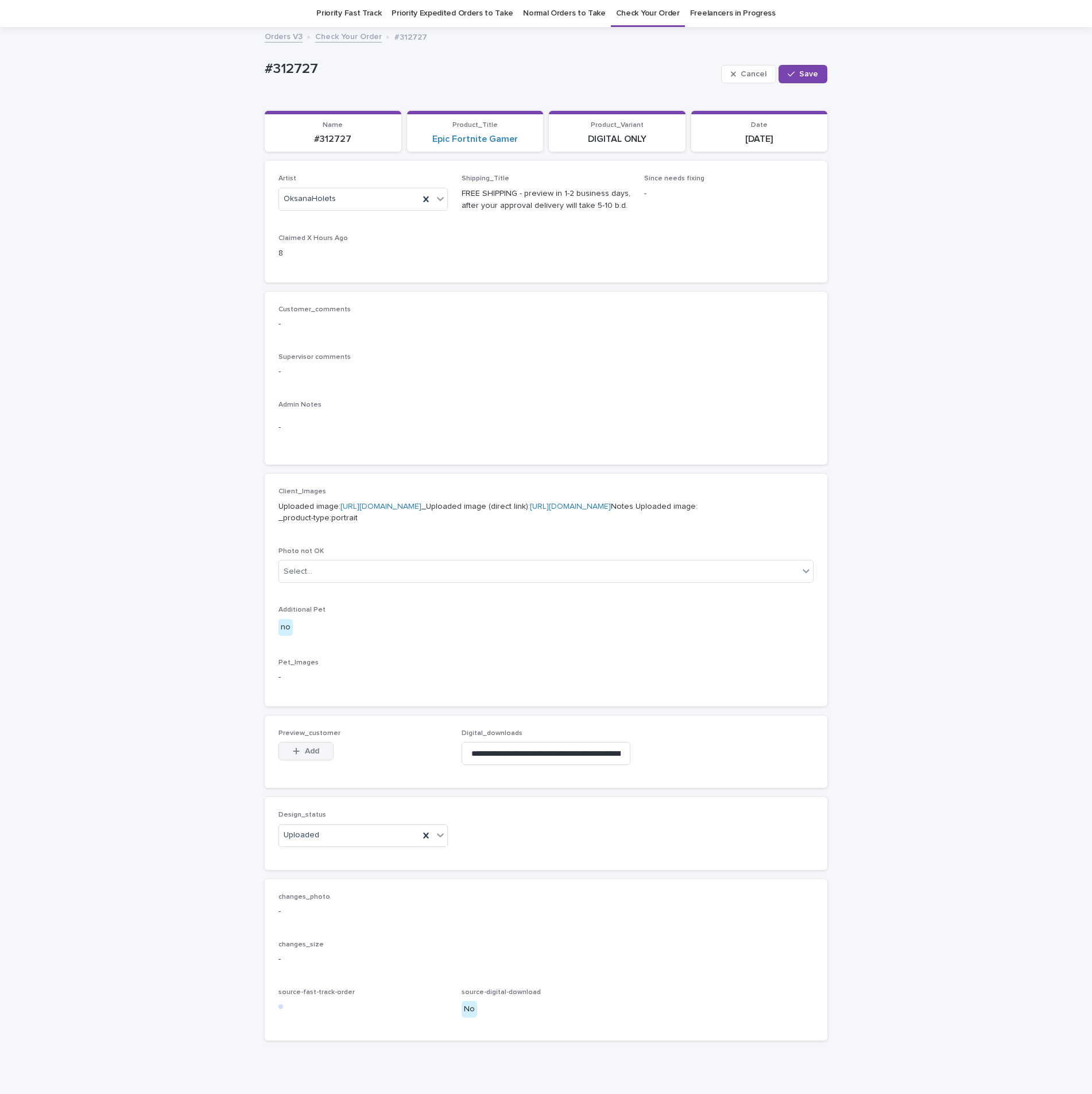
click at [311, 755] on span "Add" at bounding box center [312, 751] width 15 height 8
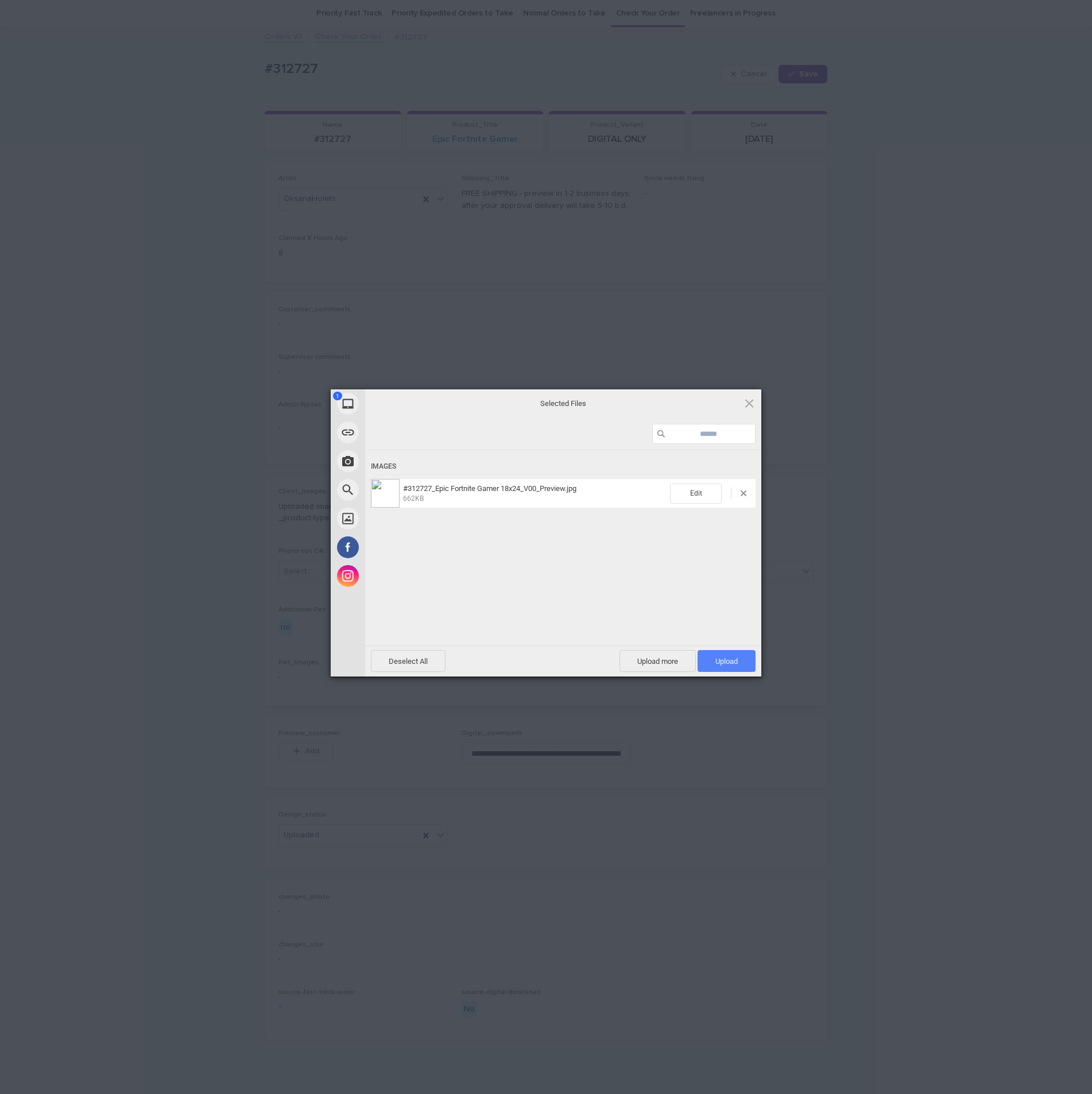
click at [734, 650] on span "Upload 1" at bounding box center [727, 661] width 58 height 22
drag, startPoint x: 938, startPoint y: 558, endPoint x: 821, endPoint y: 390, distance: 204.7
click at [936, 558] on div "My Device Link (URL) Take Photo Web Search Unsplash Facebook Instagram Uploaded…" at bounding box center [546, 547] width 1092 height 1094
click at [653, 0] on html "Orders V3 OH Priority Fast Track Priority Expedited Orders to Take Normal Order…" at bounding box center [546, 547] width 1092 height 1094
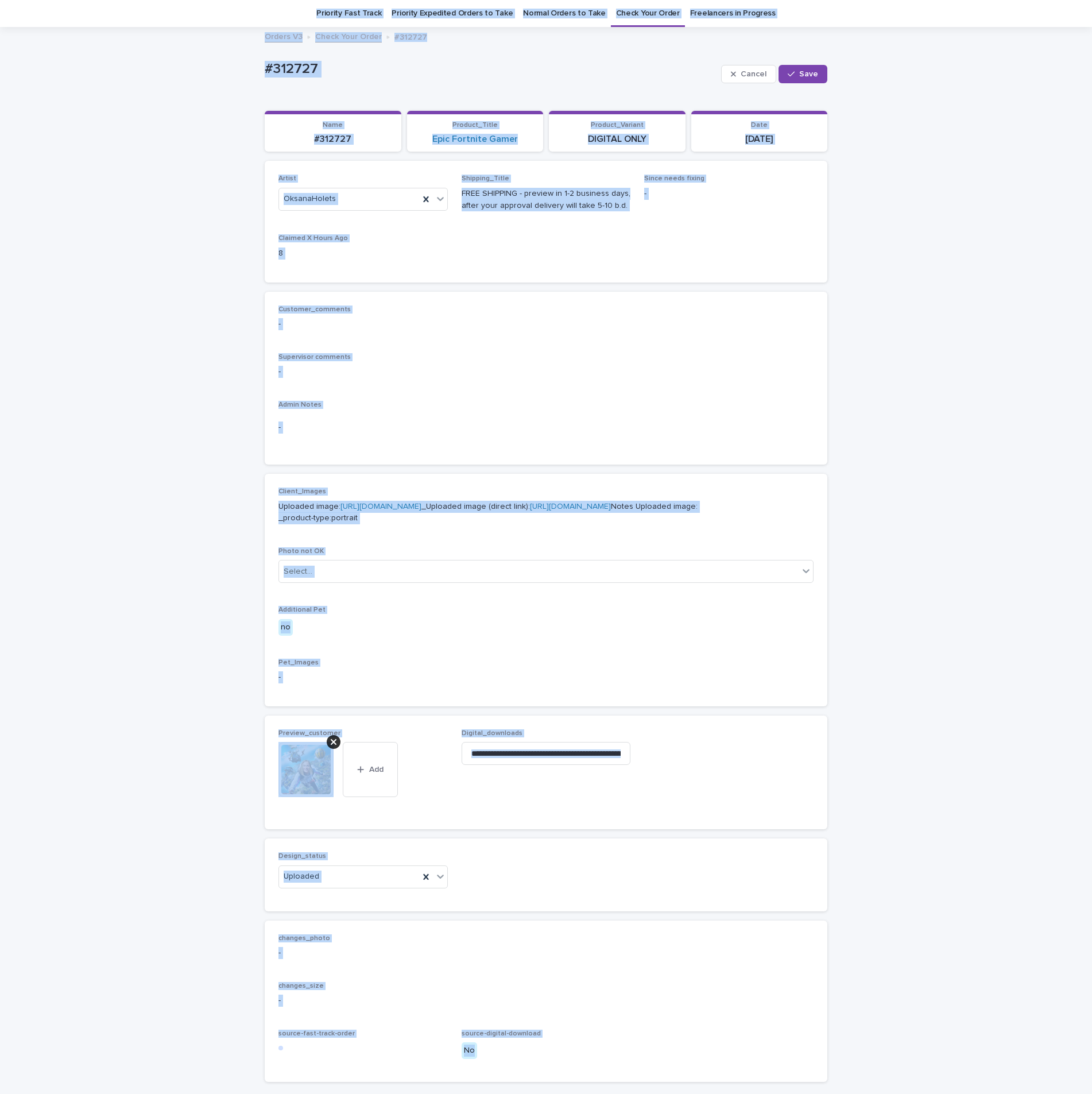
click at [569, 375] on p "-" at bounding box center [545, 372] width 535 height 12
click at [613, 897] on div "Design_status Uploaded" at bounding box center [545, 875] width 535 height 45
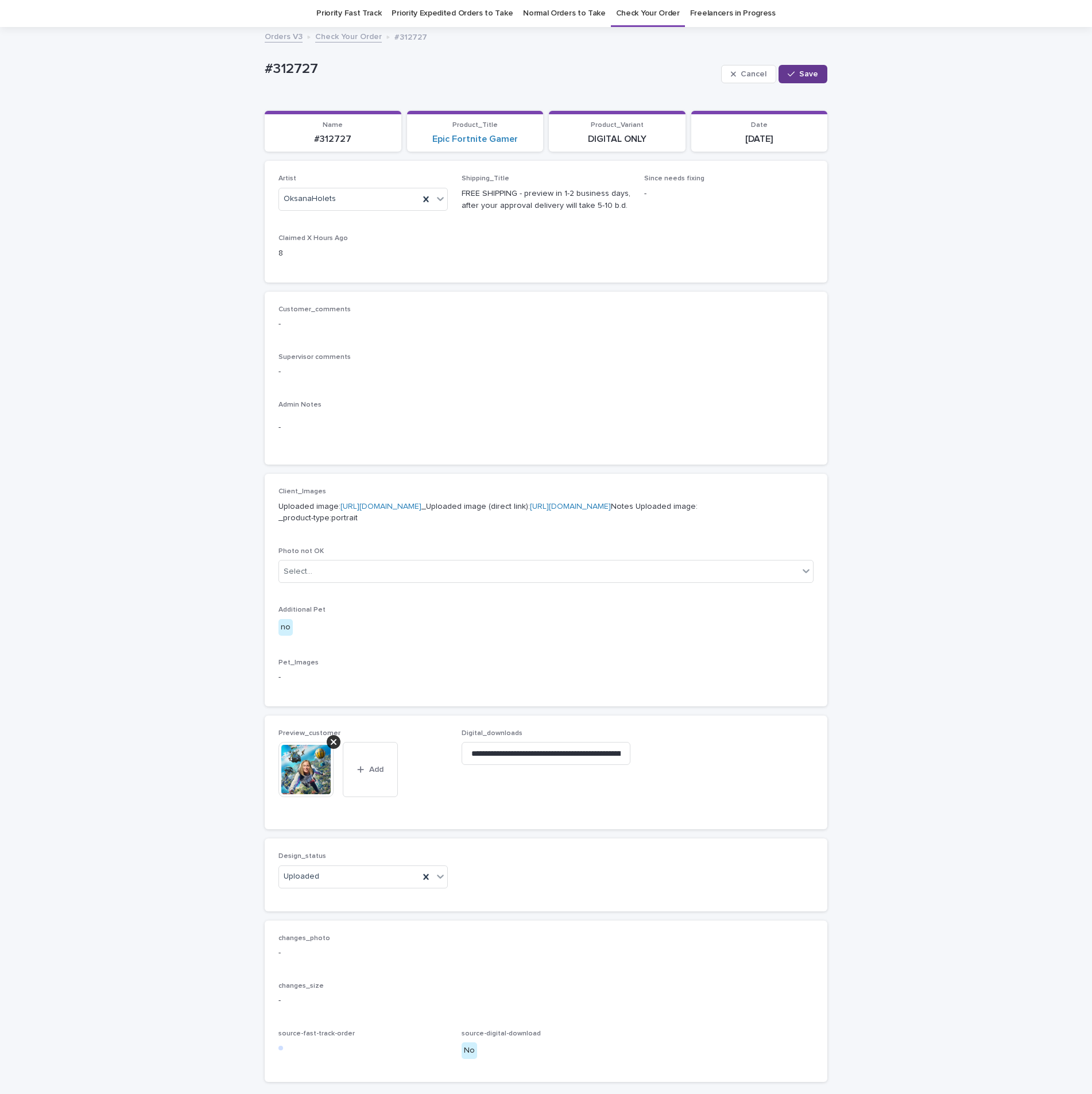
click at [799, 74] on span "Save" at bounding box center [808, 74] width 19 height 8
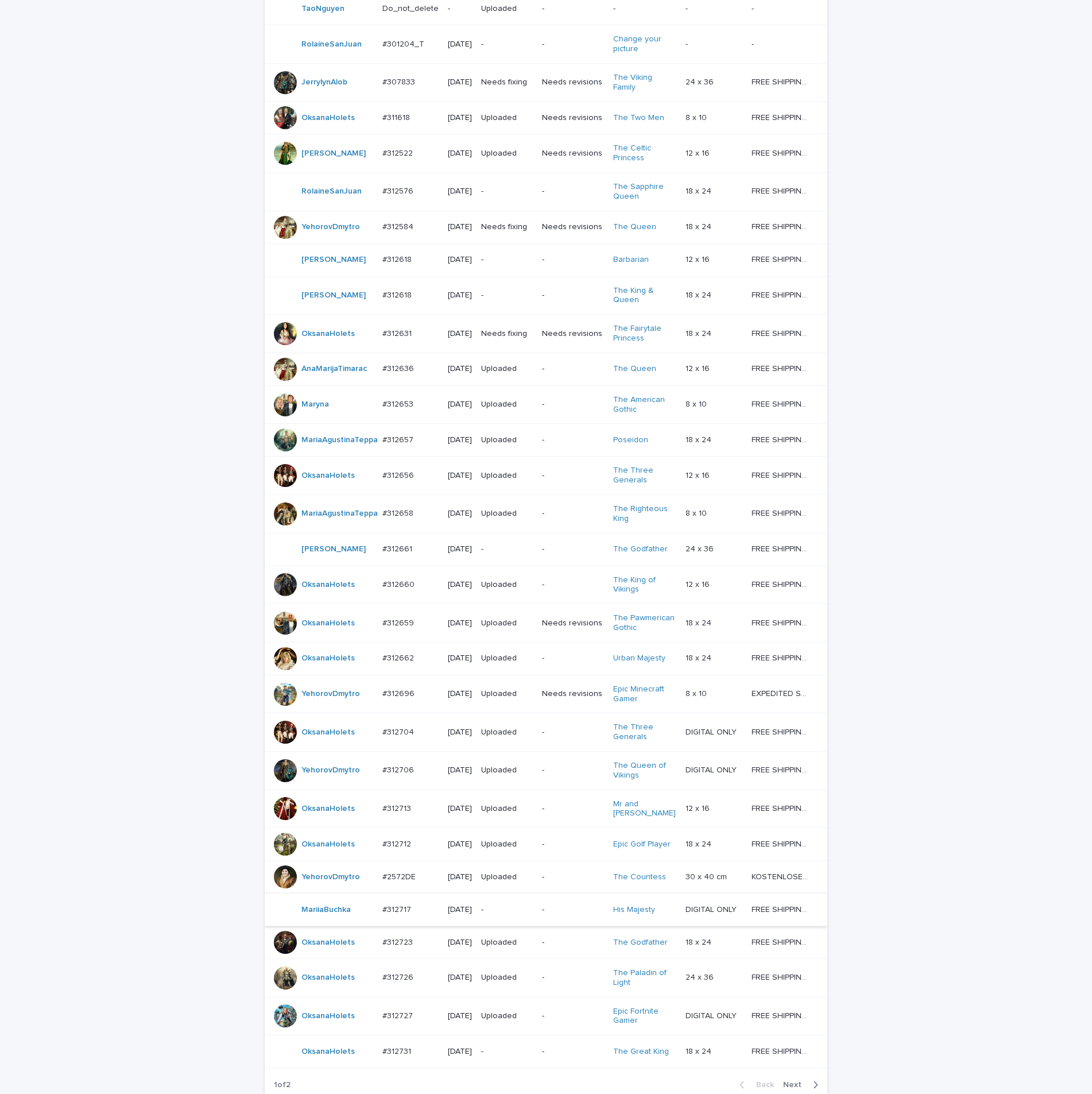
scroll to position [433, 0]
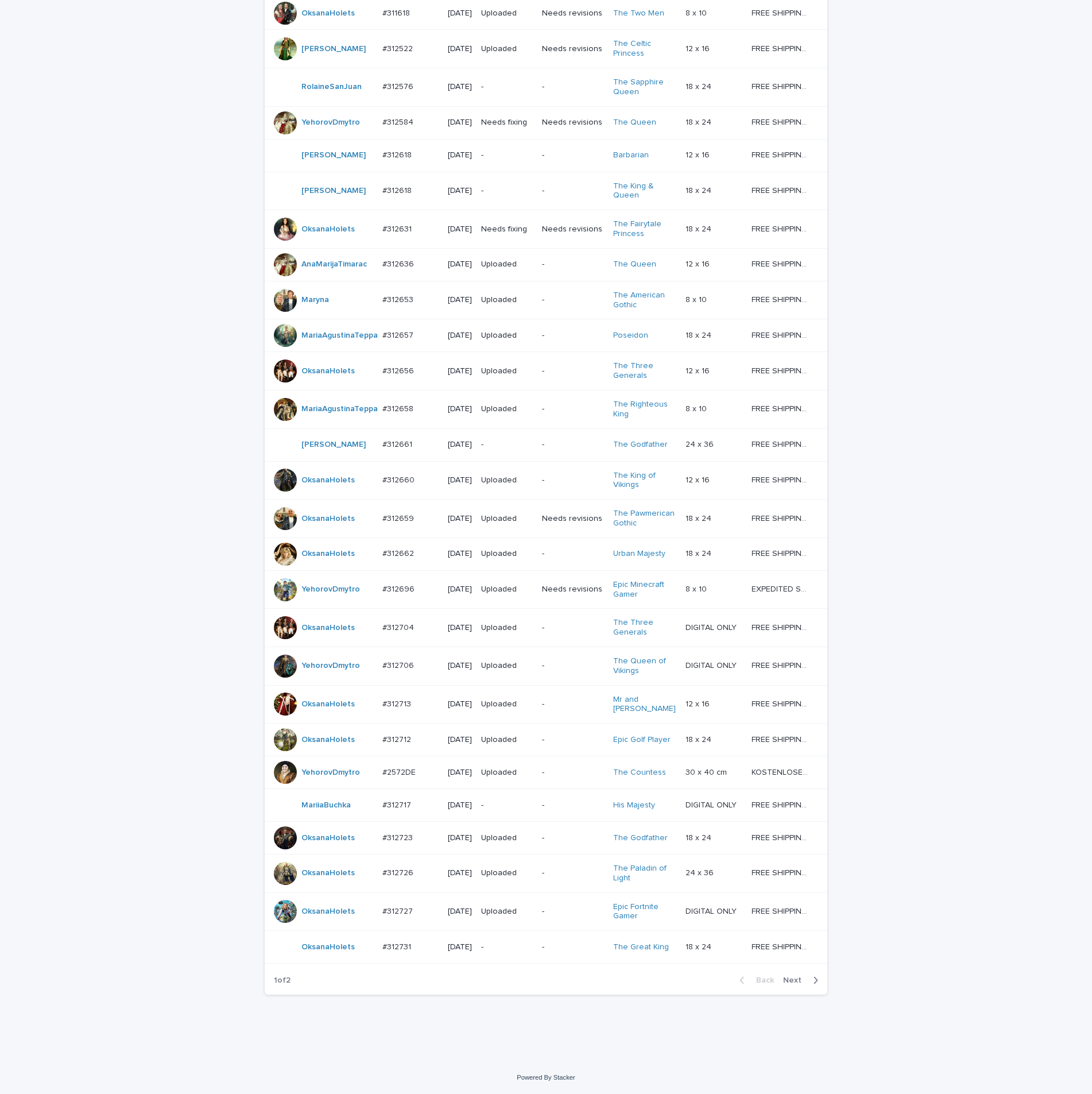
click at [390, 943] on p "#312731" at bounding box center [398, 946] width 31 height 12
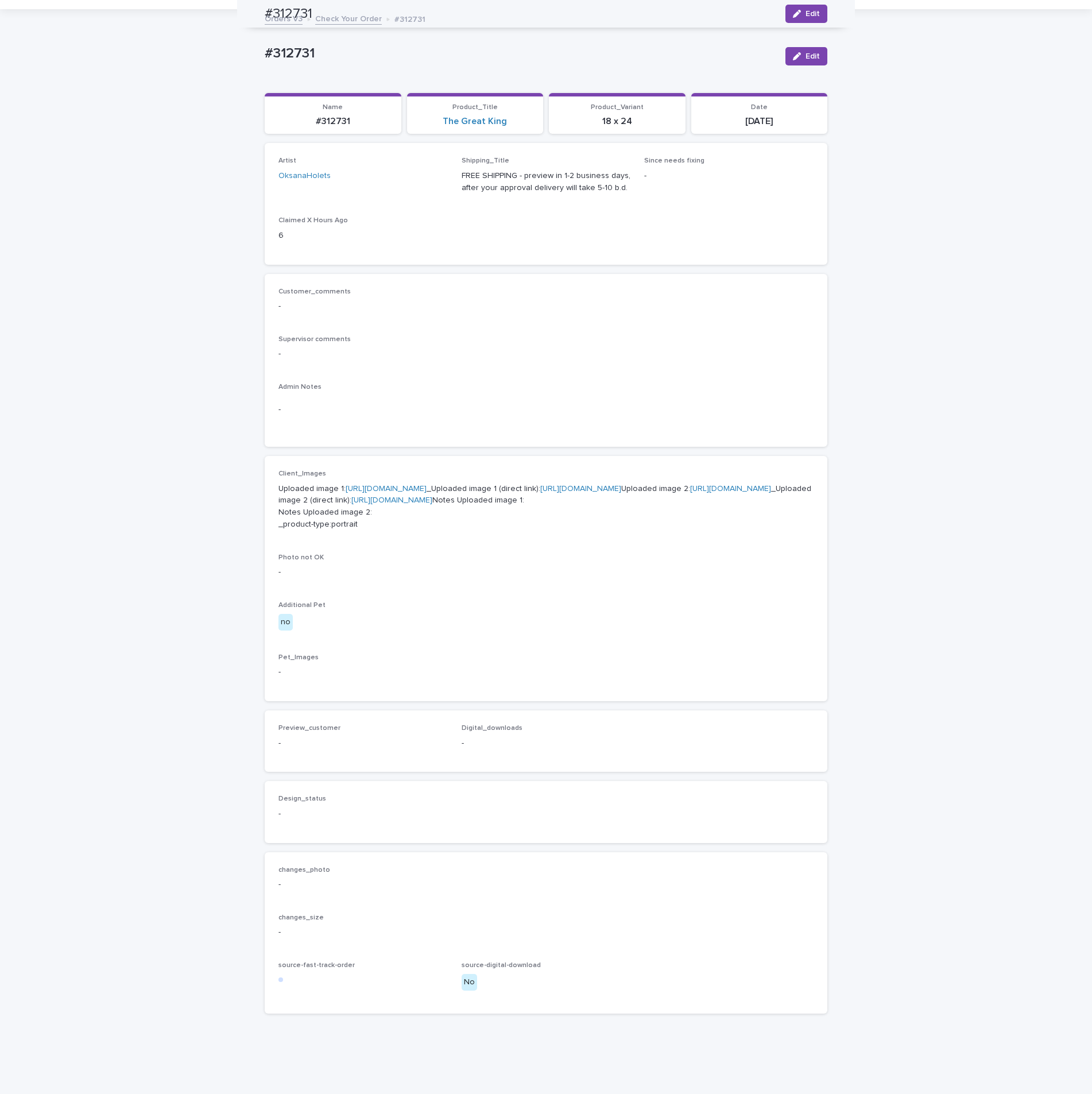
scroll to position [37, 0]
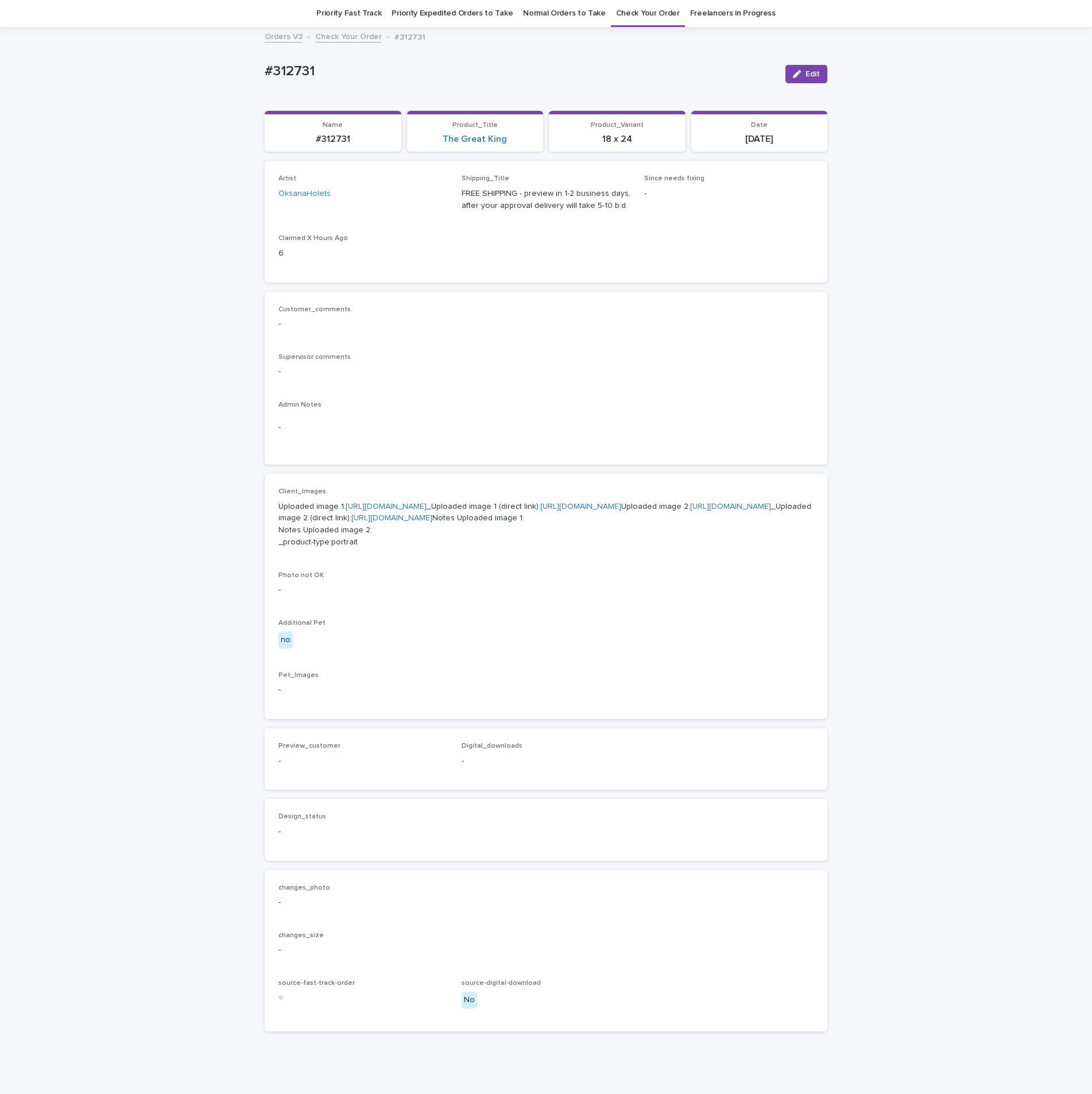
click at [345, 510] on link "https://cdn.shopify.com-uploadkit.app/s/files/1/0033/4807/0511/files/download.h…" at bounding box center [386, 506] width 81 height 8
click at [562, 344] on div "Customer_comments - Supervisor comments - Admin Notes -" at bounding box center [545, 378] width 535 height 146
drag, startPoint x: 487, startPoint y: 289, endPoint x: 433, endPoint y: 188, distance: 114.5
click at [487, 289] on div "Loading... Saving… Artist OksanaHolets Shipping_Title FREE SHIPPING - preview i…" at bounding box center [546, 225] width 562 height 130
drag, startPoint x: 346, startPoint y: 87, endPoint x: 275, endPoint y: 73, distance: 72.4
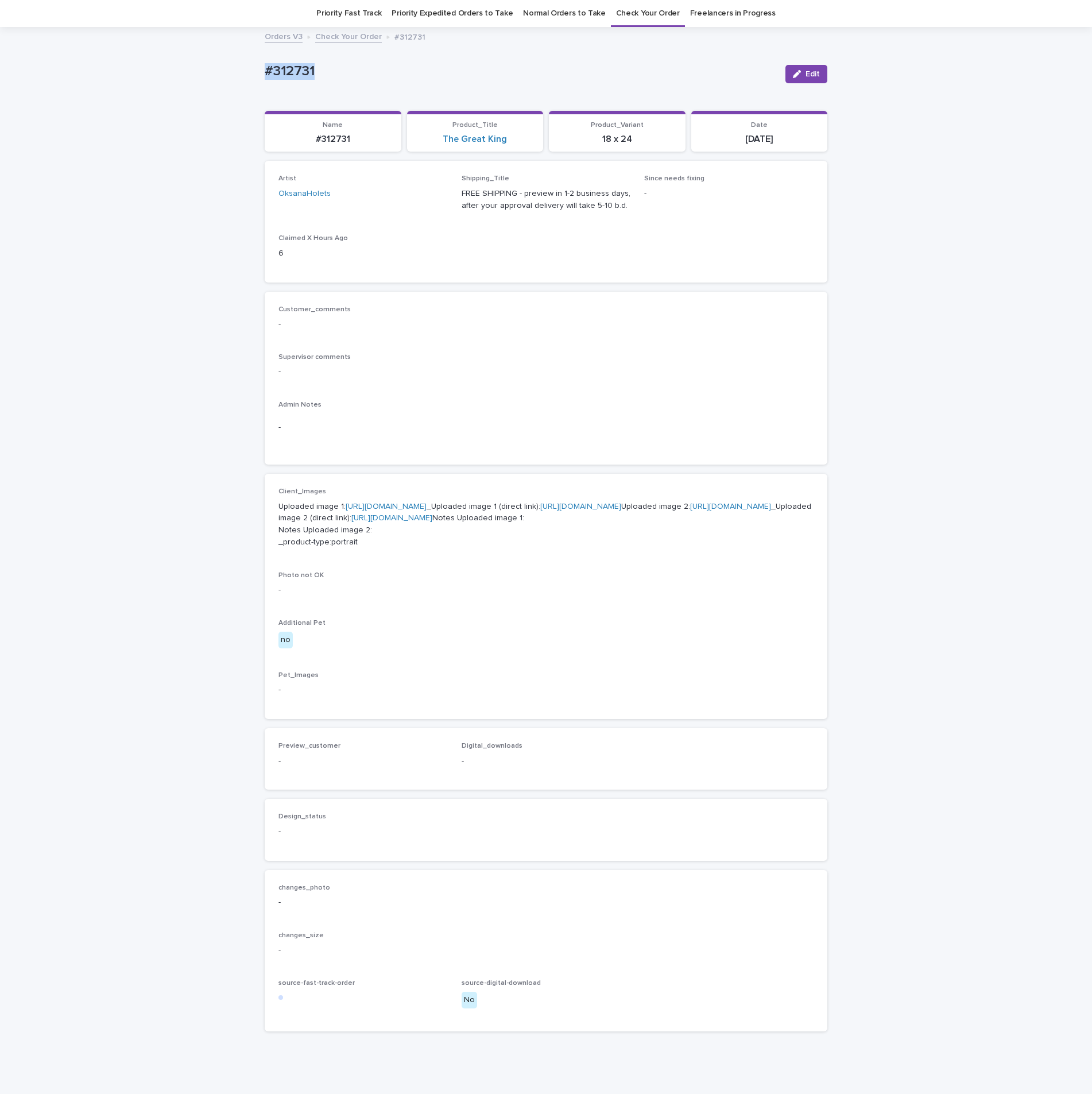
click at [248, 82] on div "Loading... Saving… Loading... Saving… #312731 Edit #312731 Edit Sorry, there wa…" at bounding box center [546, 562] width 1092 height 1070
drag, startPoint x: 275, startPoint y: 73, endPoint x: 282, endPoint y: 73, distance: 7.0
copy p "#312731"
drag, startPoint x: 672, startPoint y: 372, endPoint x: 668, endPoint y: 415, distance: 43.2
click at [672, 373] on p "-" at bounding box center [545, 372] width 535 height 12
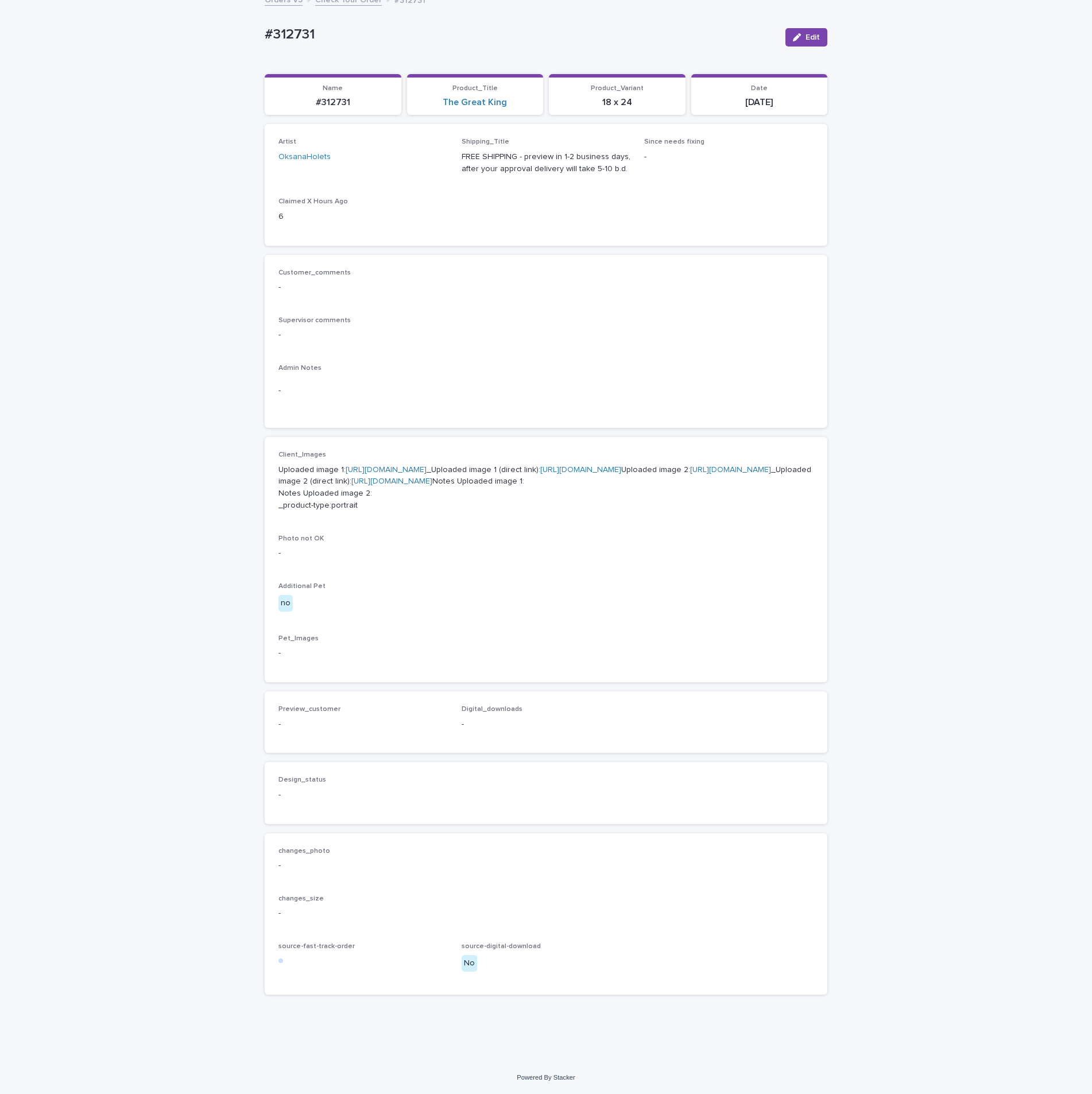
scroll to position [181, 0]
click at [537, 268] on div "Customer_comments -" at bounding box center [545, 285] width 535 height 34
click at [787, 8] on button "Edit" at bounding box center [806, 14] width 42 height 18
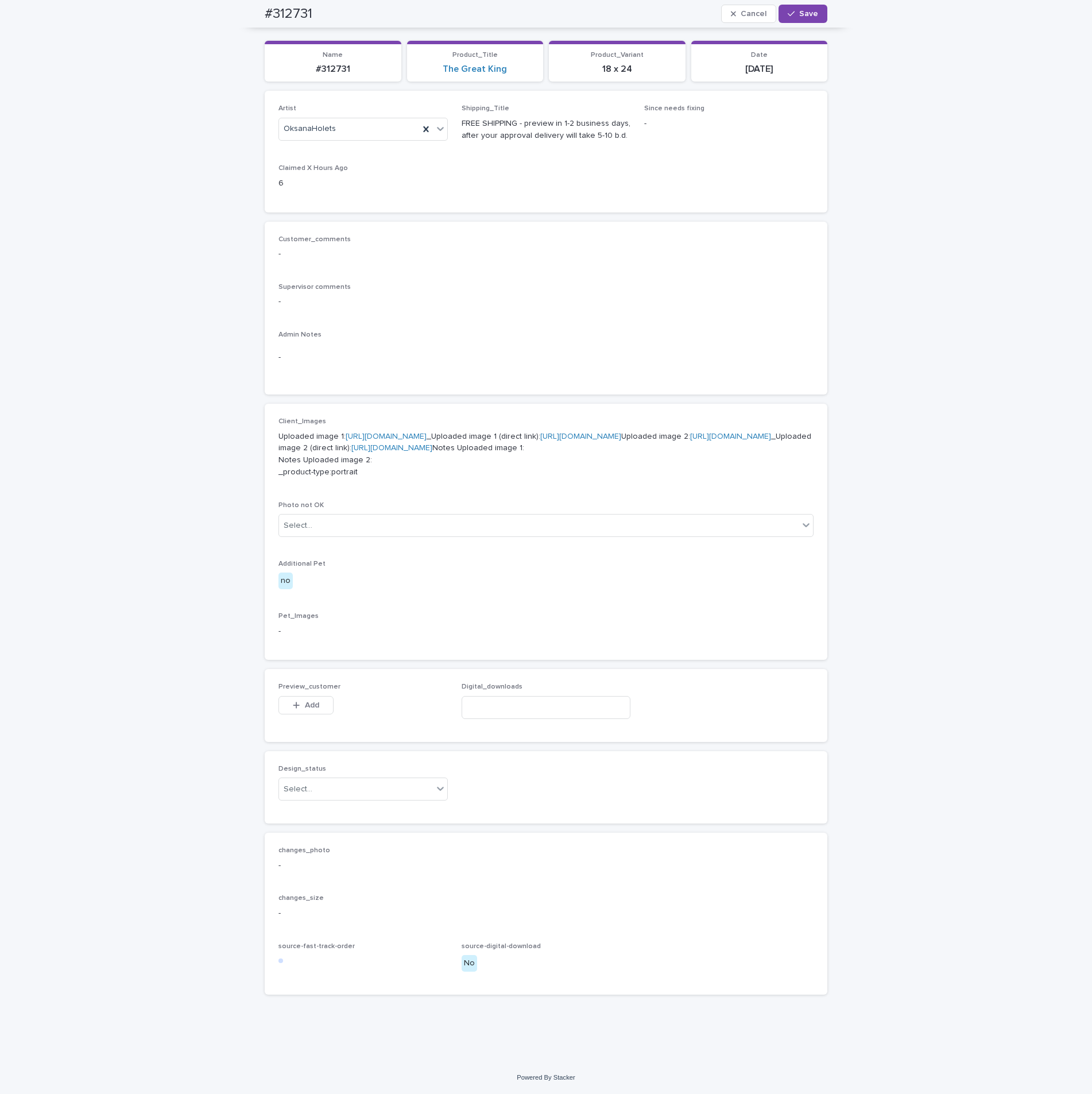
scroll to position [214, 0]
click at [310, 698] on button "Add" at bounding box center [305, 705] width 55 height 18
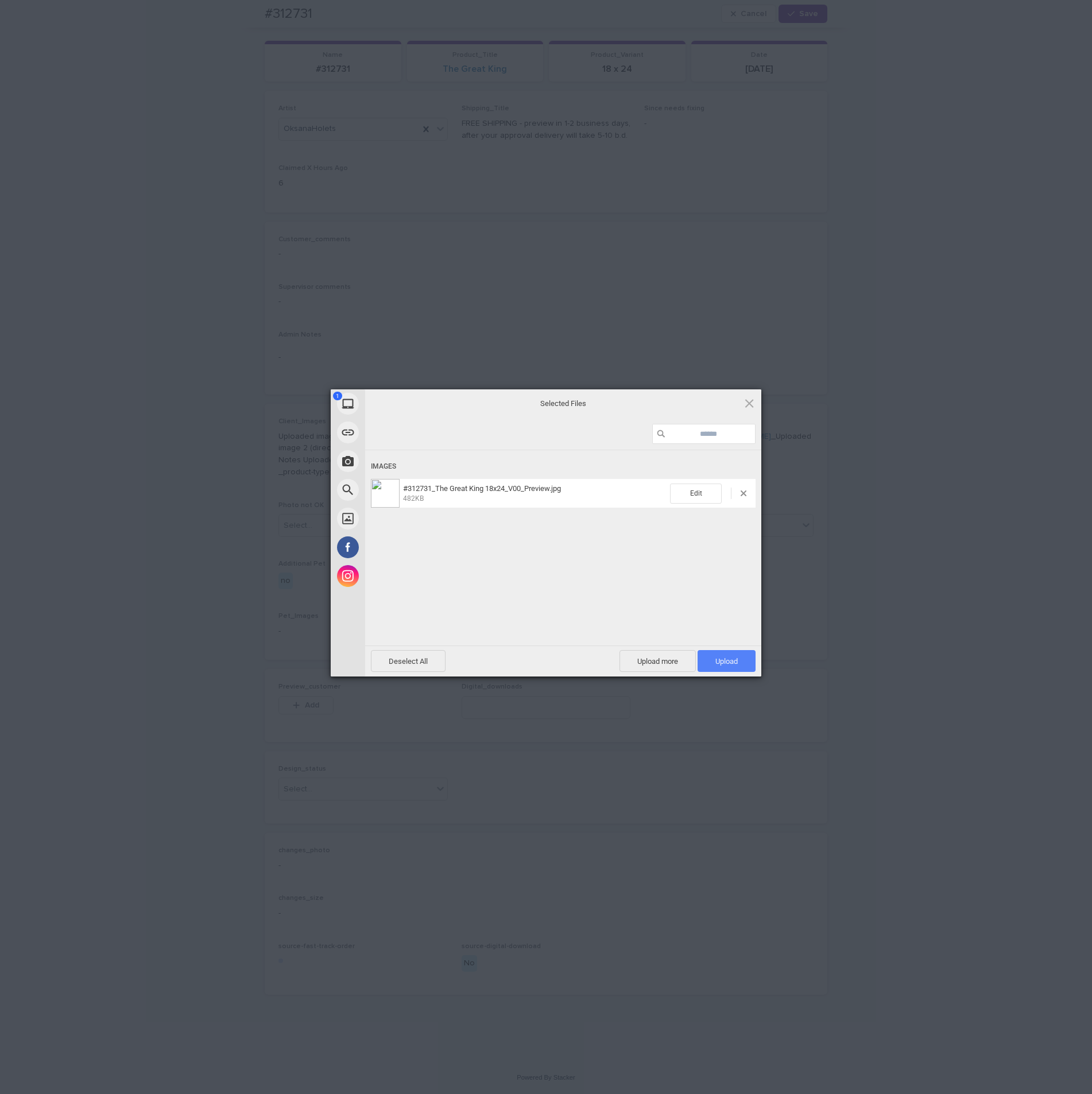
drag, startPoint x: 728, startPoint y: 659, endPoint x: 736, endPoint y: 655, distance: 8.9
click at [730, 659] on span "Upload 1" at bounding box center [726, 661] width 22 height 8
click at [930, 545] on div "My Device Link (URL) Take Photo Web Search Unsplash Facebook Instagram Uploaded…" at bounding box center [546, 547] width 1092 height 1094
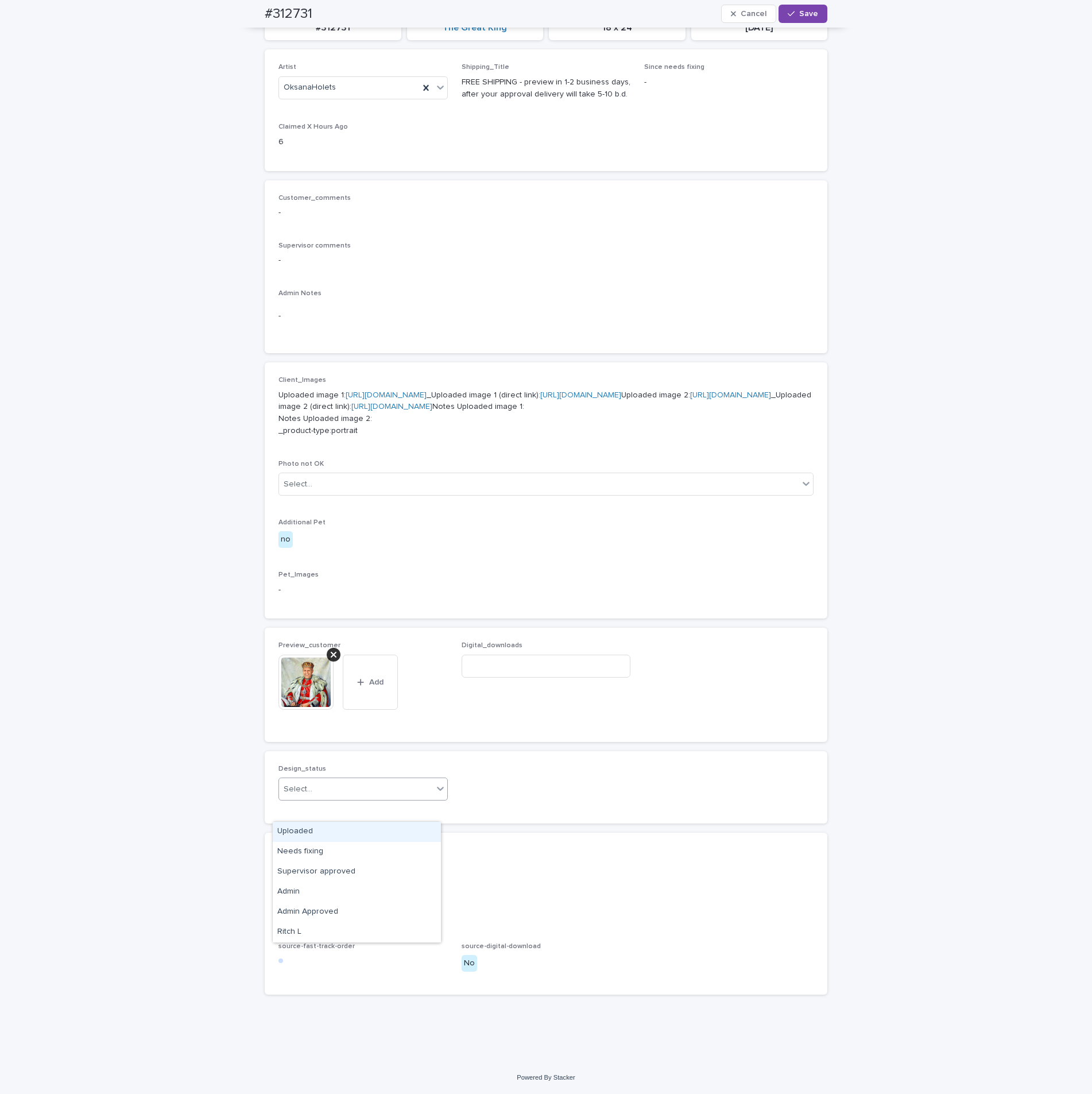
drag, startPoint x: 358, startPoint y: 818, endPoint x: 350, endPoint y: 831, distance: 15.3
click at [358, 799] on div "Select..." at bounding box center [356, 789] width 154 height 19
click at [335, 839] on div "Uploaded" at bounding box center [357, 832] width 168 height 20
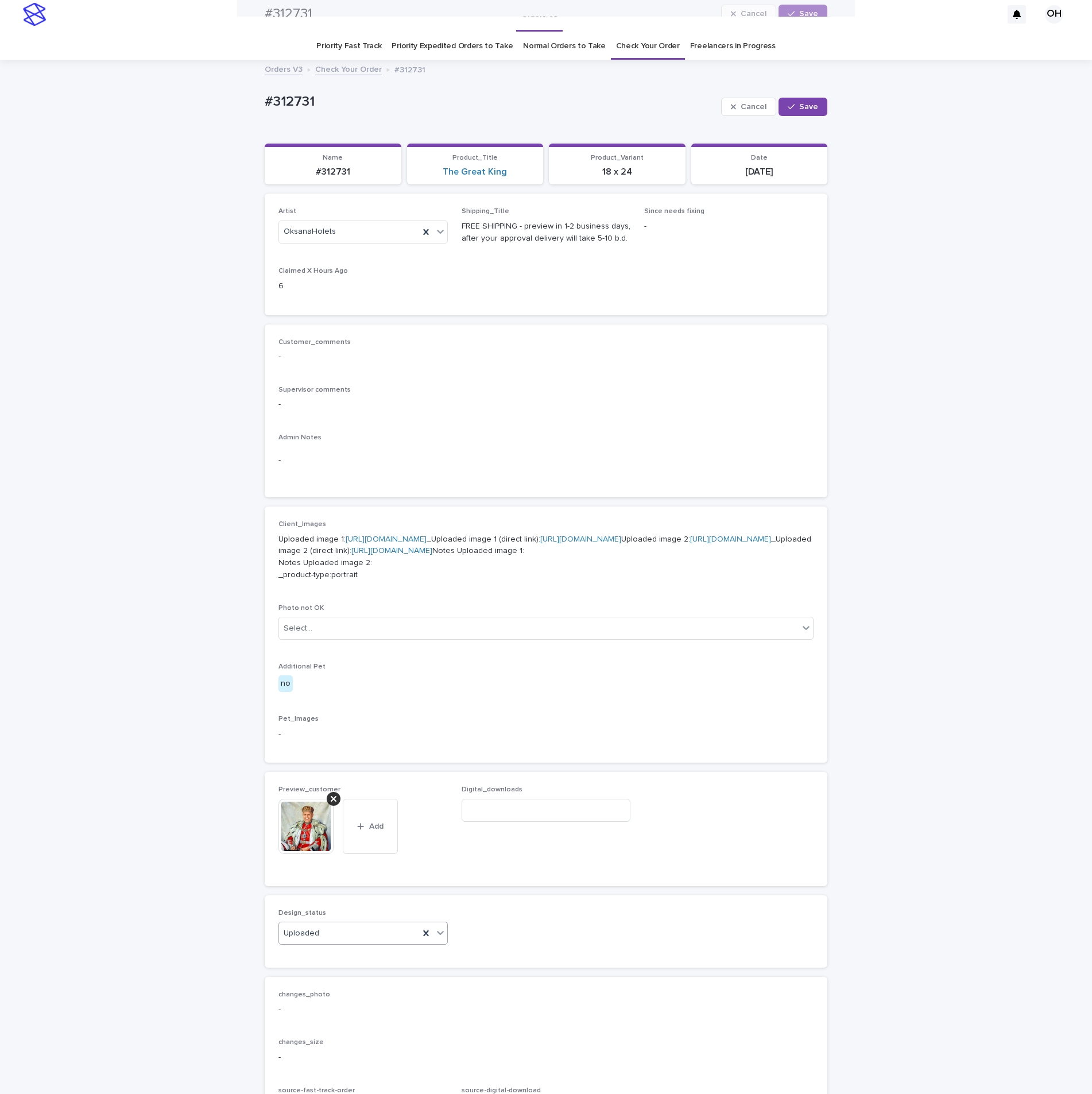
scroll to position [0, 0]
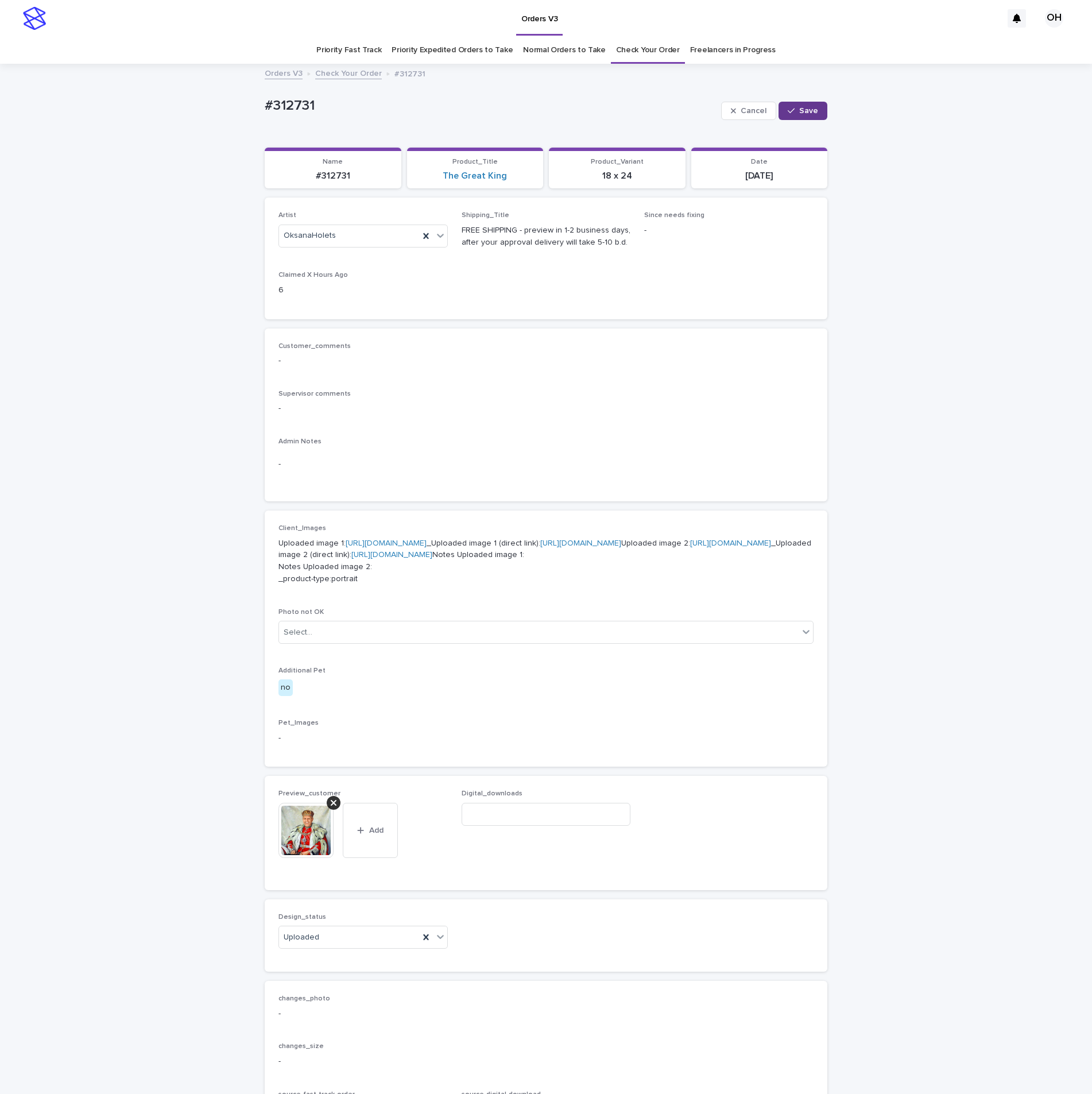
drag, startPoint x: 799, startPoint y: 111, endPoint x: 501, endPoint y: 85, distance: 299.1
click at [799, 112] on span "Save" at bounding box center [808, 110] width 19 height 8
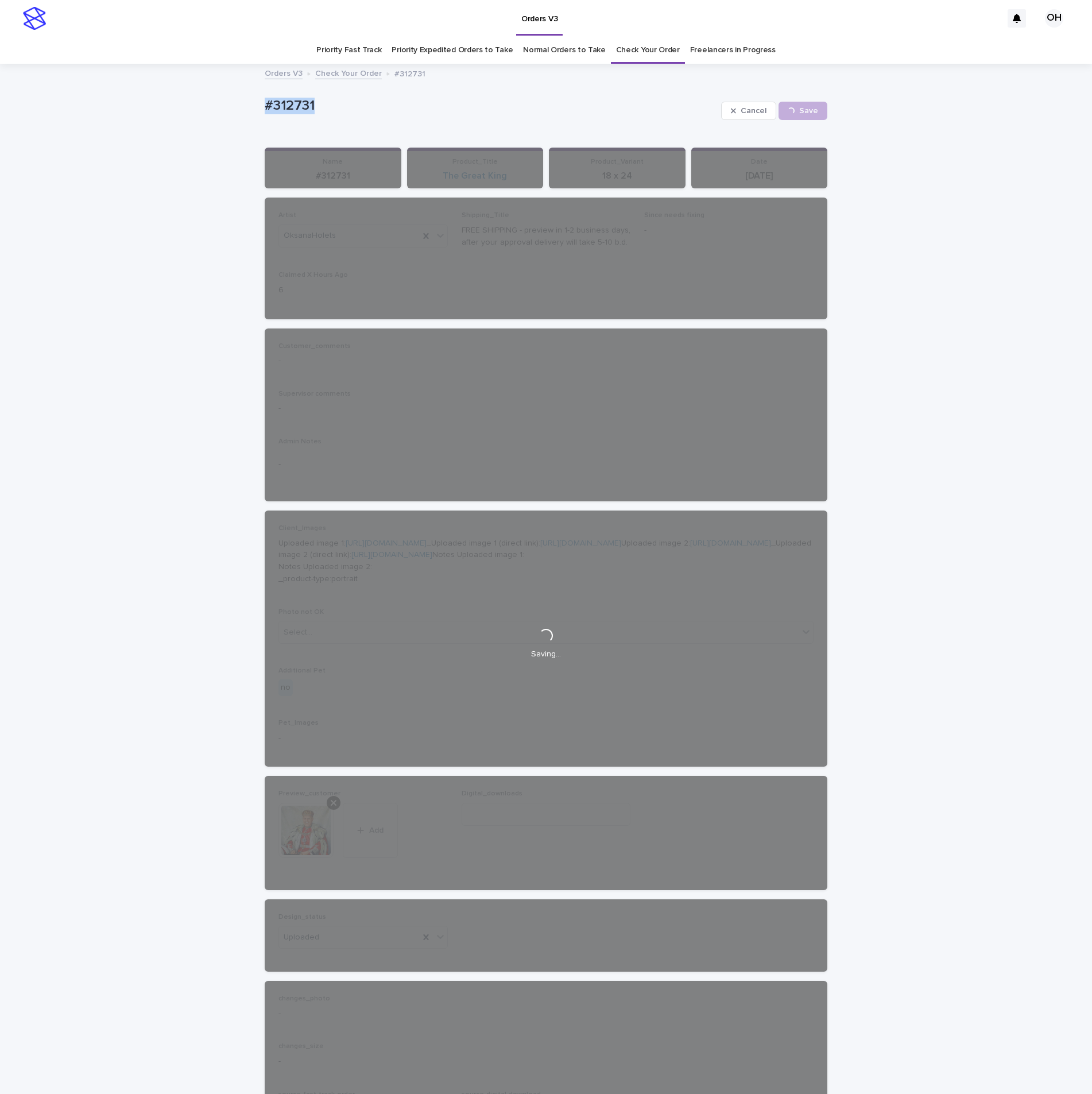
drag, startPoint x: 284, startPoint y: 108, endPoint x: 218, endPoint y: 99, distance: 66.6
click at [213, 99] on div "Loading... Saving… Loading... Saving… #312731 Cancel Save #312731 Cancel Loadin…" at bounding box center [546, 637] width 1092 height 1144
copy p "#312731"
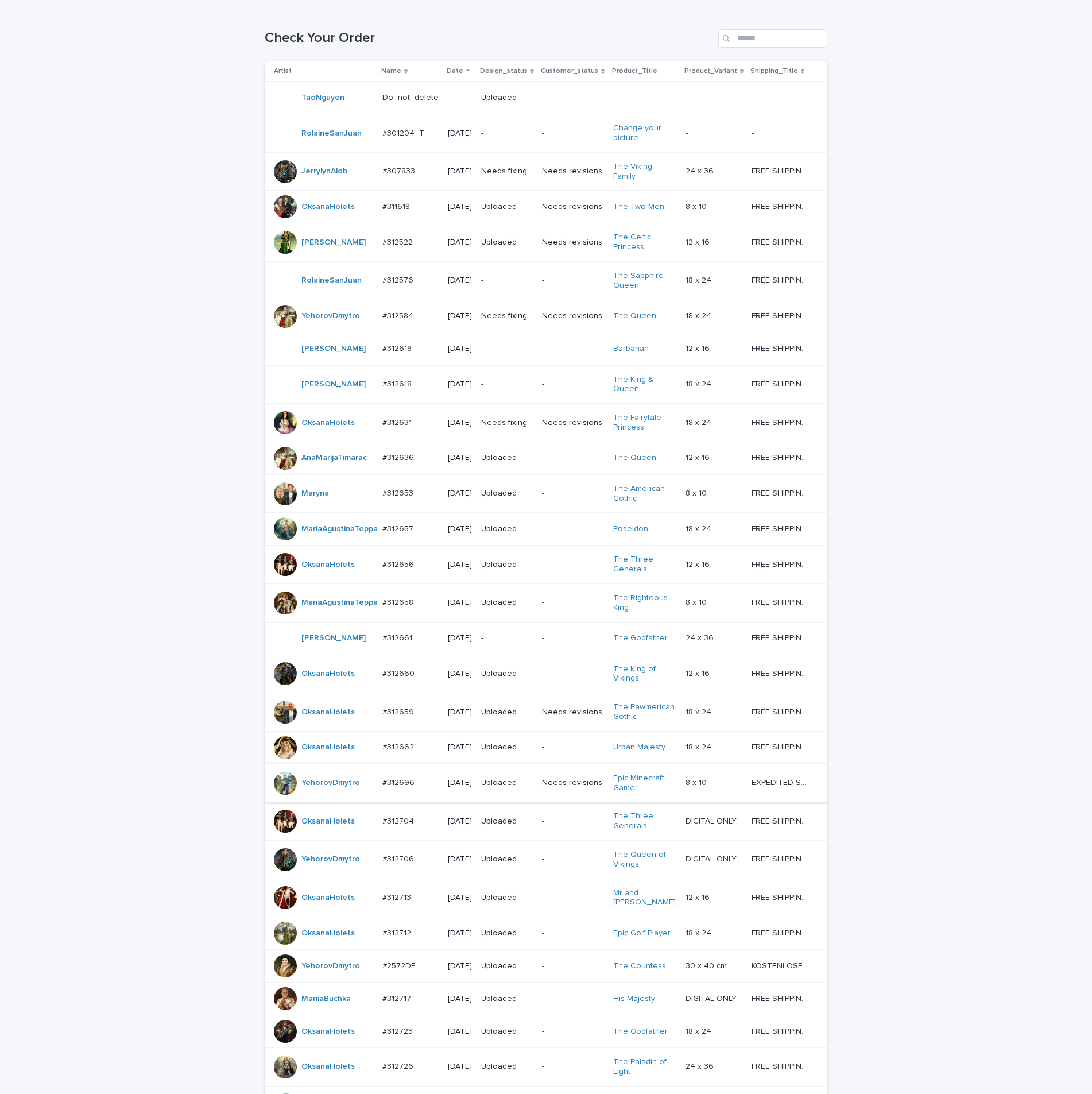
scroll to position [344, 0]
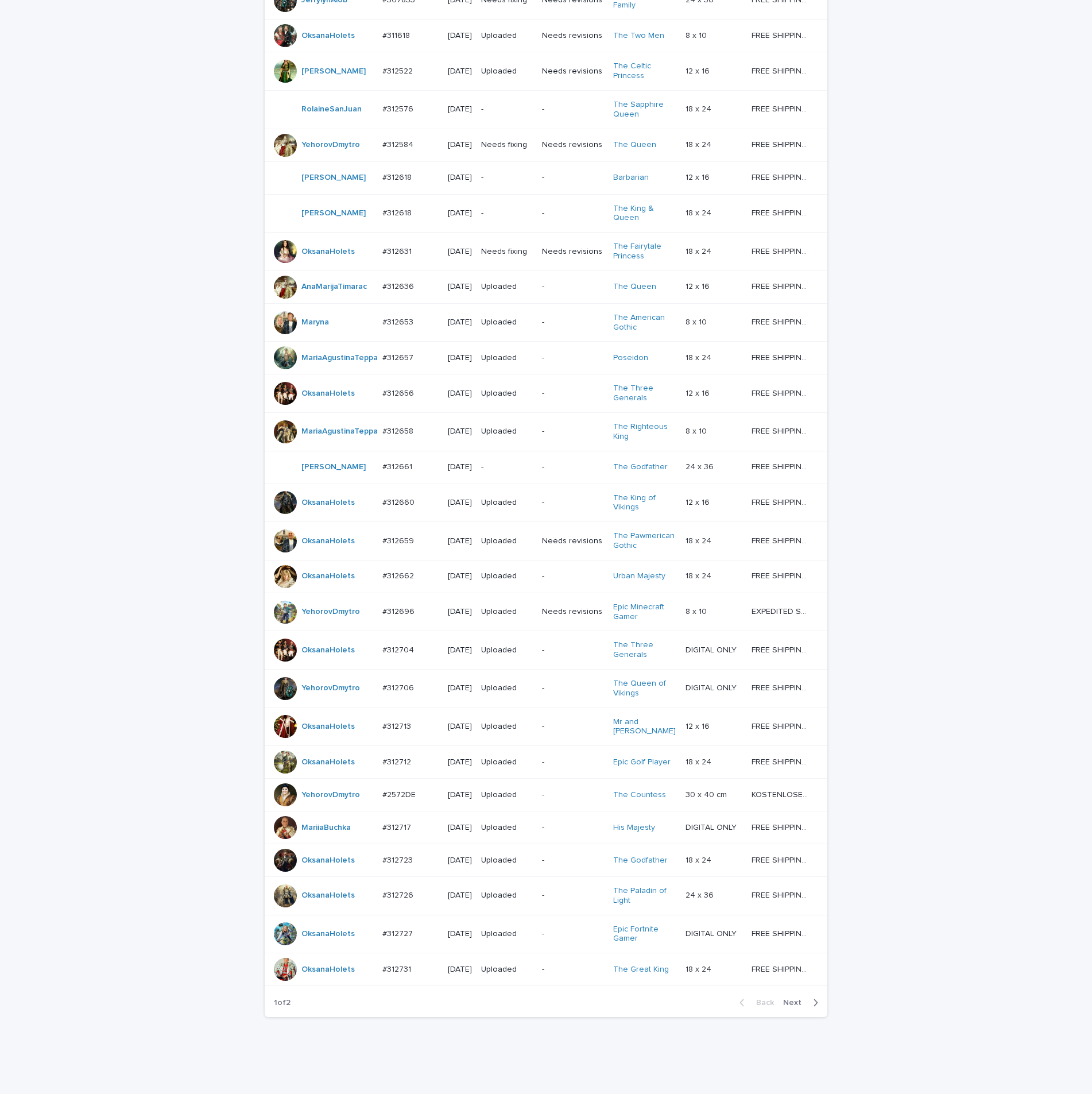
click at [790, 1008] on button "Next" at bounding box center [803, 1002] width 49 height 10
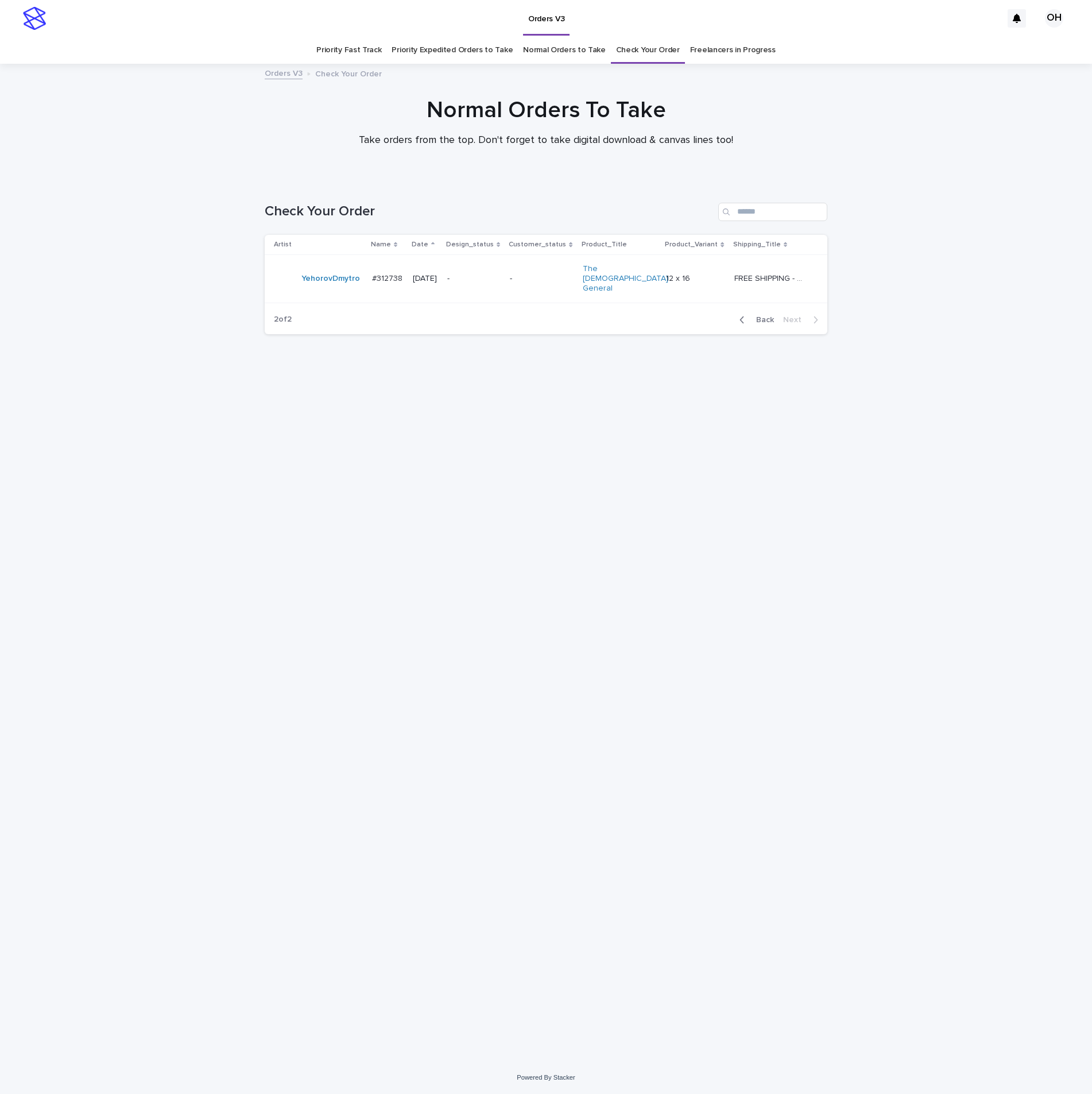
click at [764, 315] on button "Back" at bounding box center [754, 319] width 48 height 10
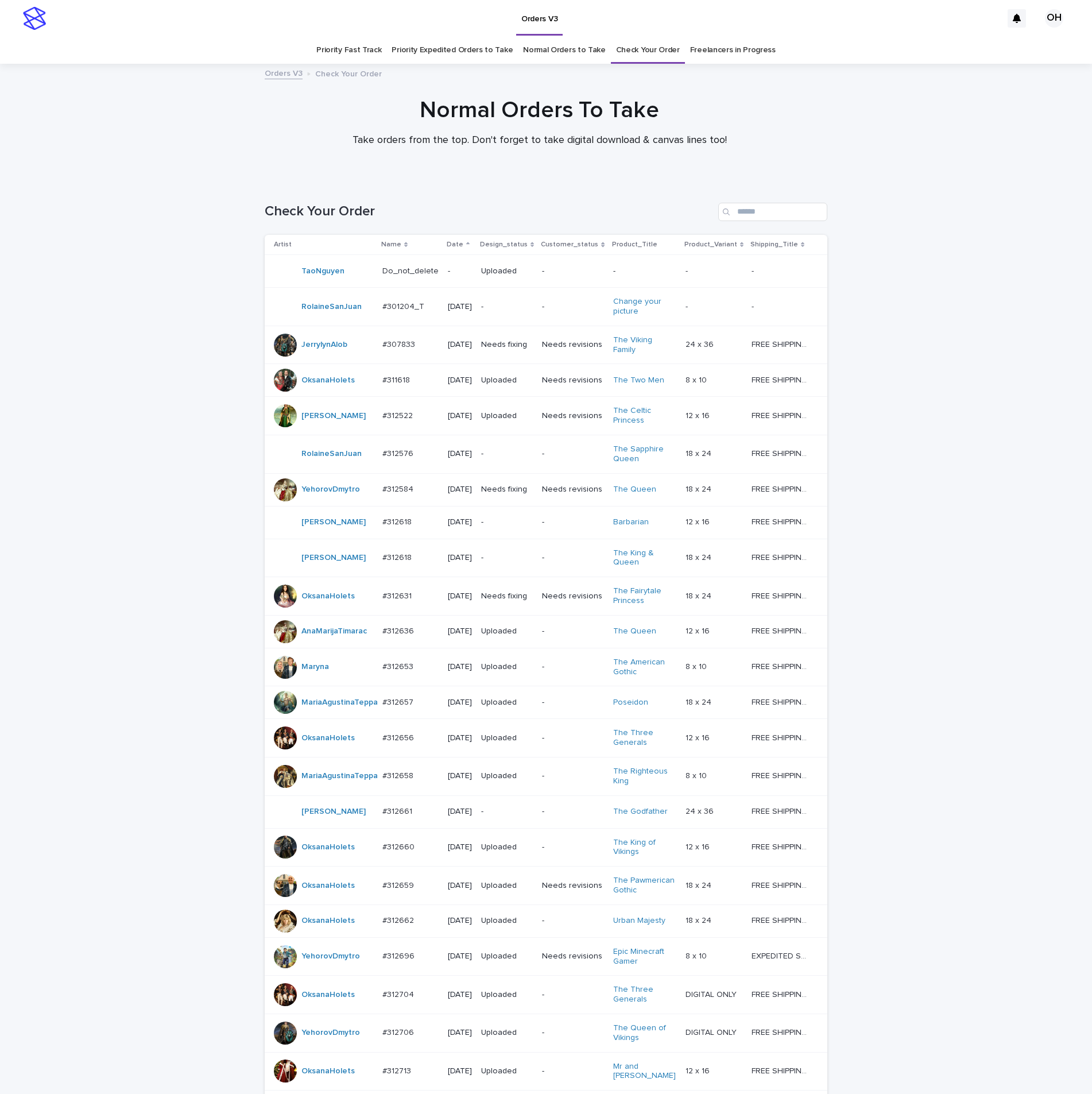
click at [754, 300] on div "- -" at bounding box center [780, 307] width 58 height 19
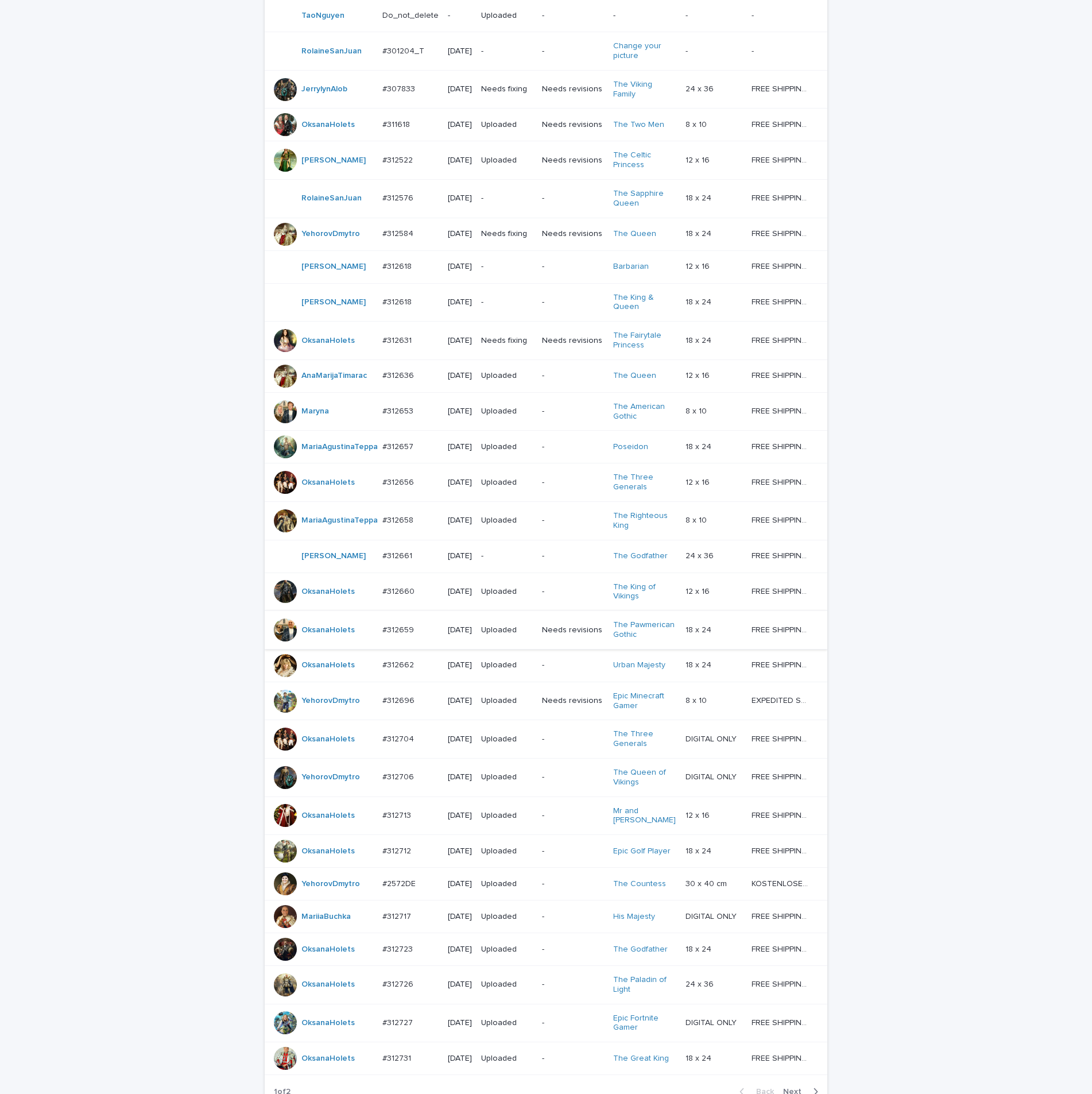
scroll to position [433, 0]
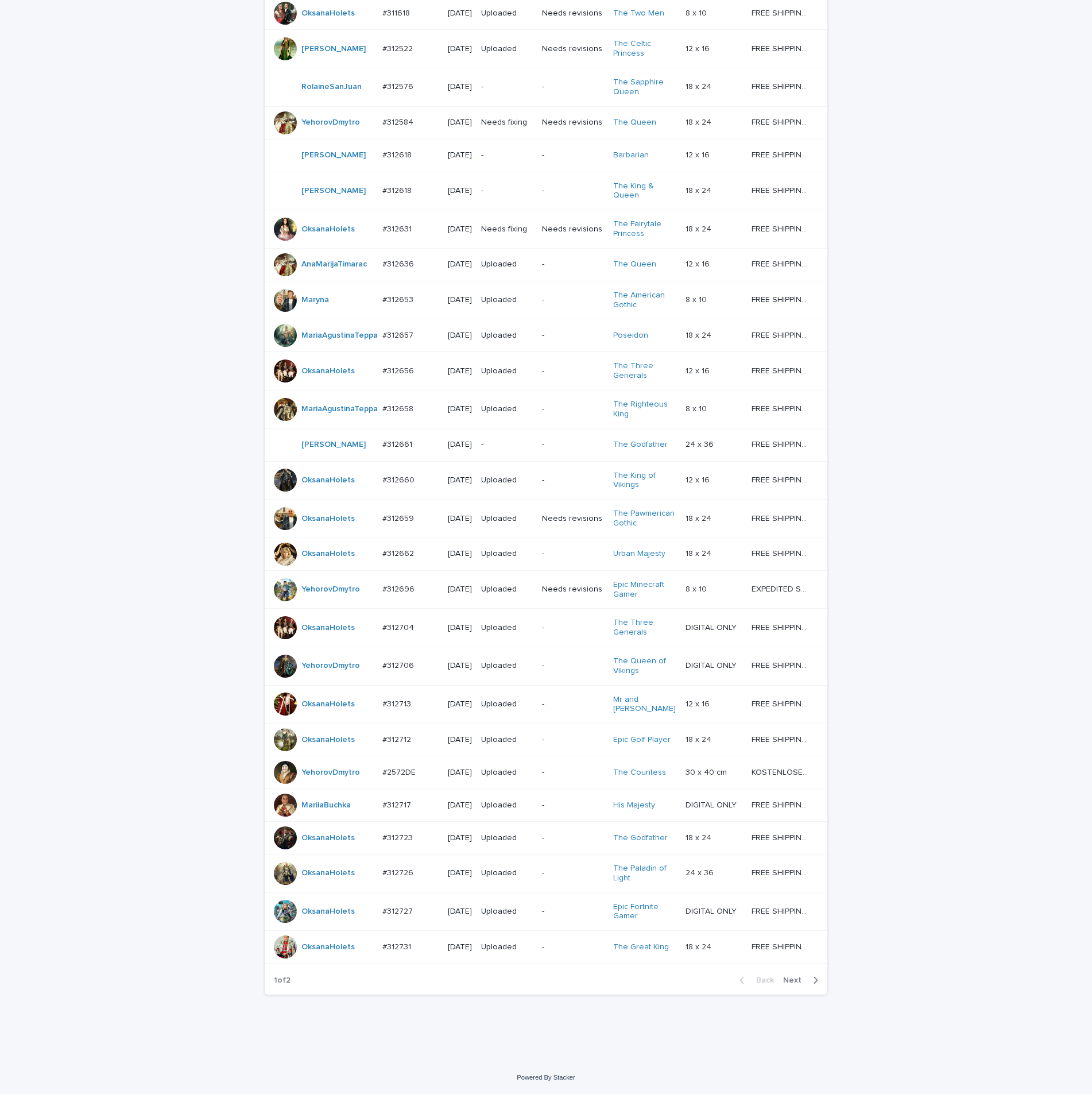
click at [387, 831] on p "#312723" at bounding box center [399, 837] width 33 height 12
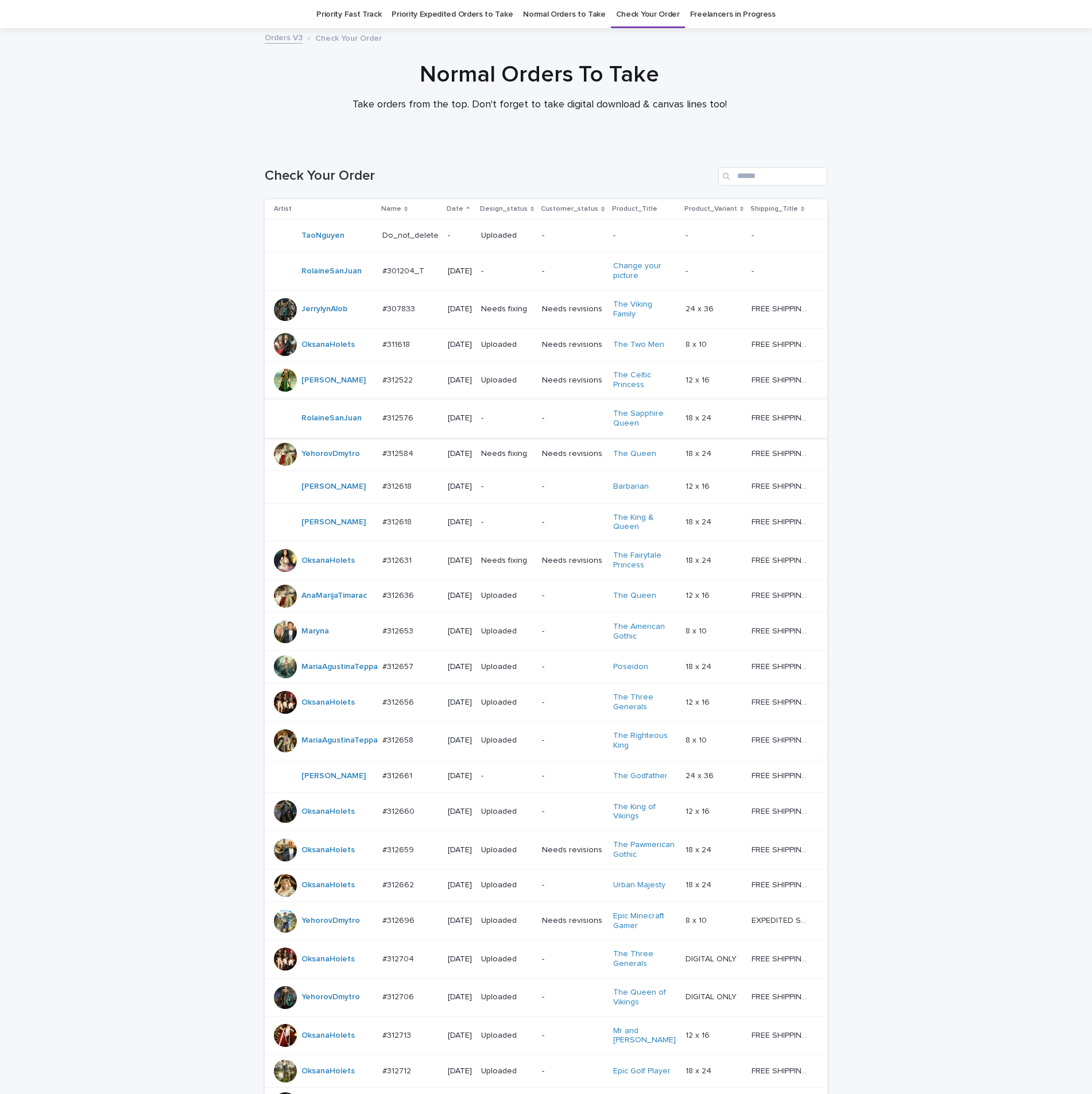
scroll to position [37, 0]
click at [408, 706] on p "#312656" at bounding box center [399, 700] width 34 height 12
